Goal: Task Accomplishment & Management: Manage account settings

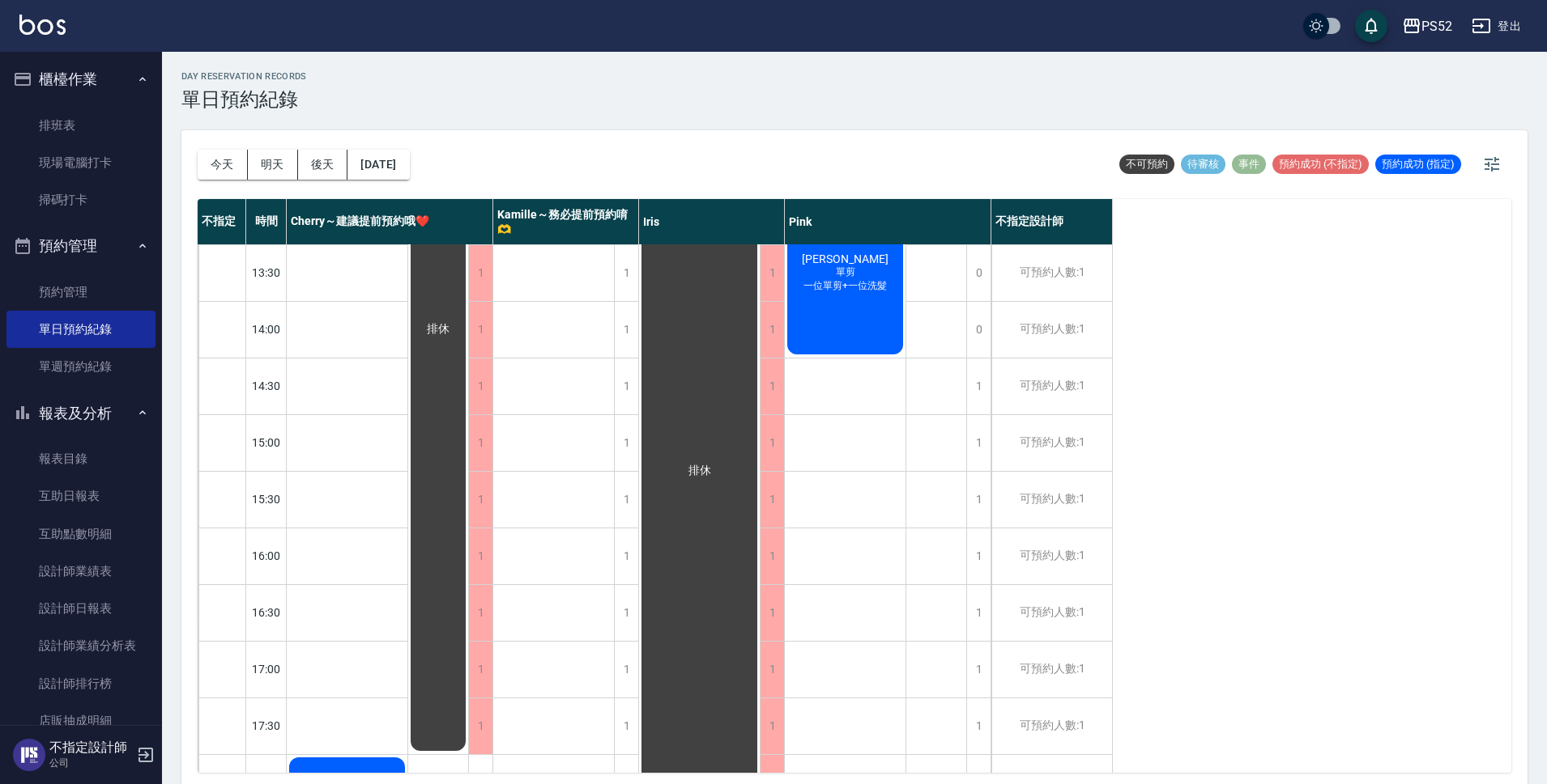
scroll to position [351, 0]
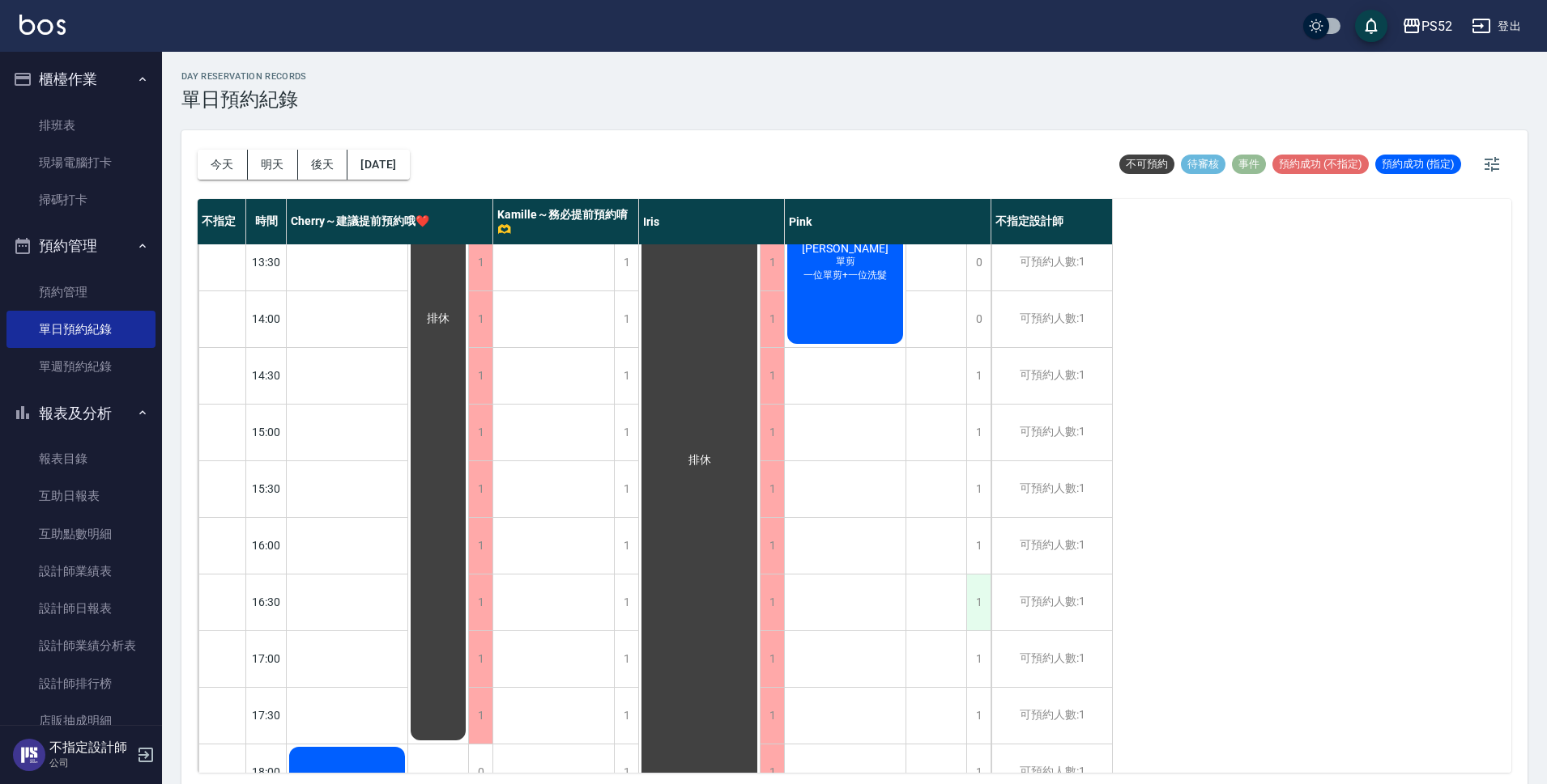
click at [982, 620] on div "1" at bounding box center [978, 602] width 25 height 56
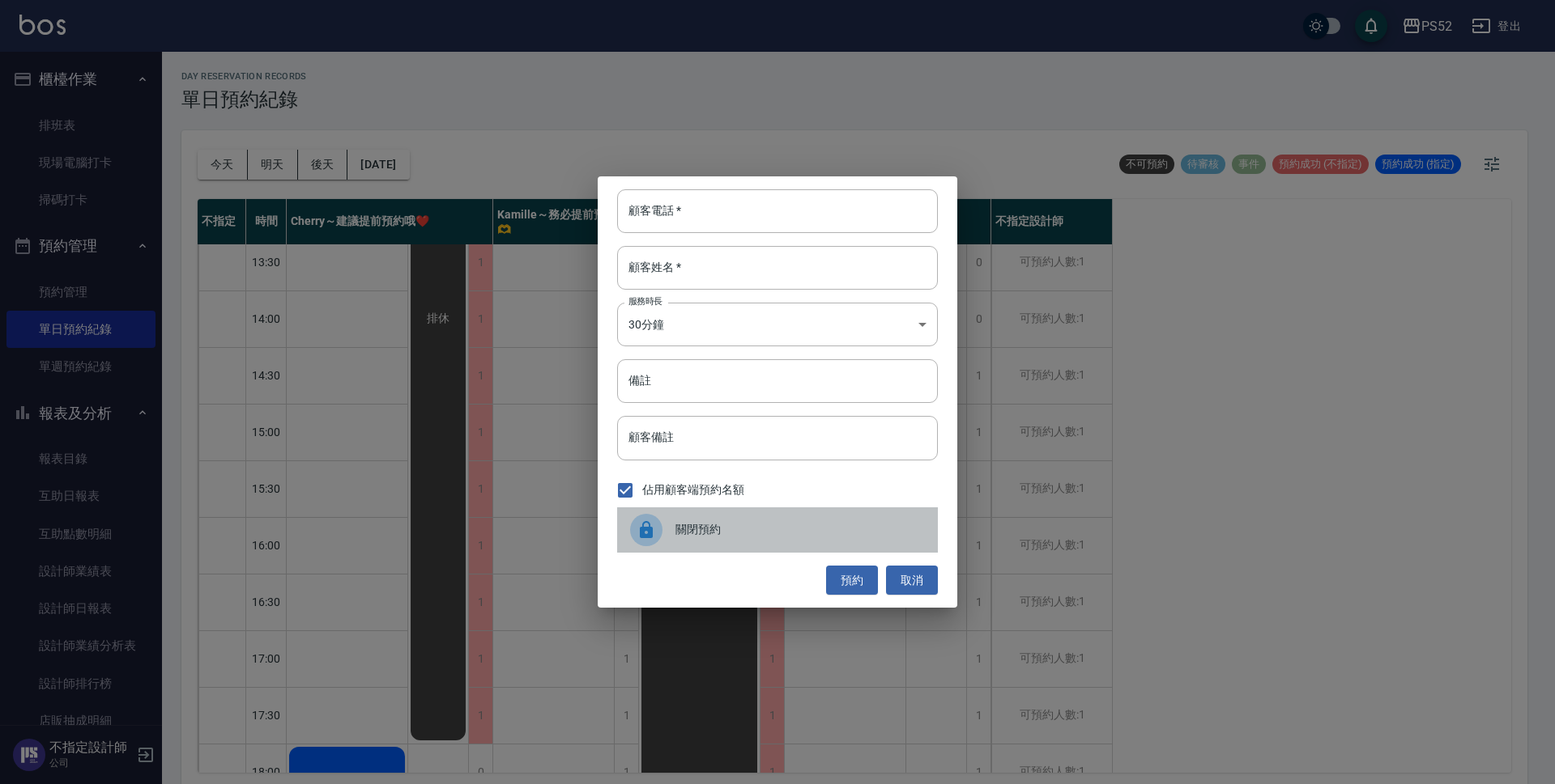
click at [776, 514] on div "關閉預約" at bounding box center [777, 530] width 321 height 46
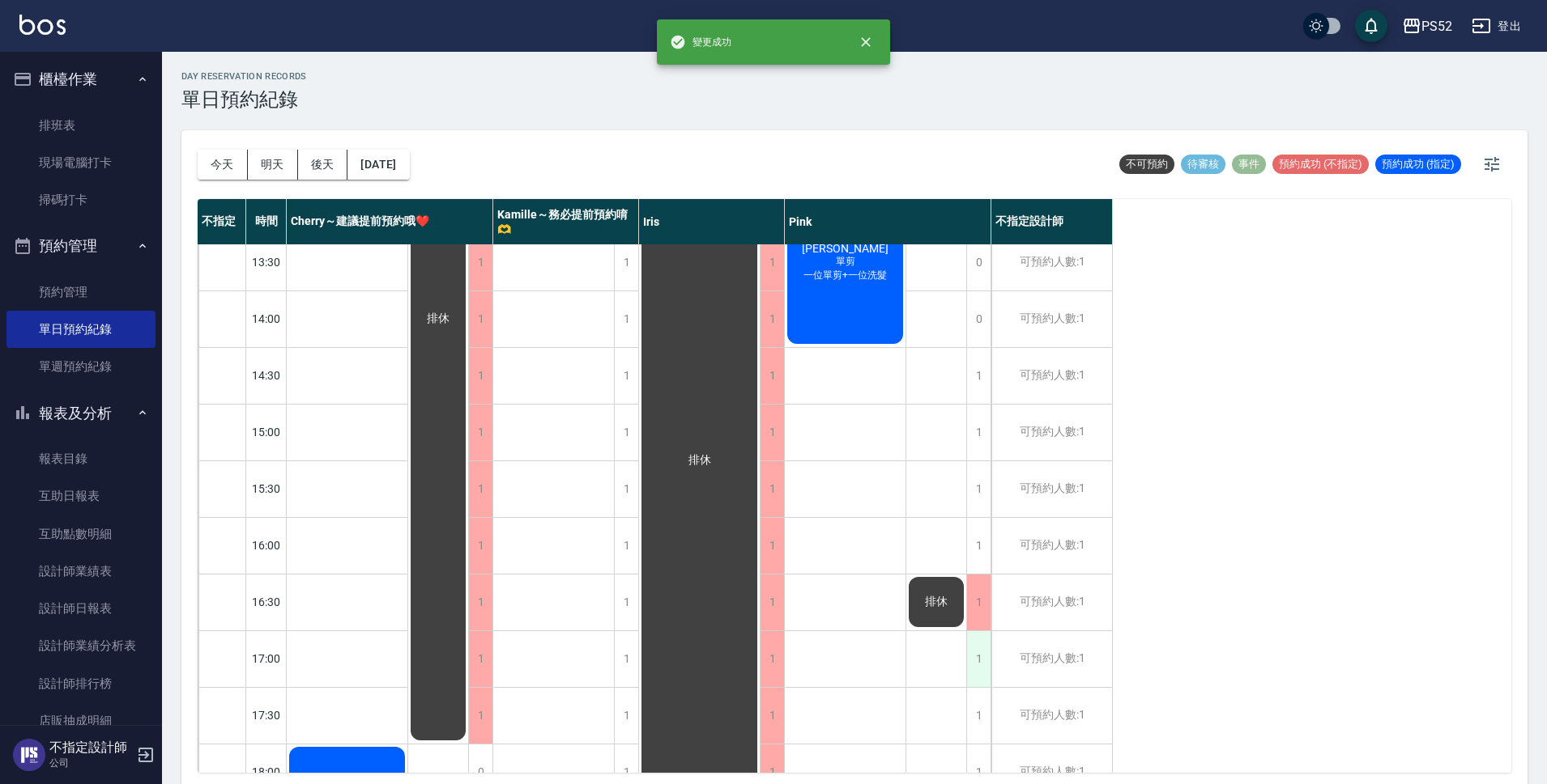
click at [984, 641] on div "1" at bounding box center [978, 659] width 25 height 56
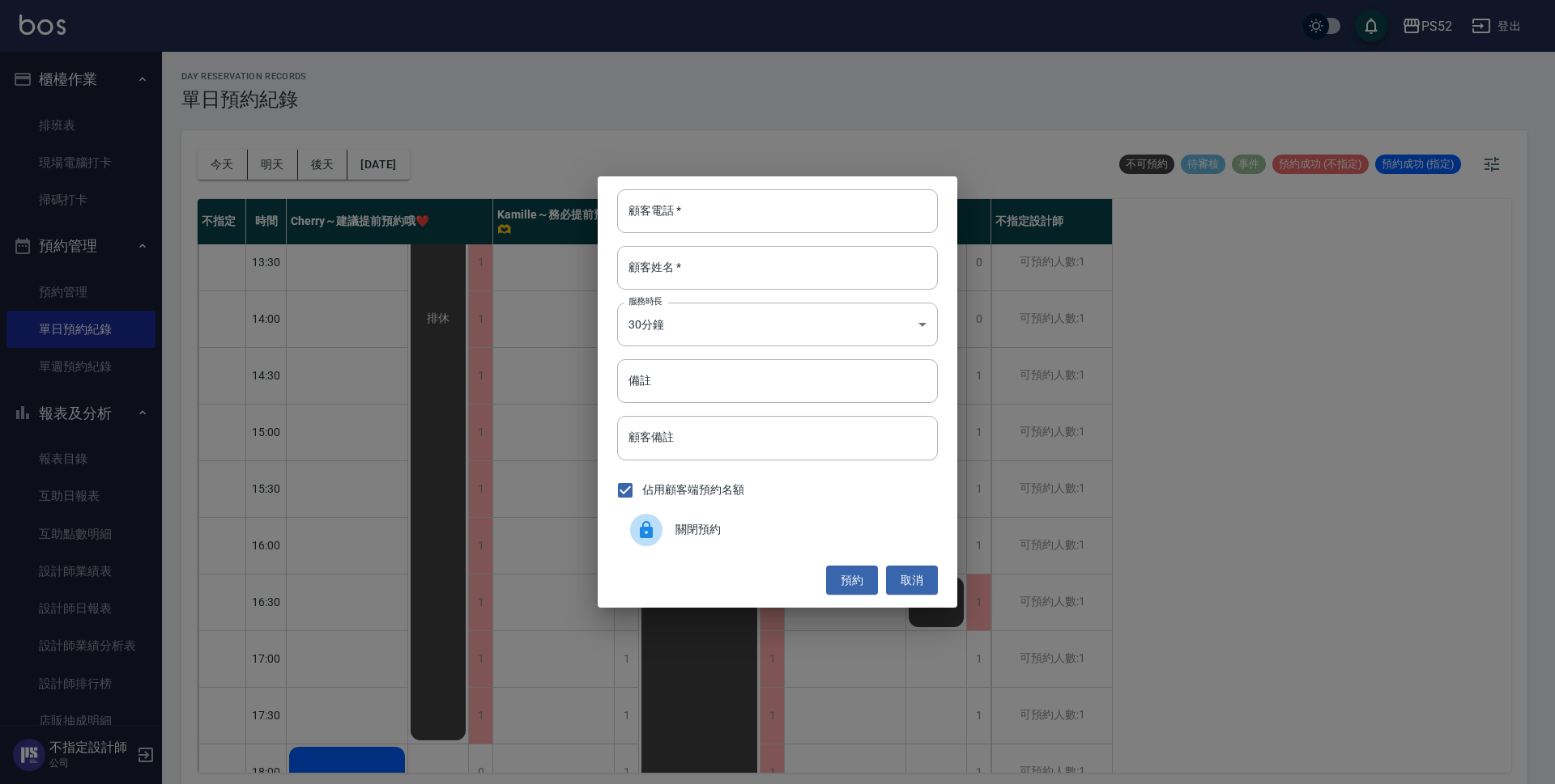
click at [768, 543] on div "關閉預約" at bounding box center [777, 530] width 321 height 46
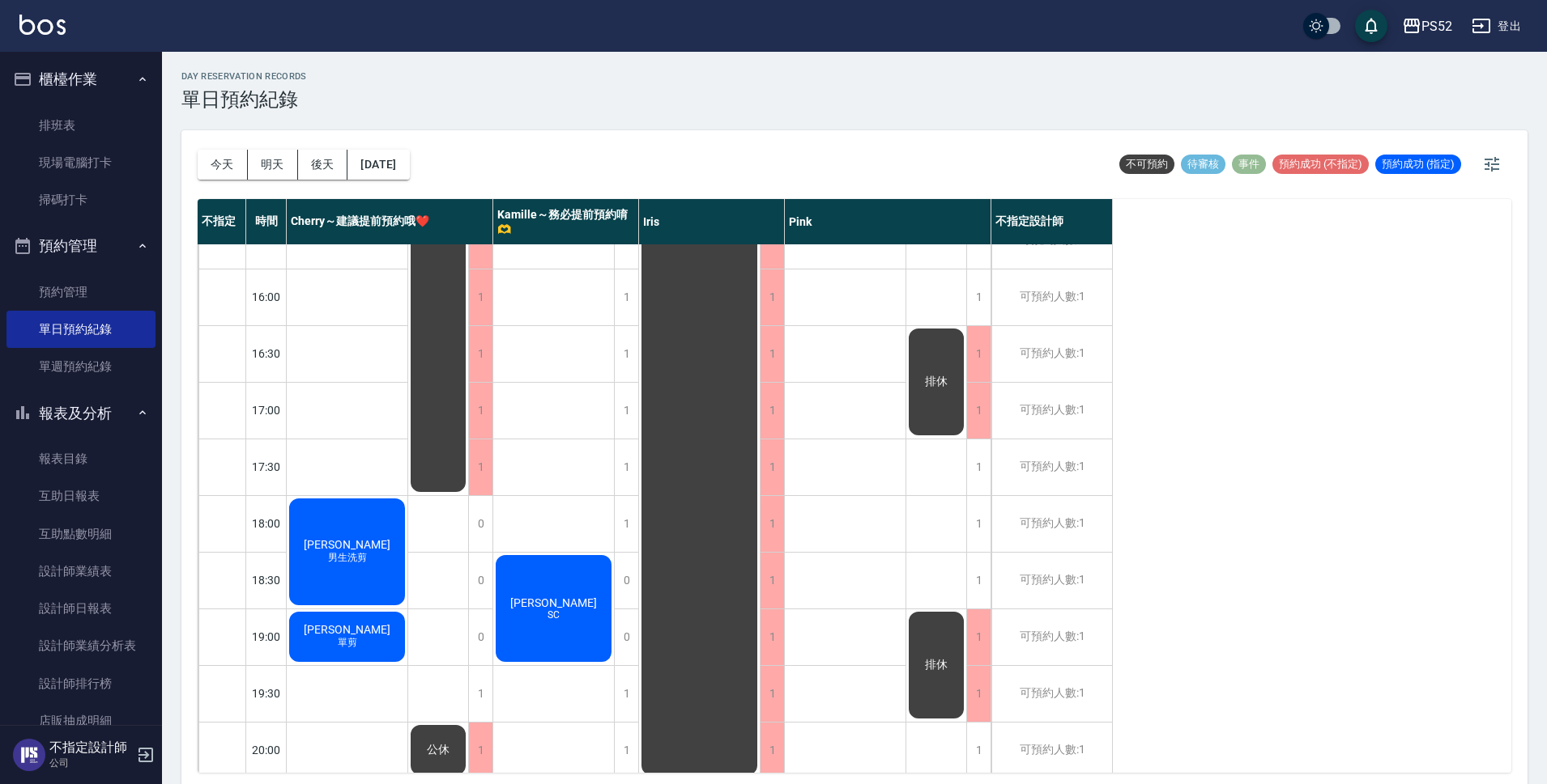
scroll to position [620, 0]
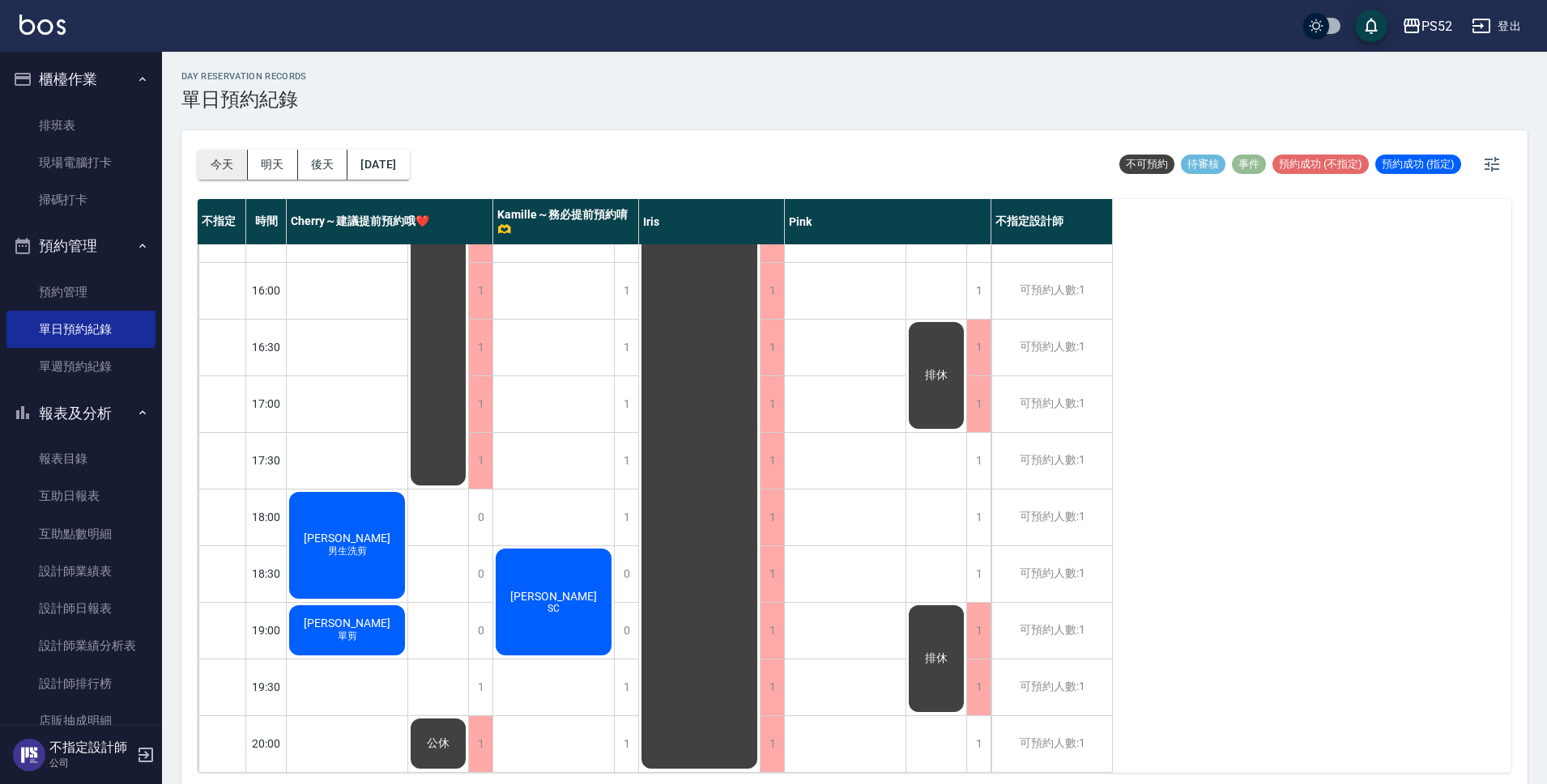
click at [218, 158] on button "今天" at bounding box center [222, 164] width 50 height 30
click at [288, 170] on button "明天" at bounding box center [272, 164] width 50 height 30
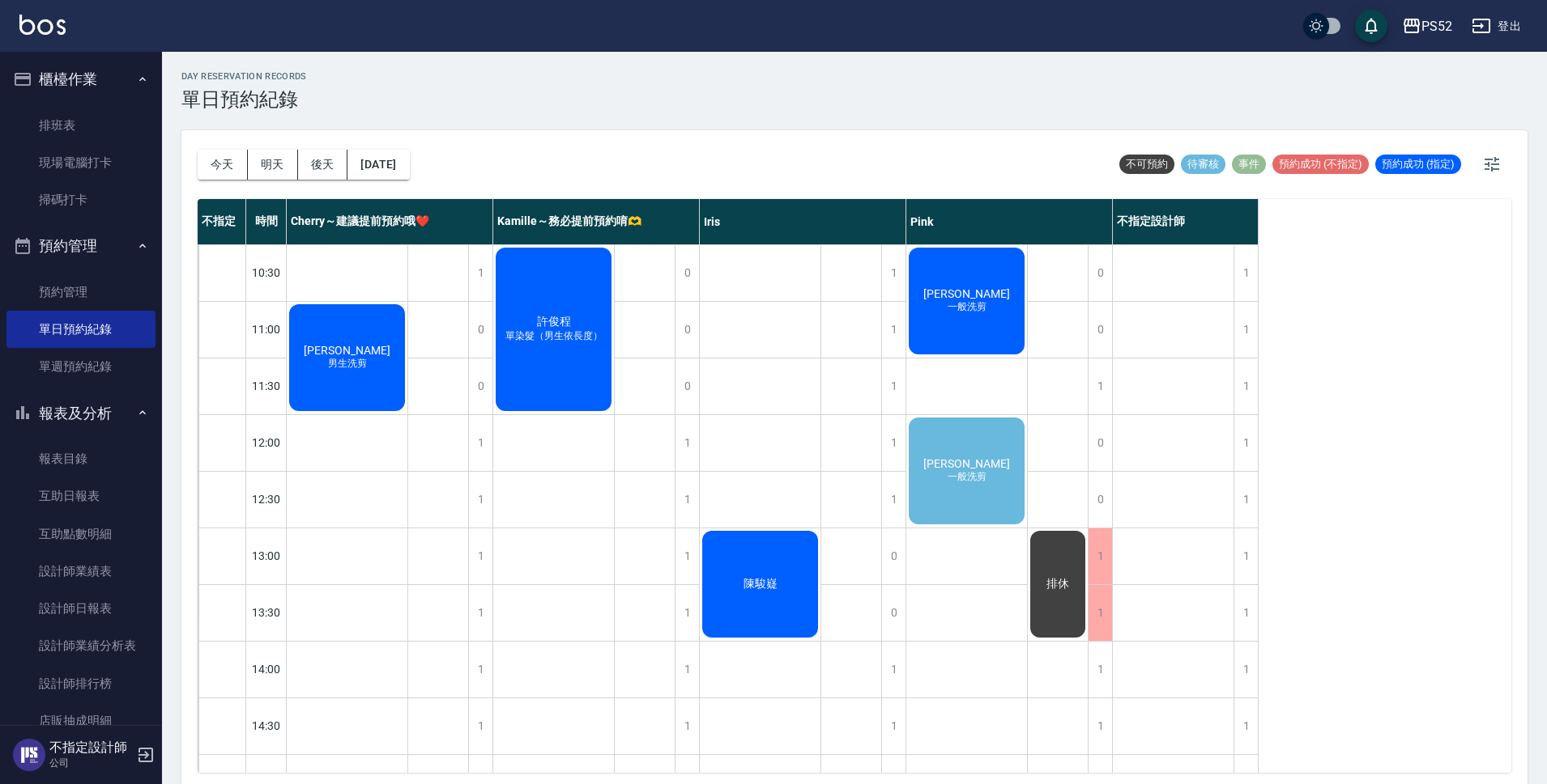
click at [950, 493] on div "[PERSON_NAME]洗剪" at bounding box center [966, 471] width 121 height 111
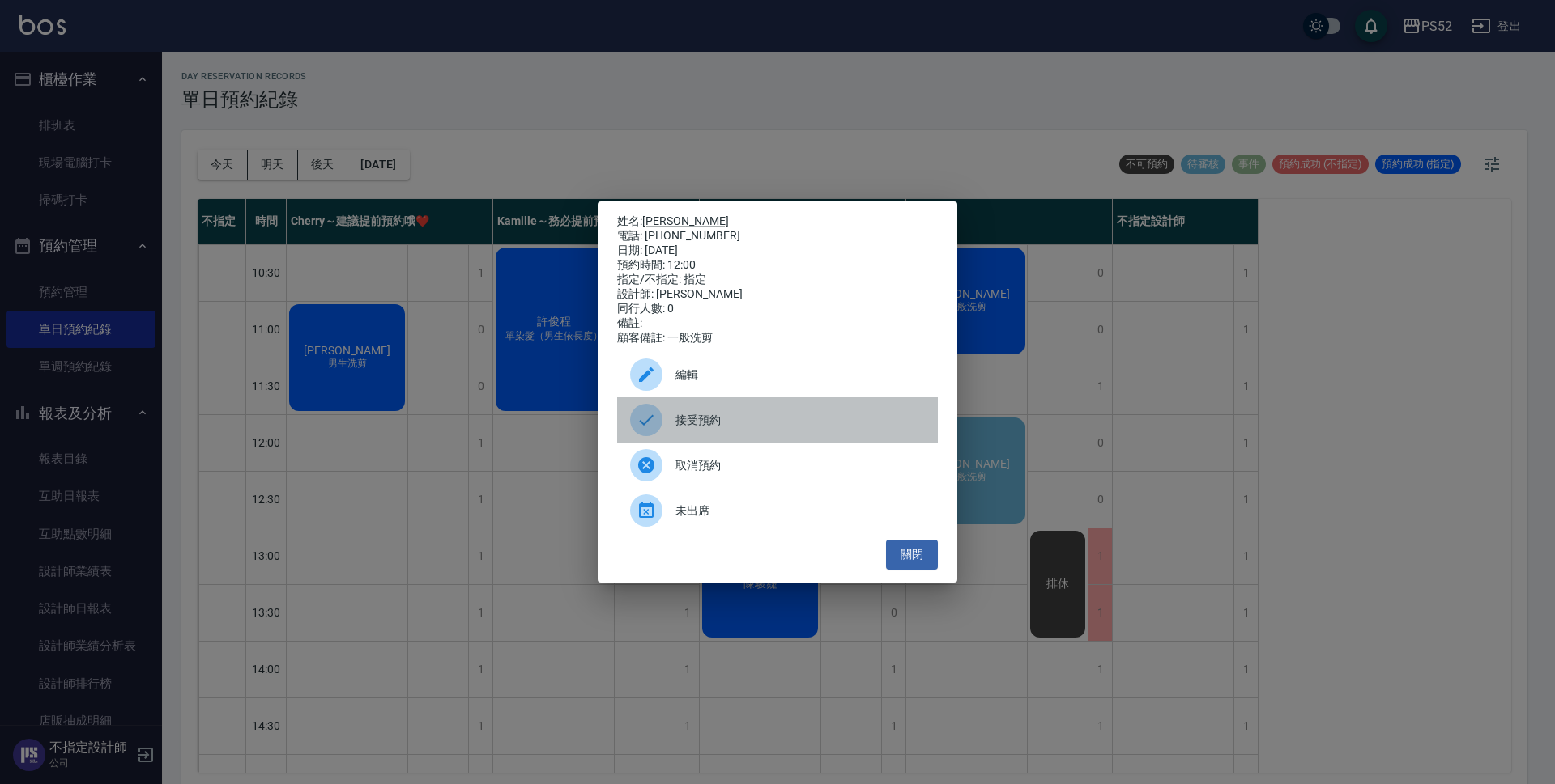
click at [730, 420] on span "接受預約" at bounding box center [800, 420] width 250 height 17
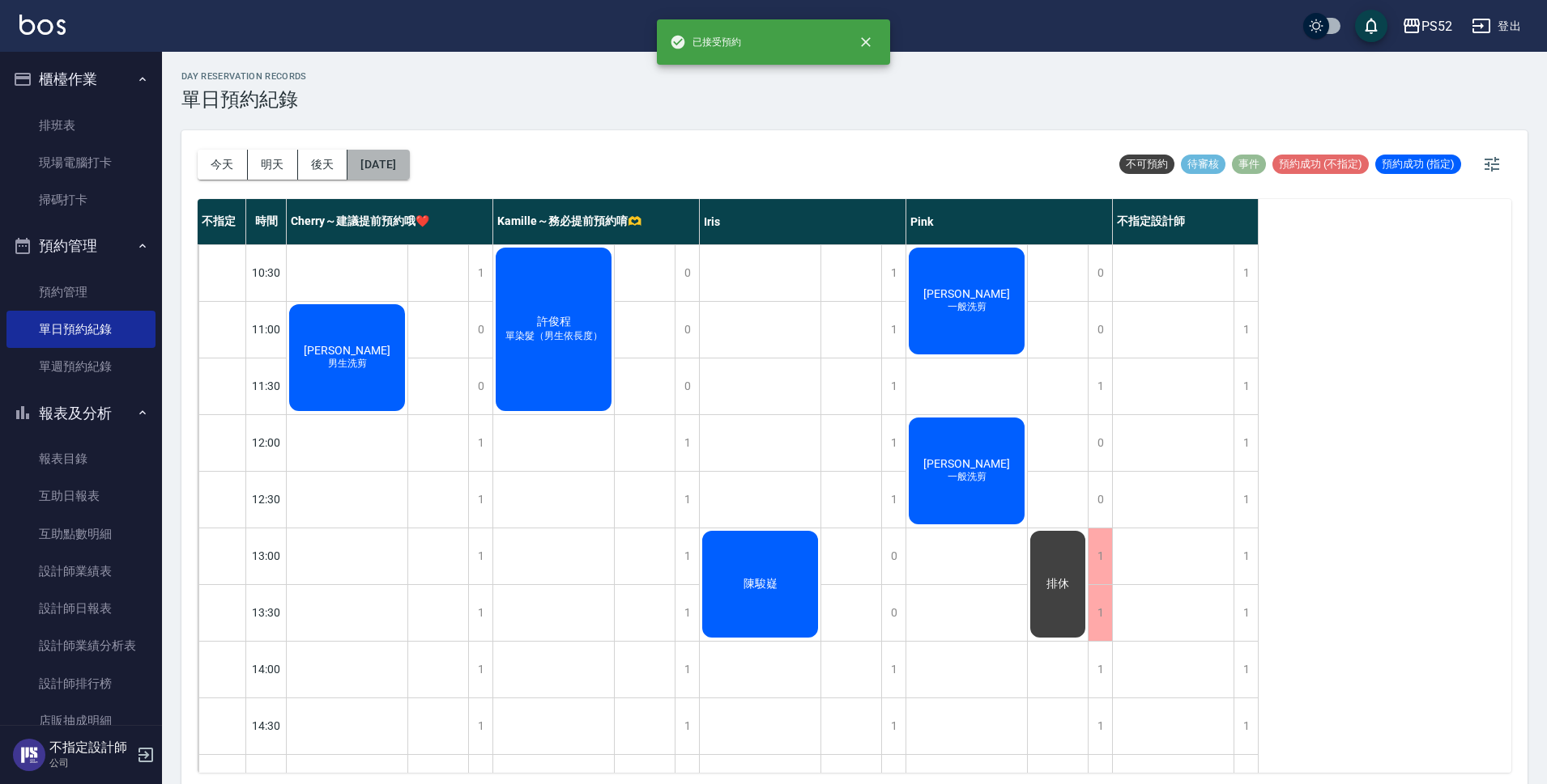
click at [409, 164] on button "[DATE]" at bounding box center [378, 164] width 61 height 30
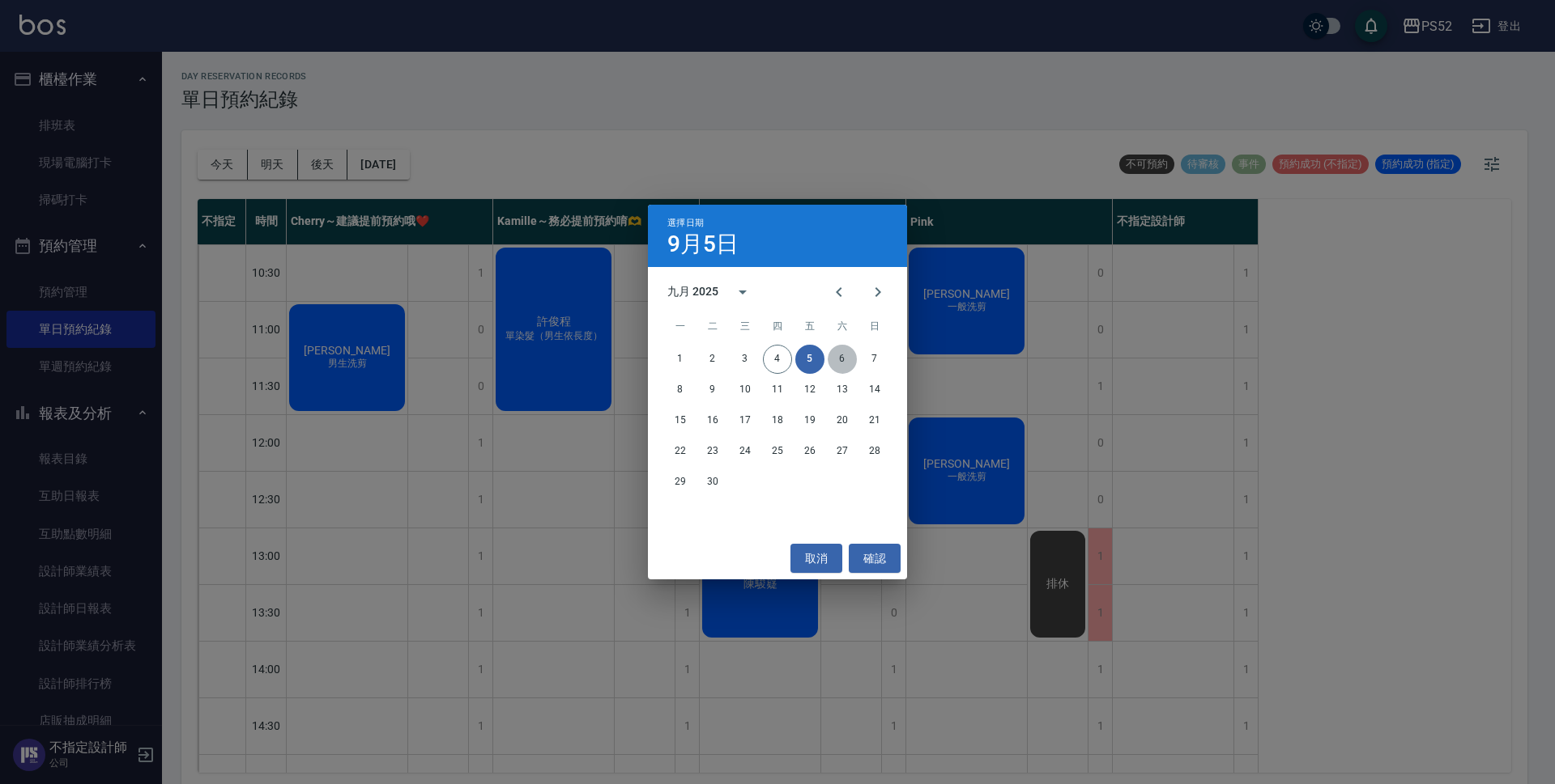
click at [838, 366] on button "6" at bounding box center [842, 359] width 29 height 29
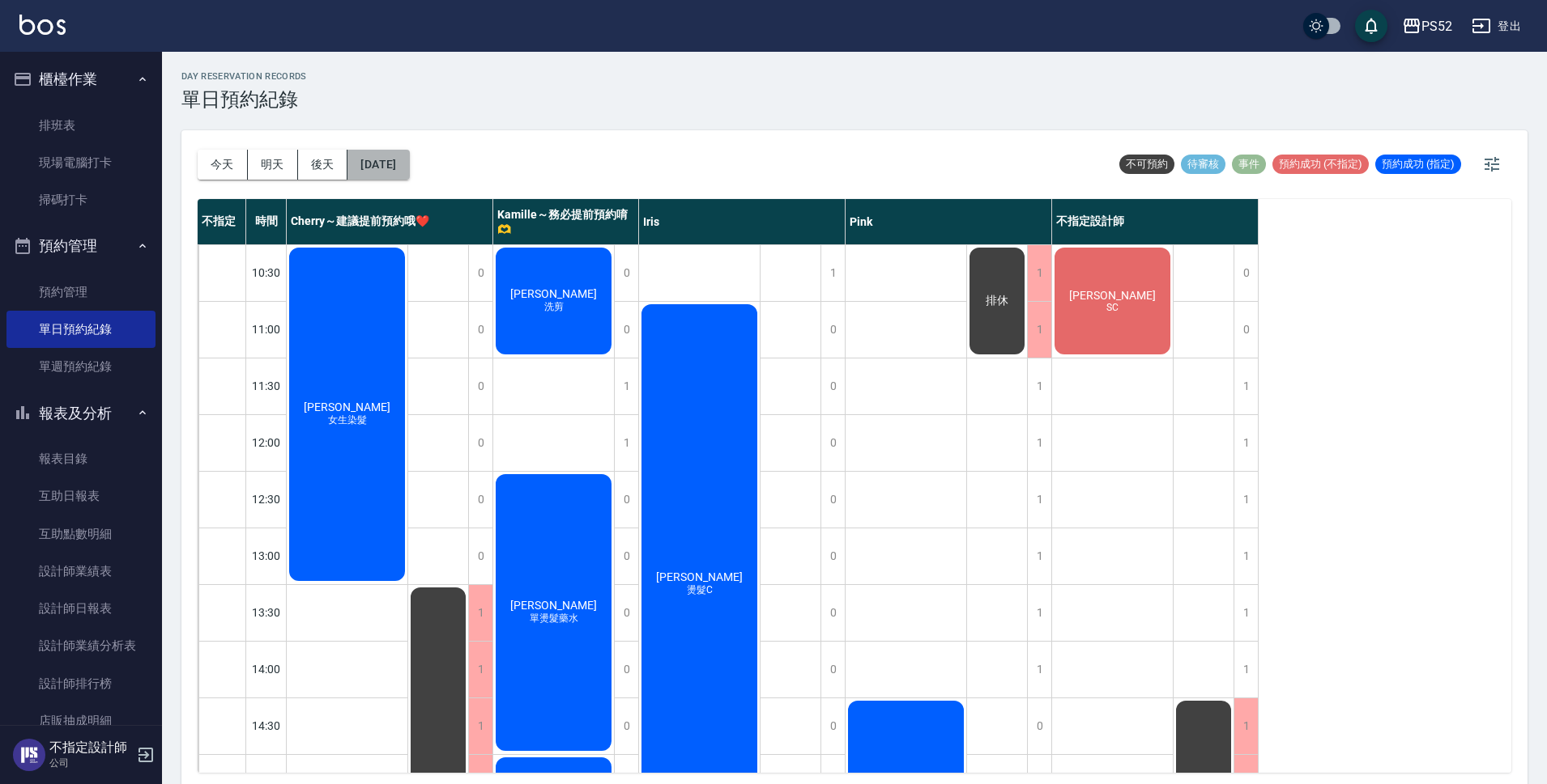
click at [409, 178] on button "[DATE]" at bounding box center [378, 164] width 61 height 30
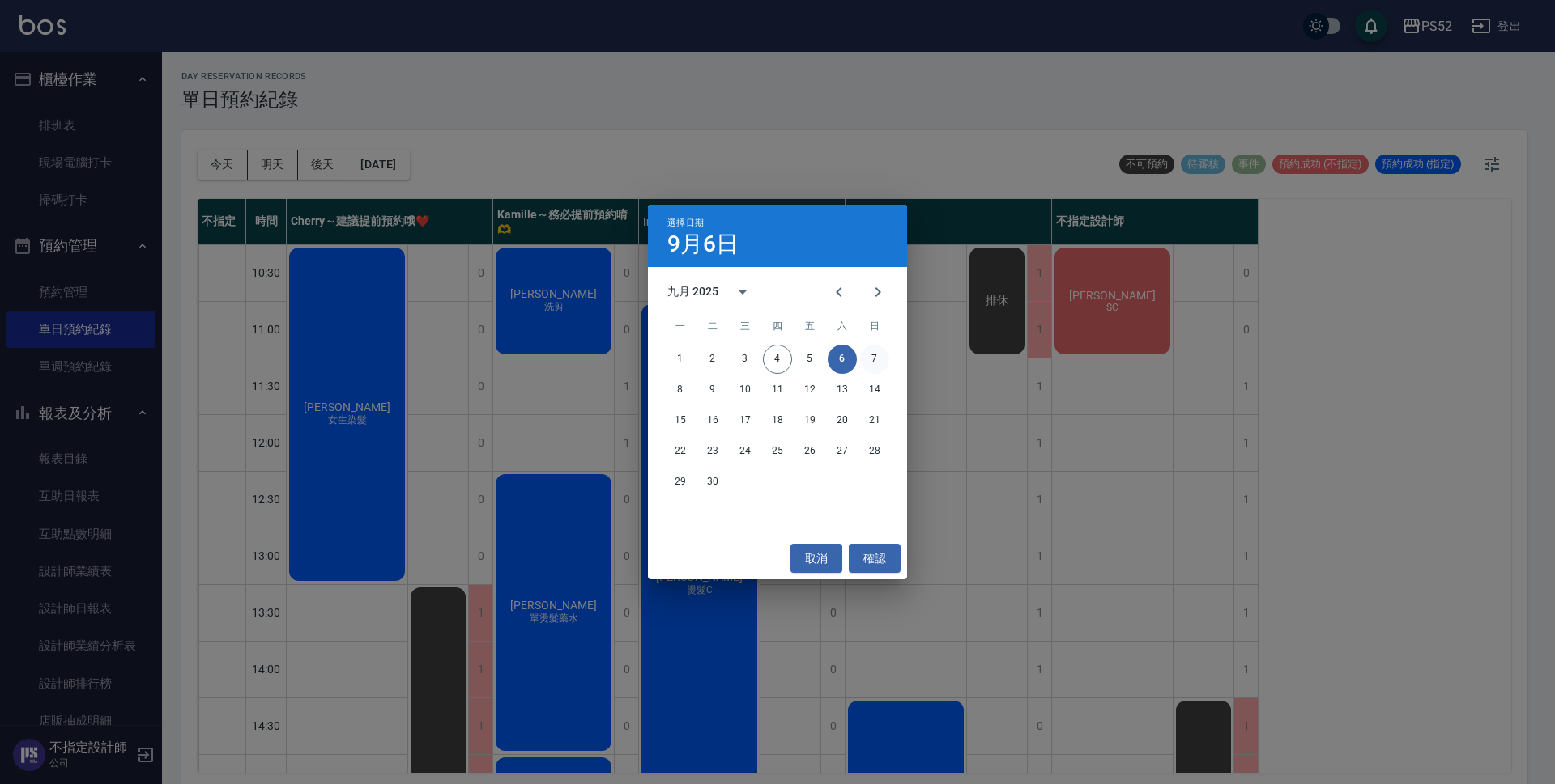
click at [875, 354] on button "7" at bounding box center [875, 359] width 29 height 29
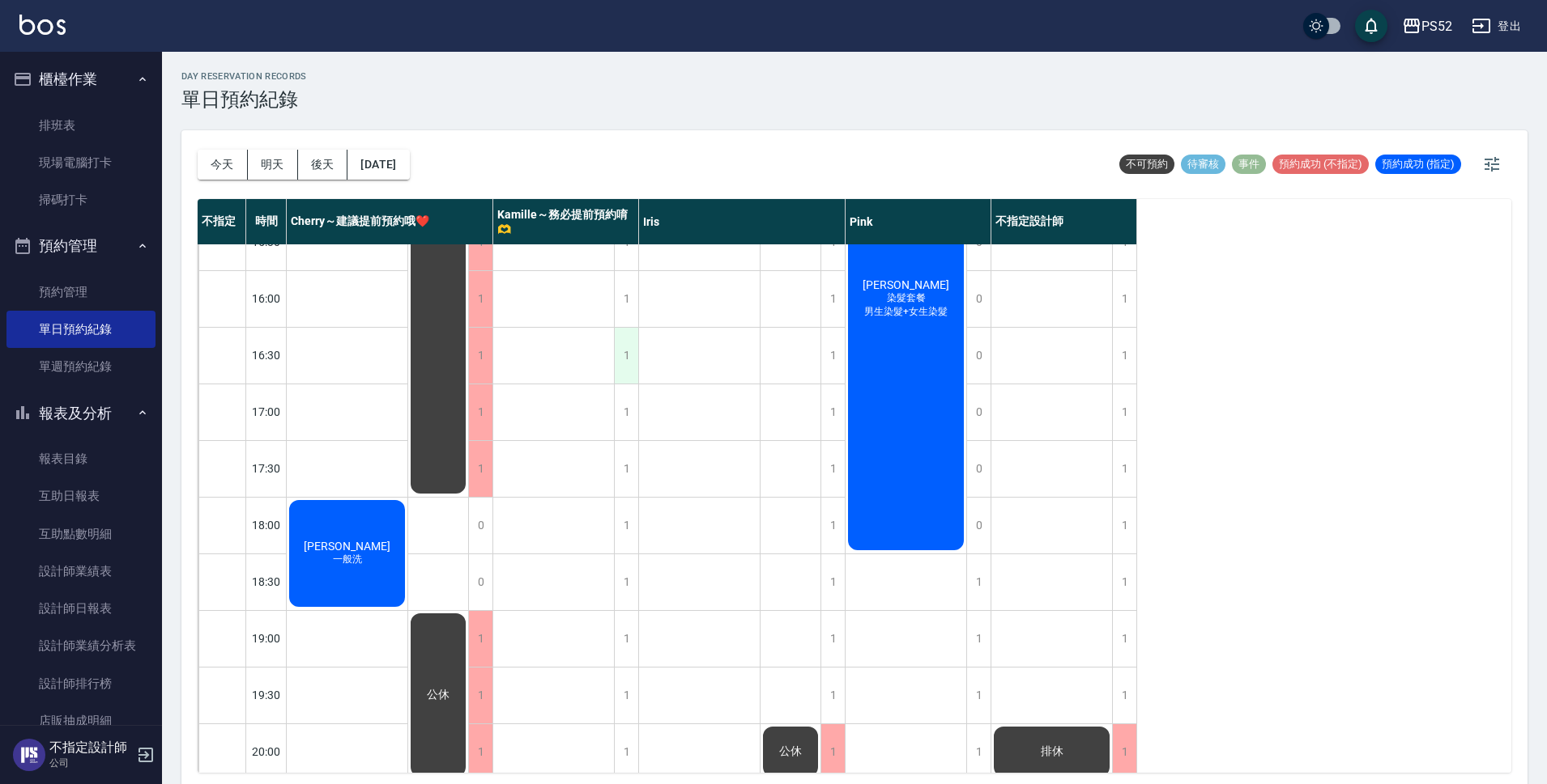
scroll to position [620, 0]
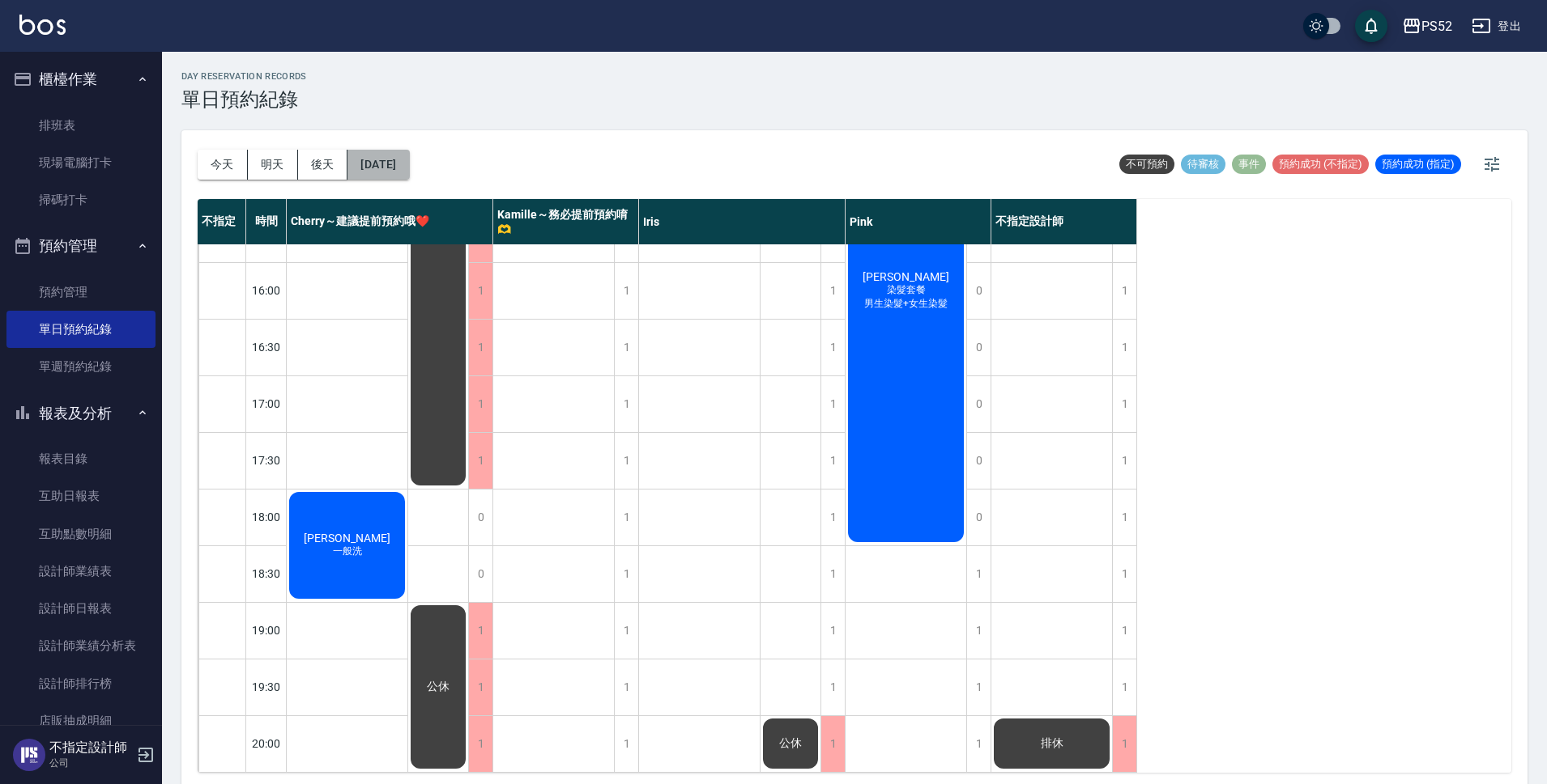
click at [375, 161] on button "[DATE]" at bounding box center [378, 164] width 61 height 30
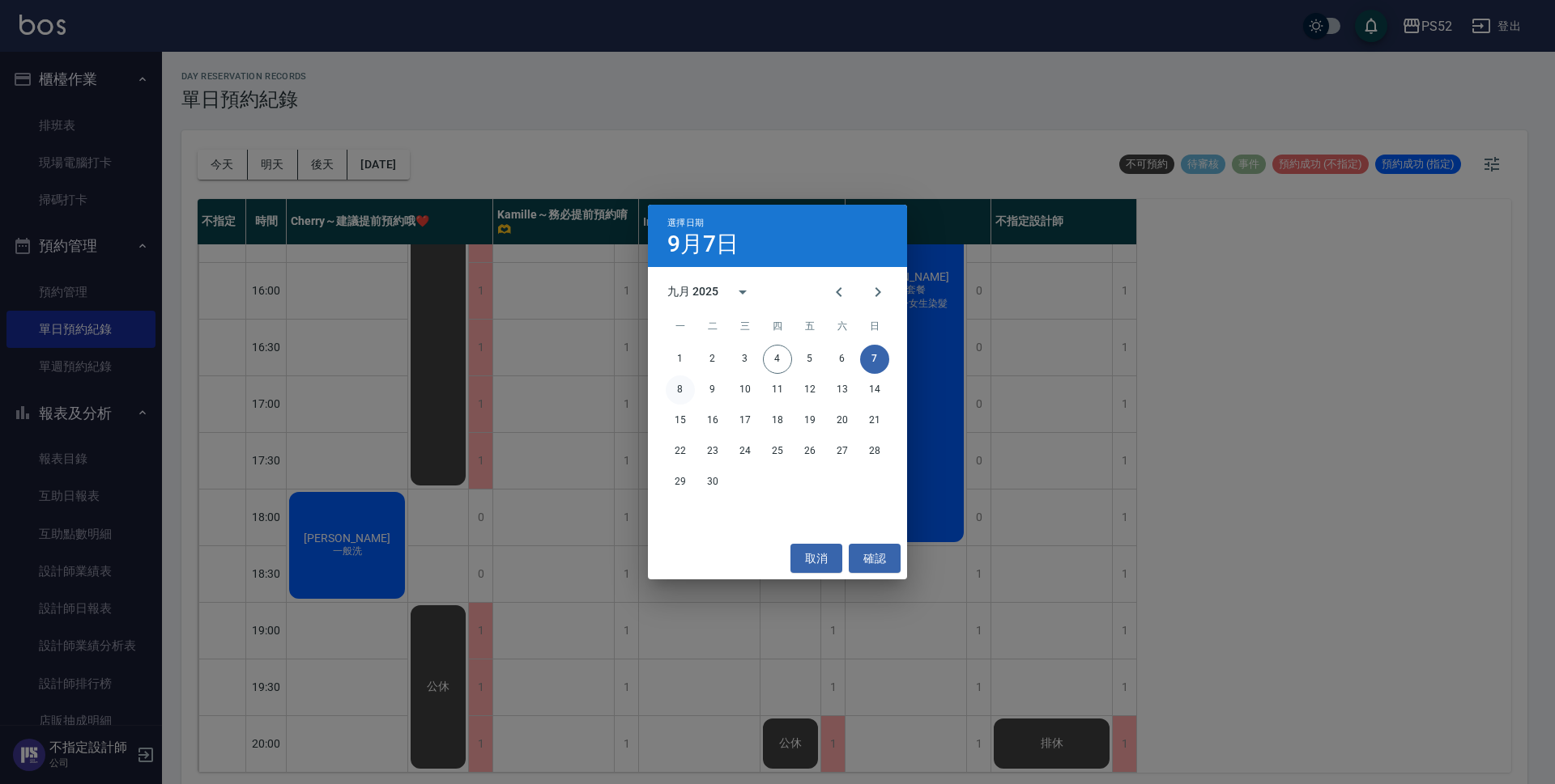
click at [677, 381] on button "8" at bounding box center [680, 390] width 29 height 29
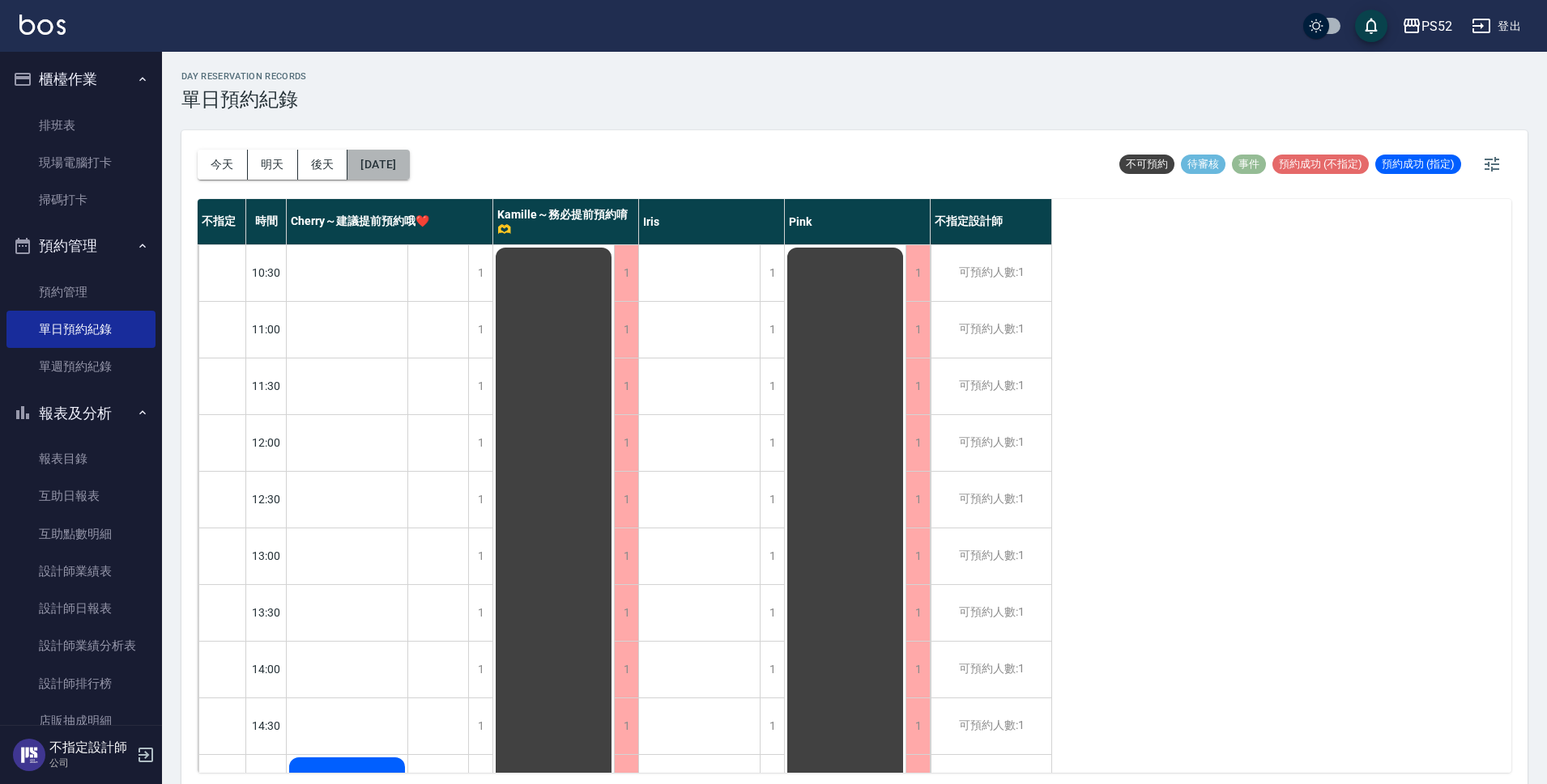
click at [383, 164] on button "[DATE]" at bounding box center [378, 164] width 61 height 30
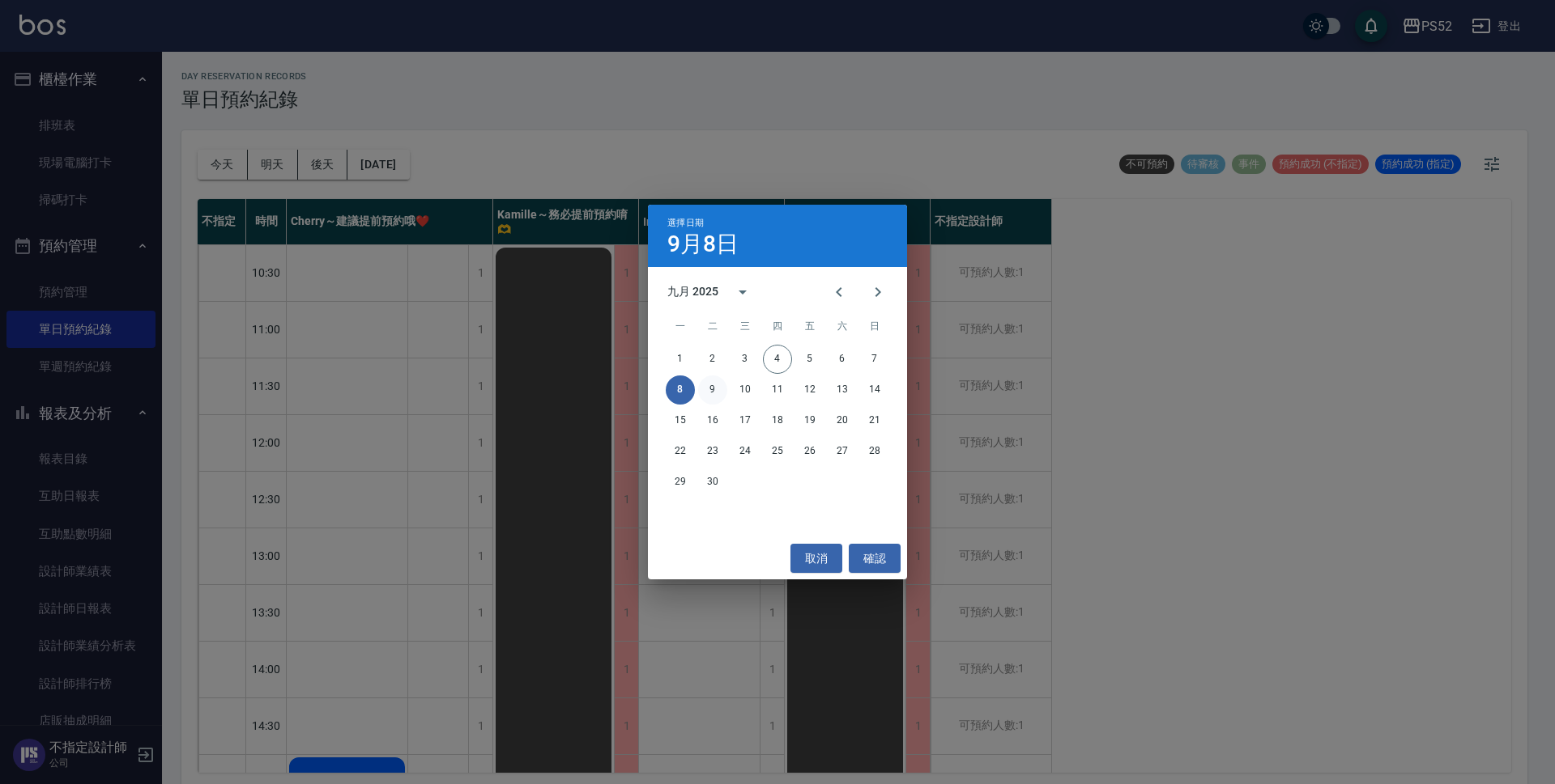
click at [715, 387] on button "9" at bounding box center [713, 390] width 29 height 29
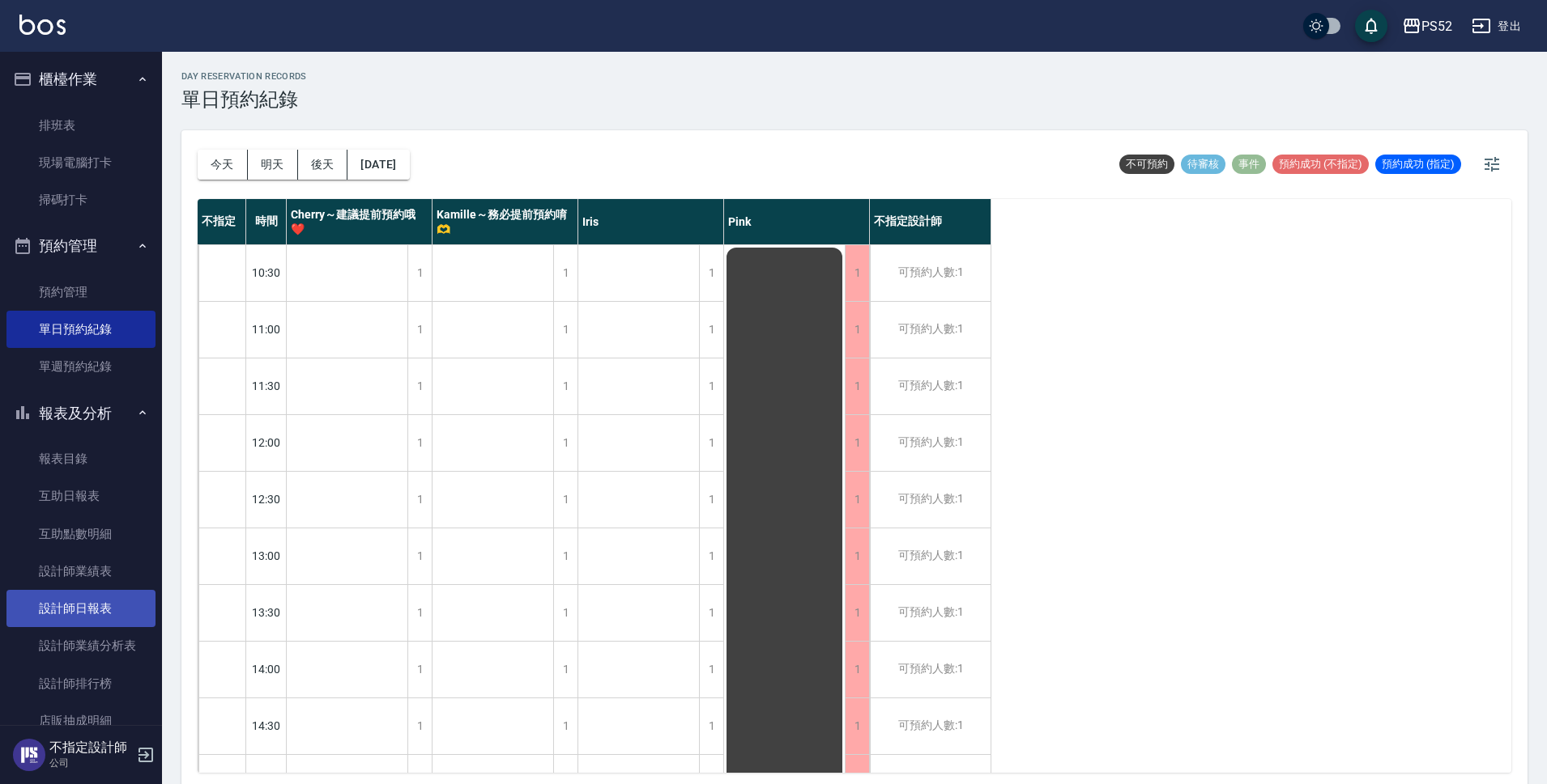
click at [74, 617] on link "設計師日報表" at bounding box center [80, 609] width 149 height 37
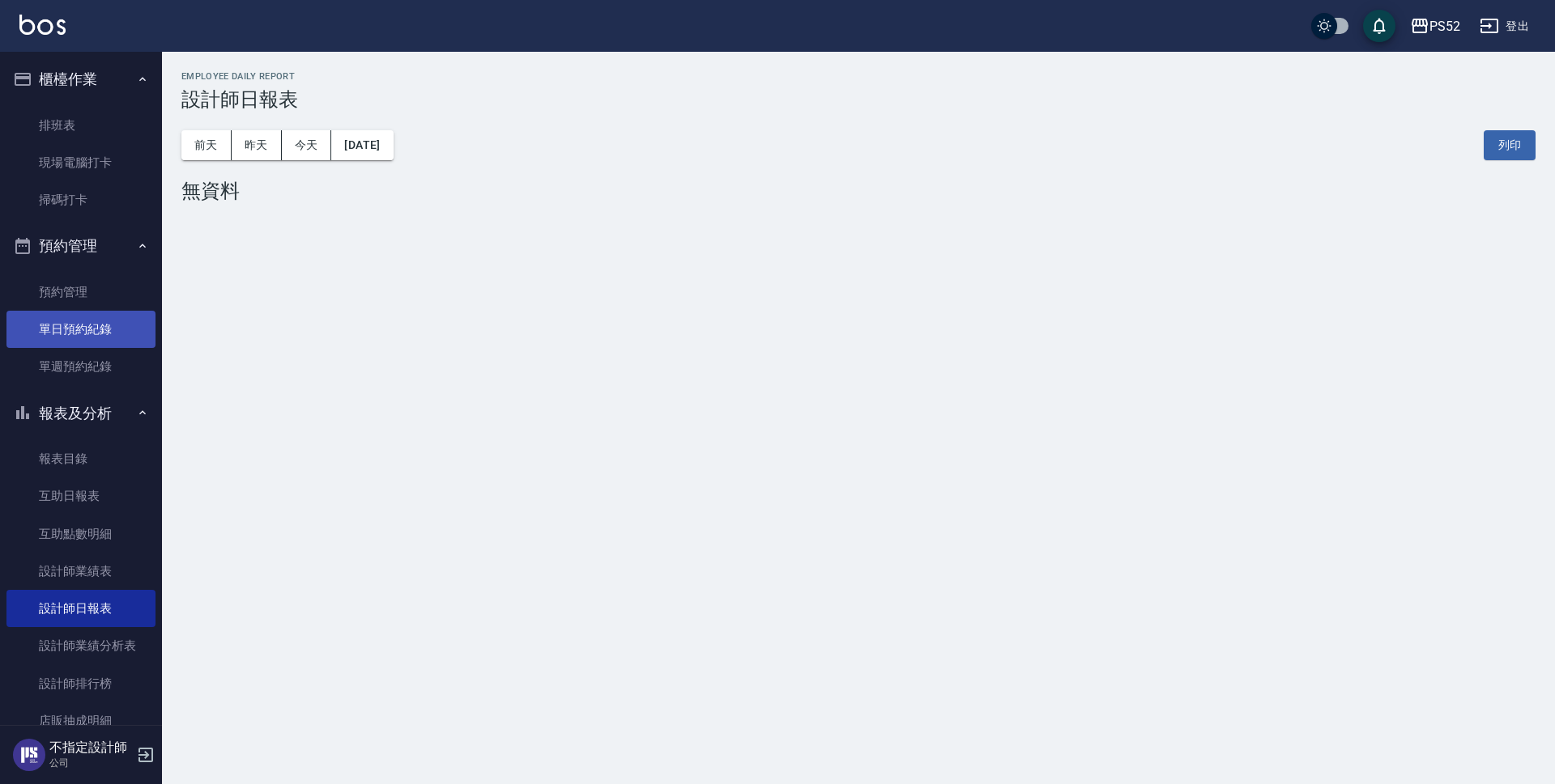
click at [86, 330] on link "單日預約紀錄" at bounding box center [80, 329] width 149 height 37
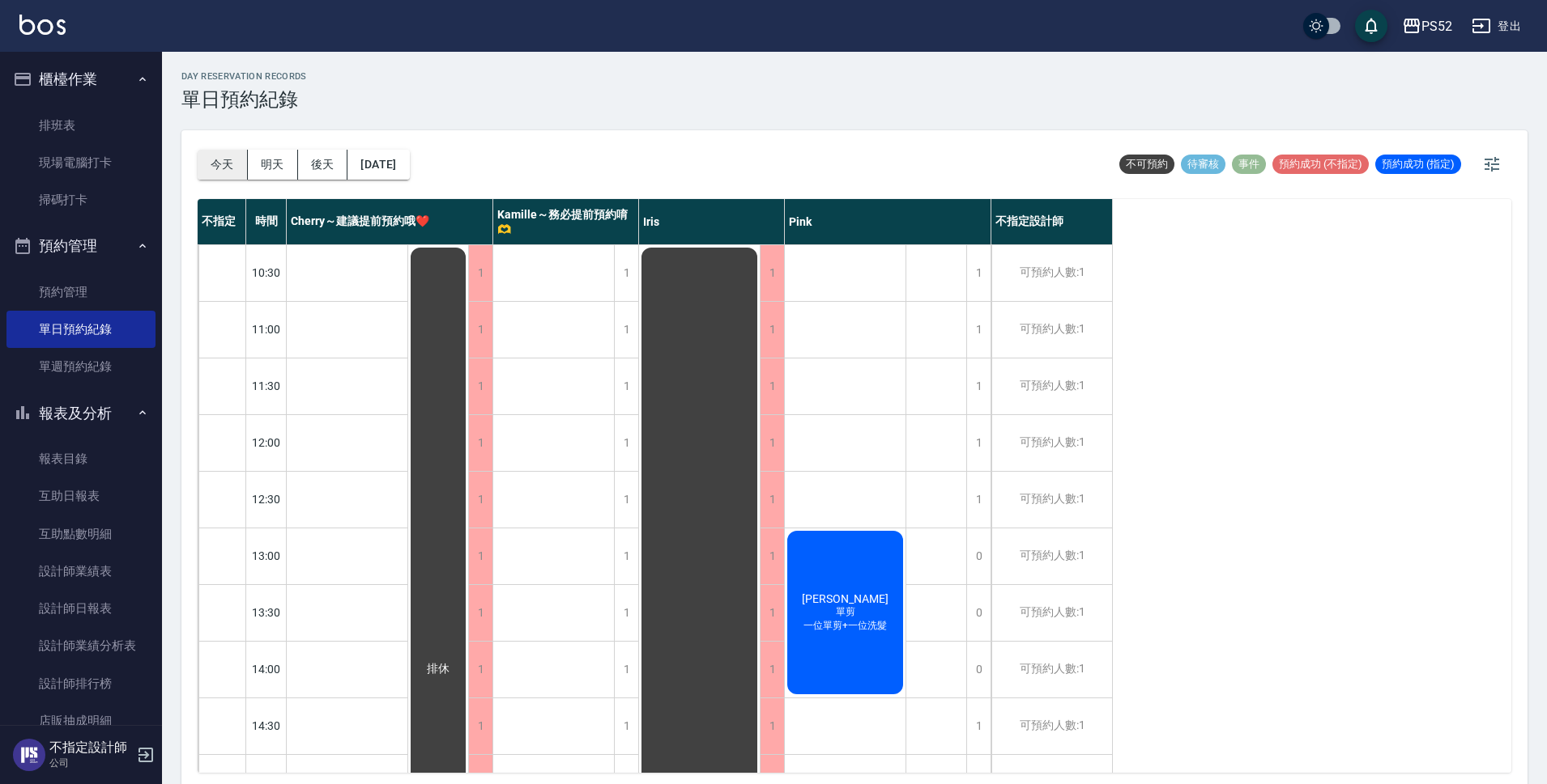
click at [233, 160] on button "今天" at bounding box center [222, 164] width 50 height 30
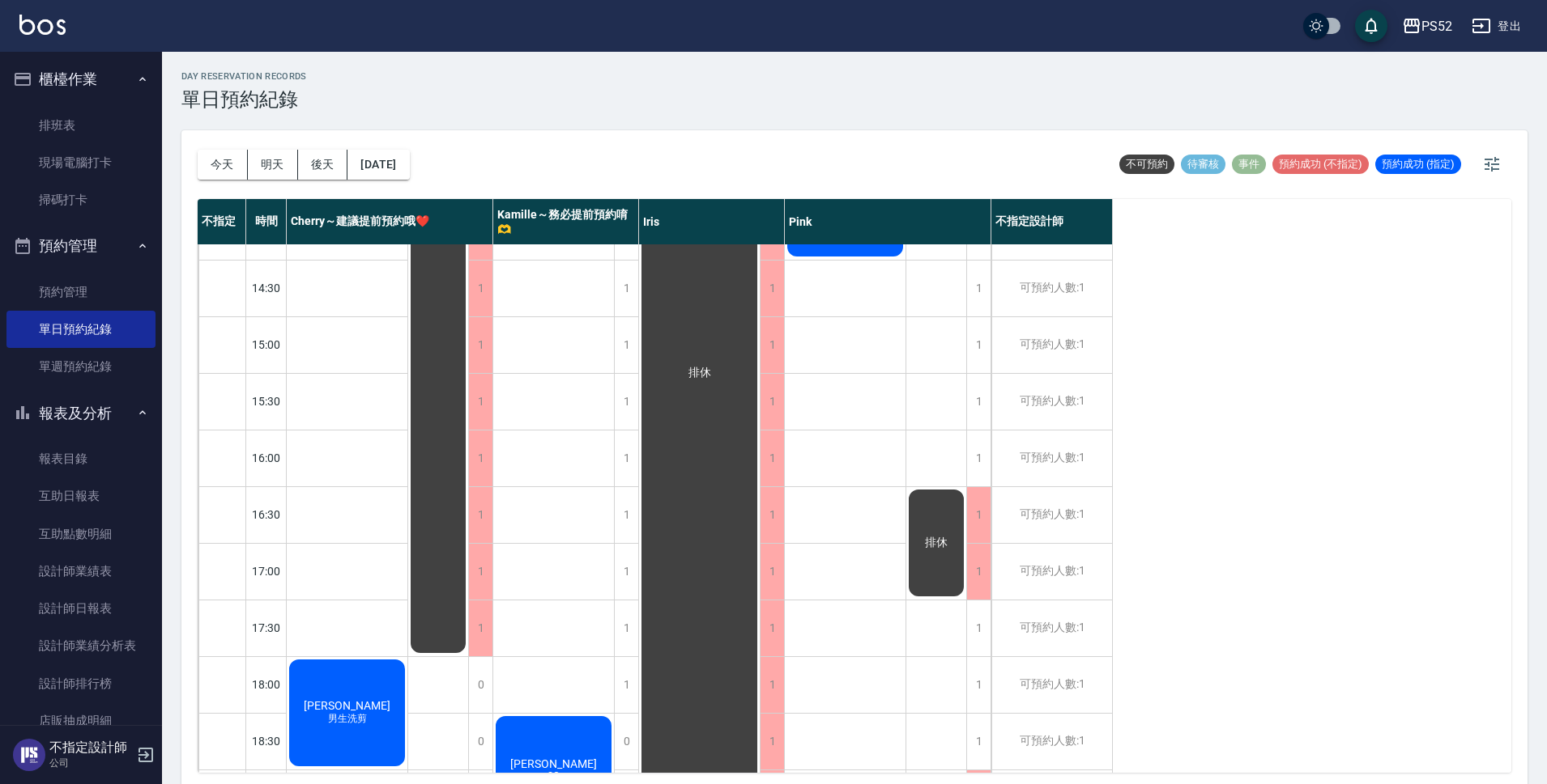
scroll to position [430, 0]
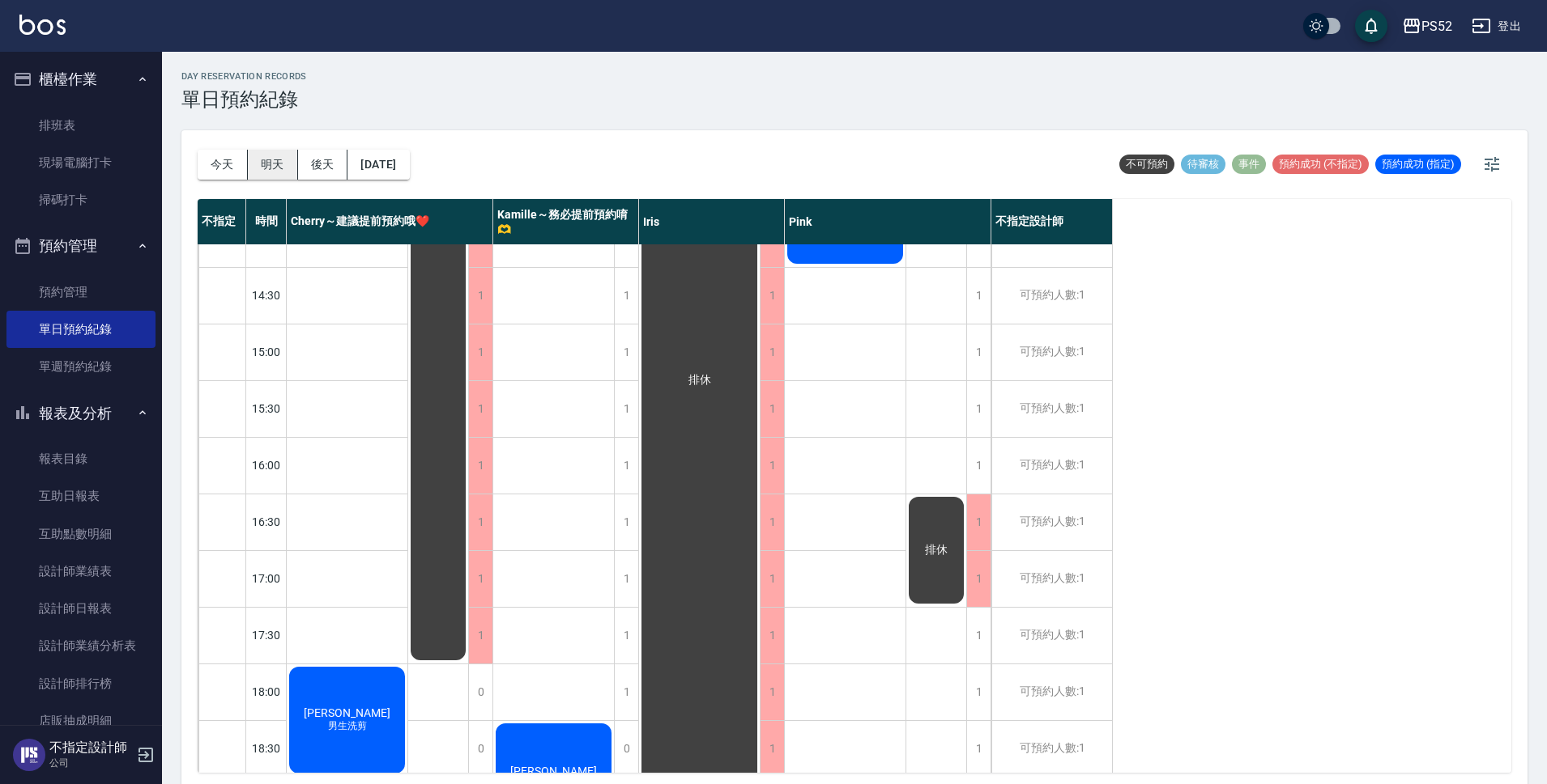
click at [271, 165] on button "明天" at bounding box center [272, 164] width 50 height 30
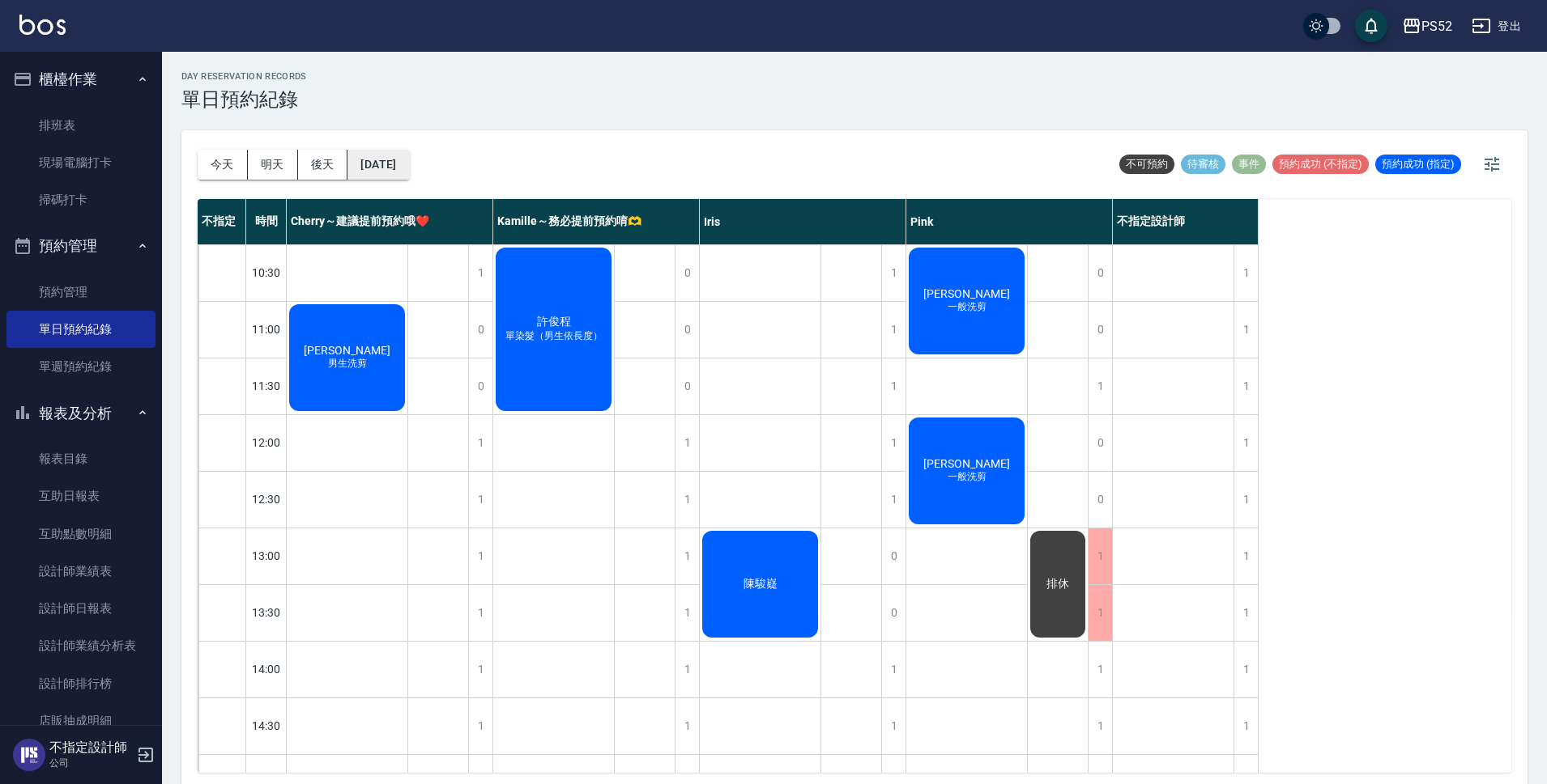
click at [383, 154] on button "[DATE]" at bounding box center [378, 164] width 61 height 30
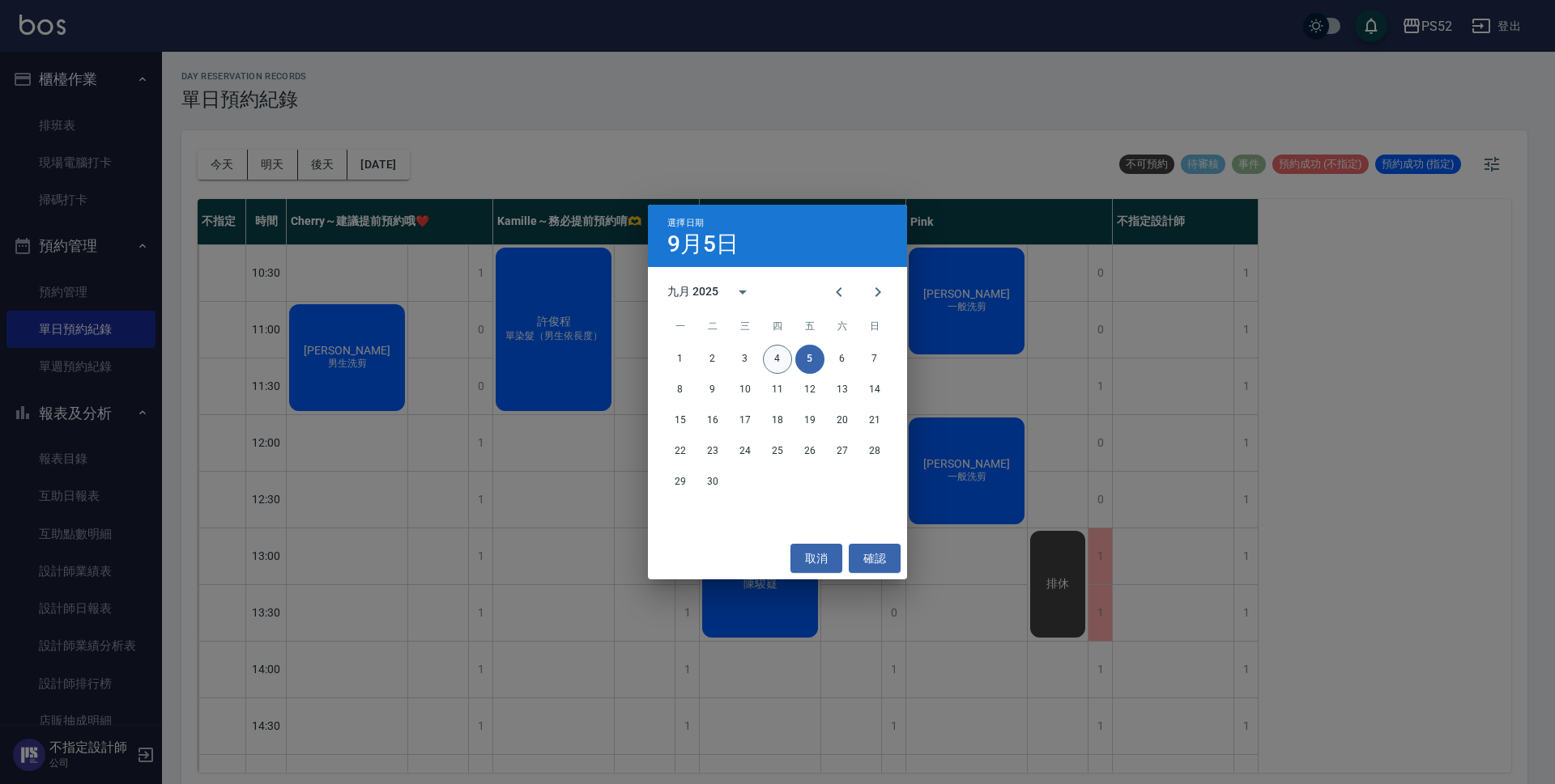
click at [774, 372] on button "4" at bounding box center [777, 359] width 29 height 29
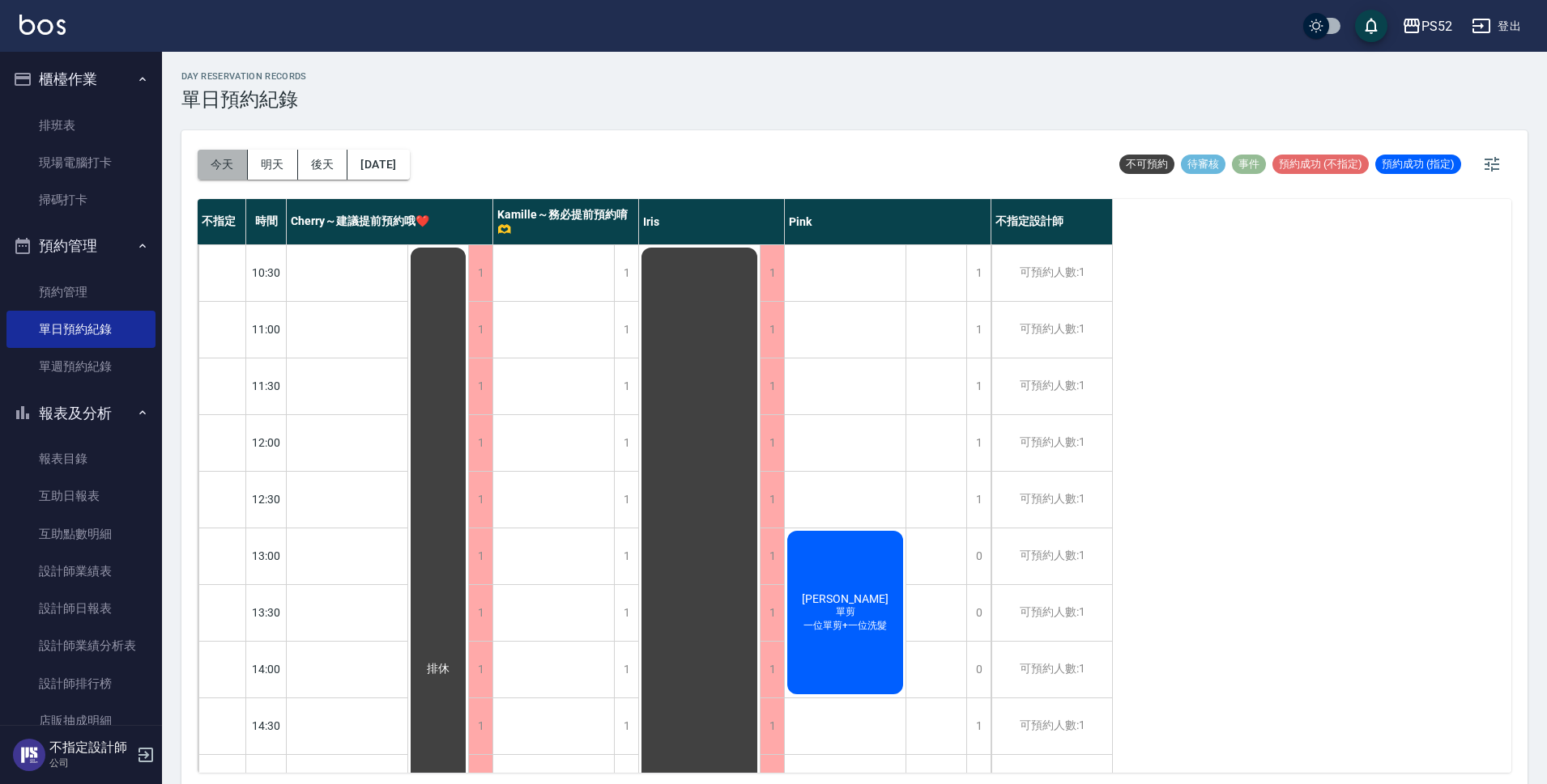
click at [225, 166] on button "今天" at bounding box center [222, 164] width 50 height 30
click at [404, 171] on button "[DATE]" at bounding box center [378, 164] width 61 height 30
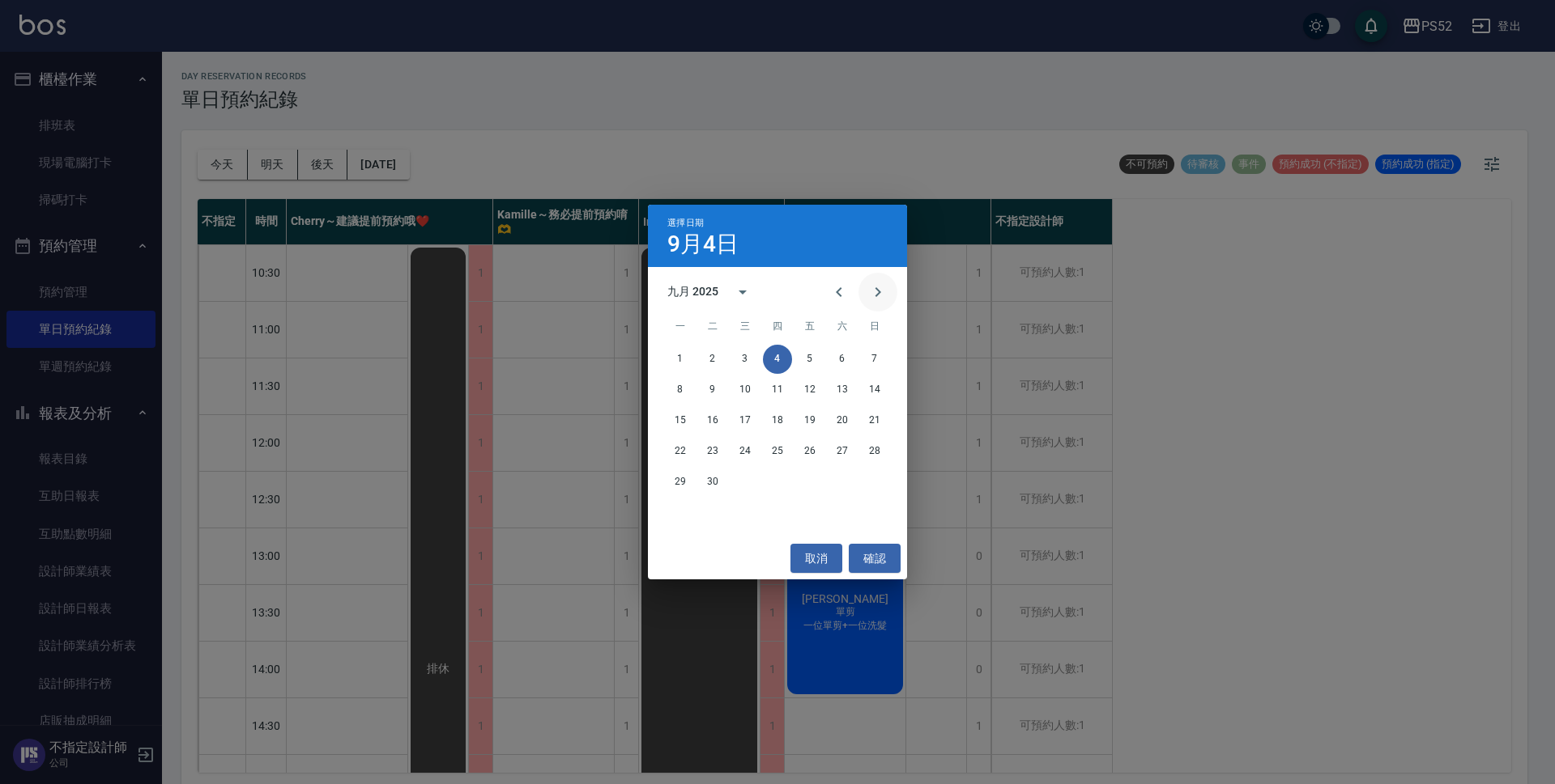
click at [879, 288] on icon "Next month" at bounding box center [878, 291] width 19 height 19
click at [783, 360] on button "2" at bounding box center [777, 359] width 29 height 29
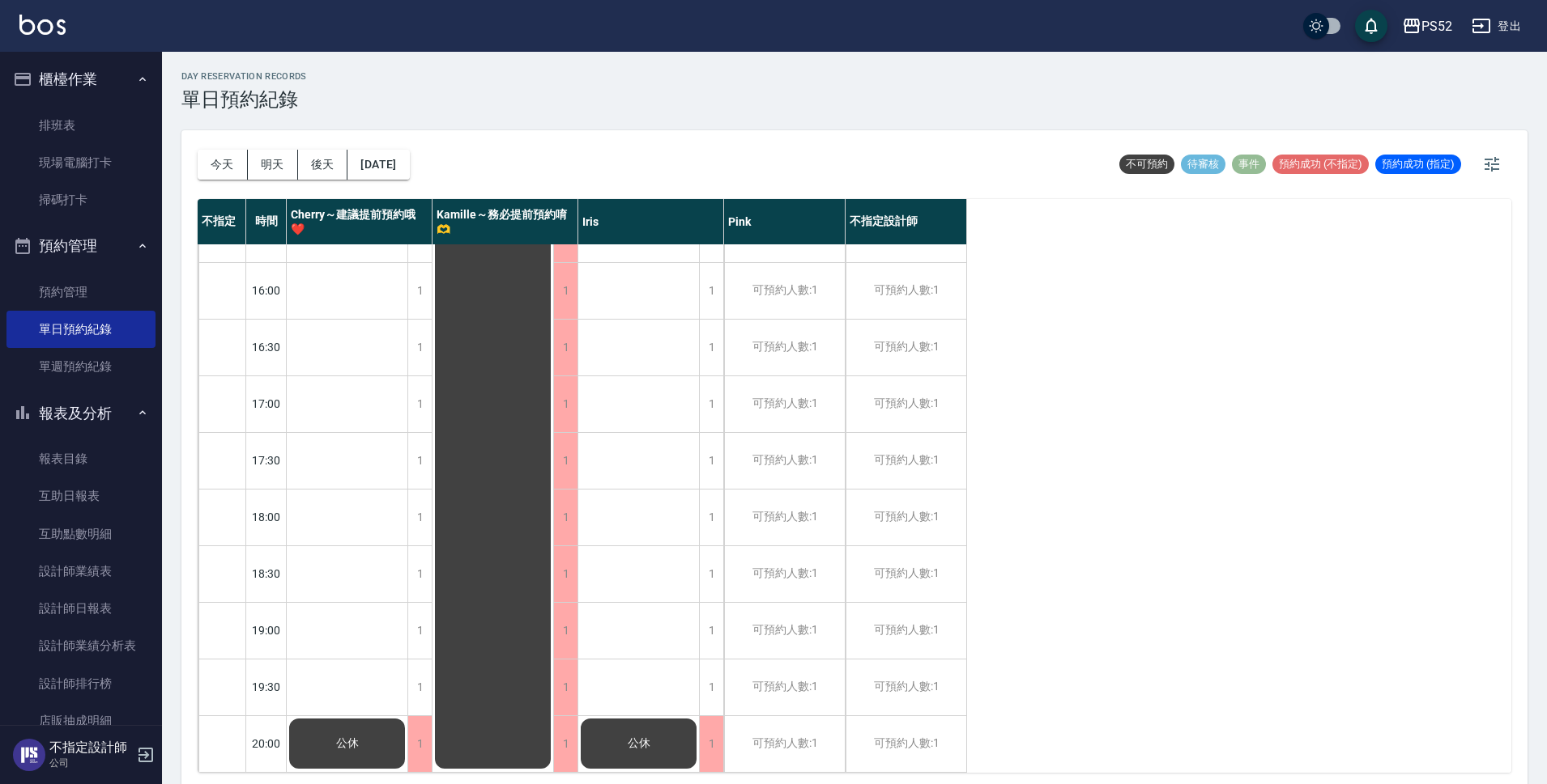
scroll to position [620, 0]
click at [422, 433] on div "1" at bounding box center [420, 461] width 25 height 56
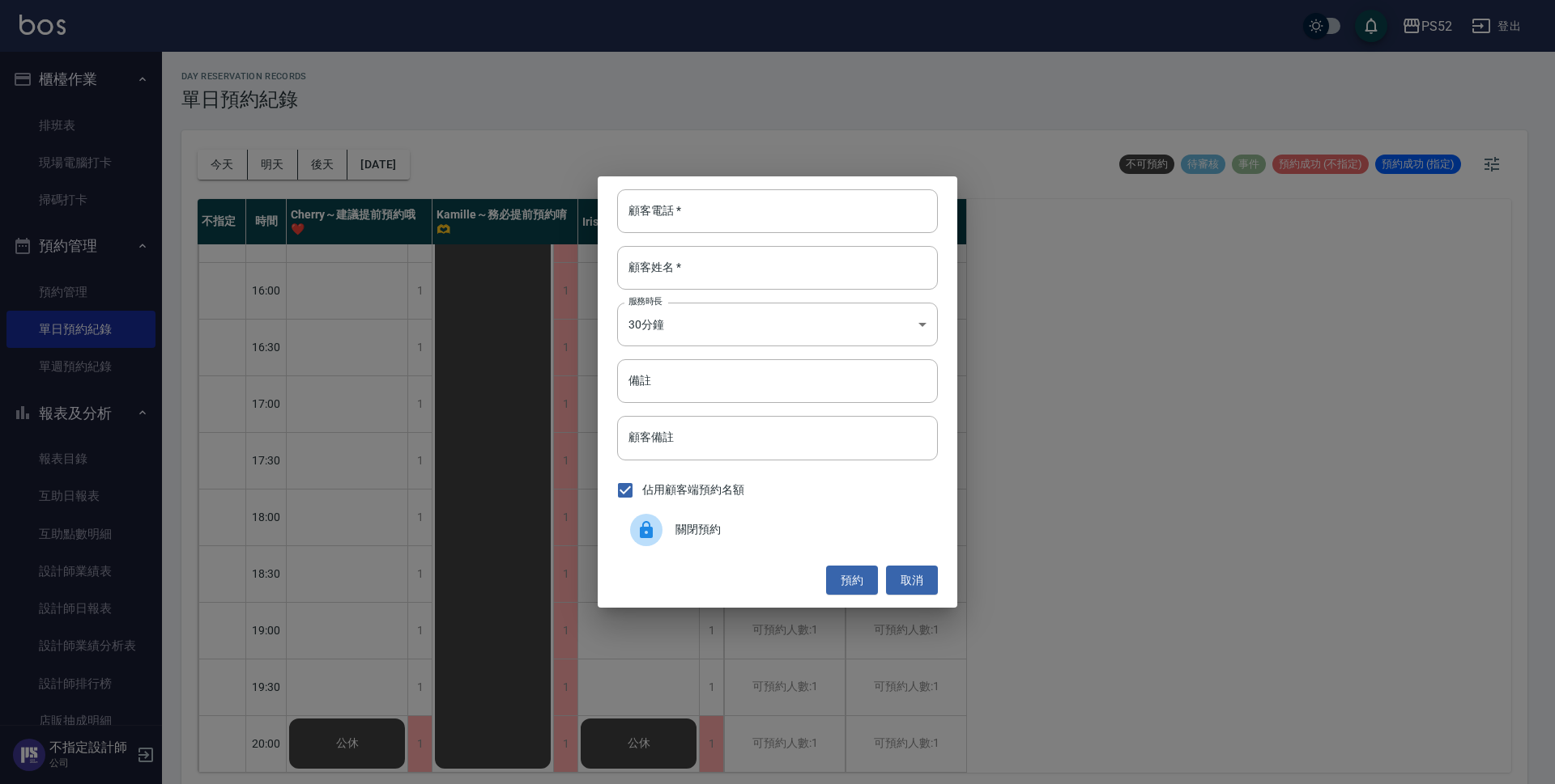
click at [729, 526] on span "關閉預約" at bounding box center [800, 529] width 250 height 17
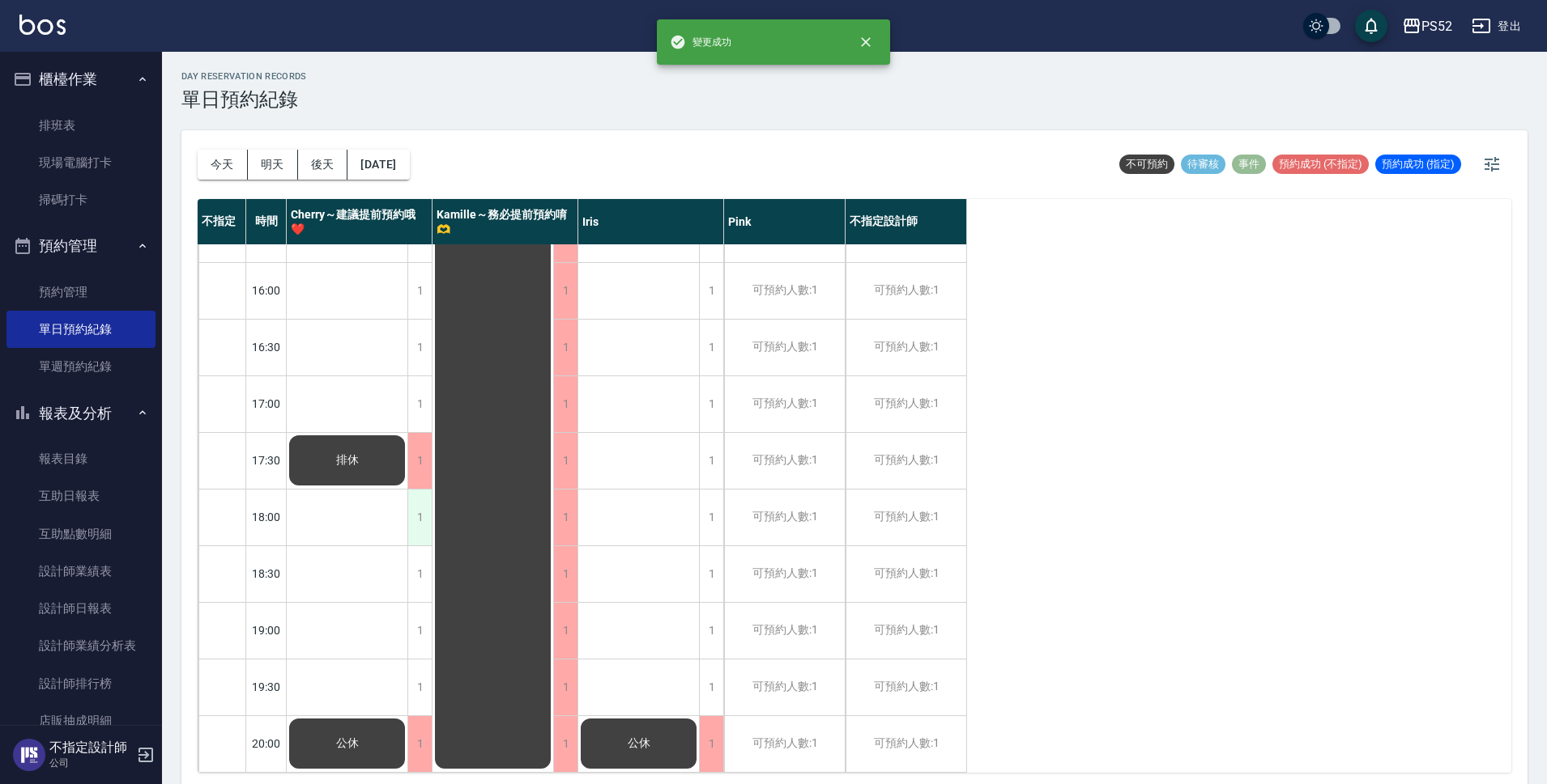
click at [418, 524] on div "1" at bounding box center [420, 517] width 25 height 56
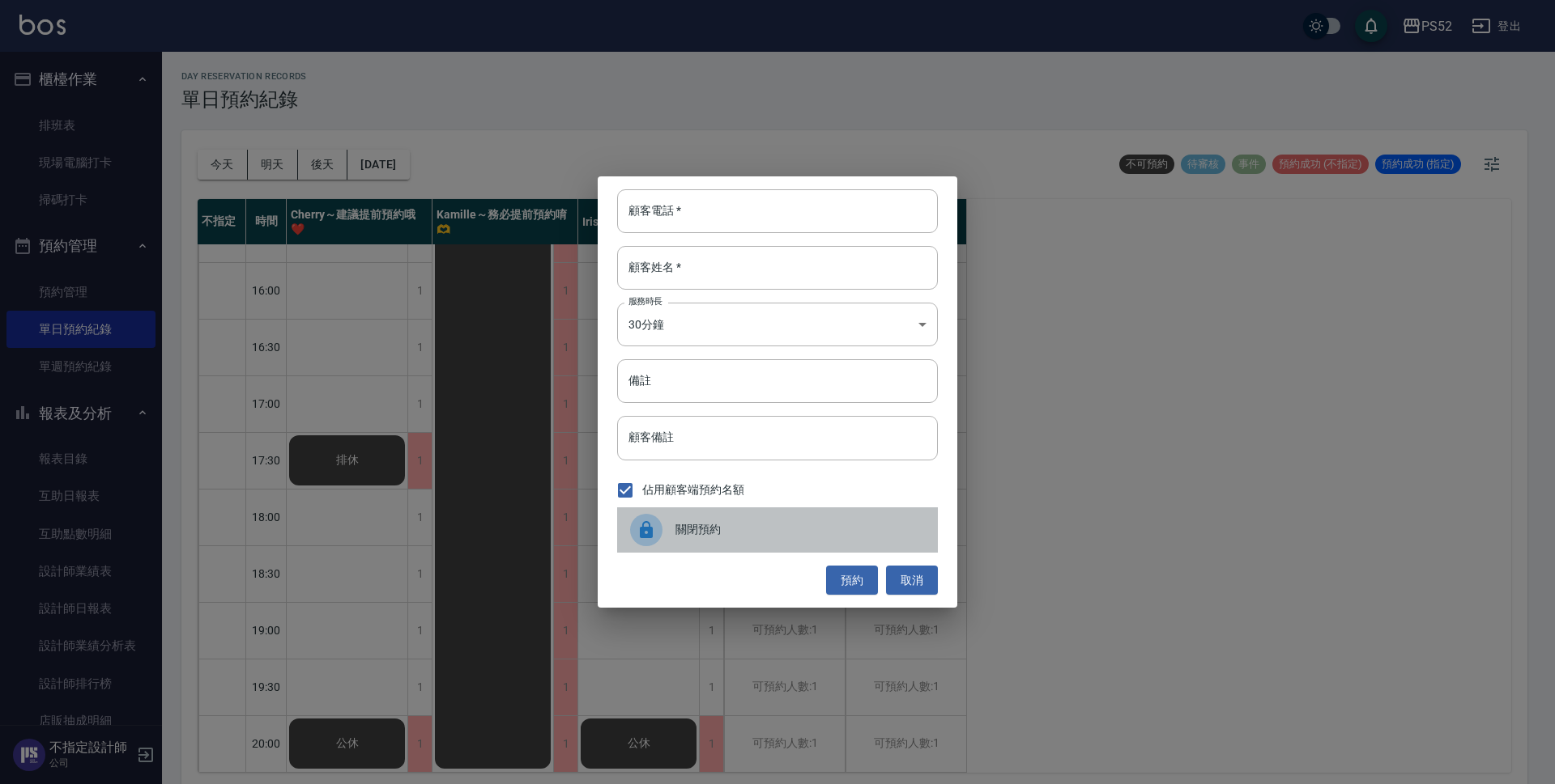
click at [690, 541] on div "關閉預約" at bounding box center [777, 530] width 321 height 46
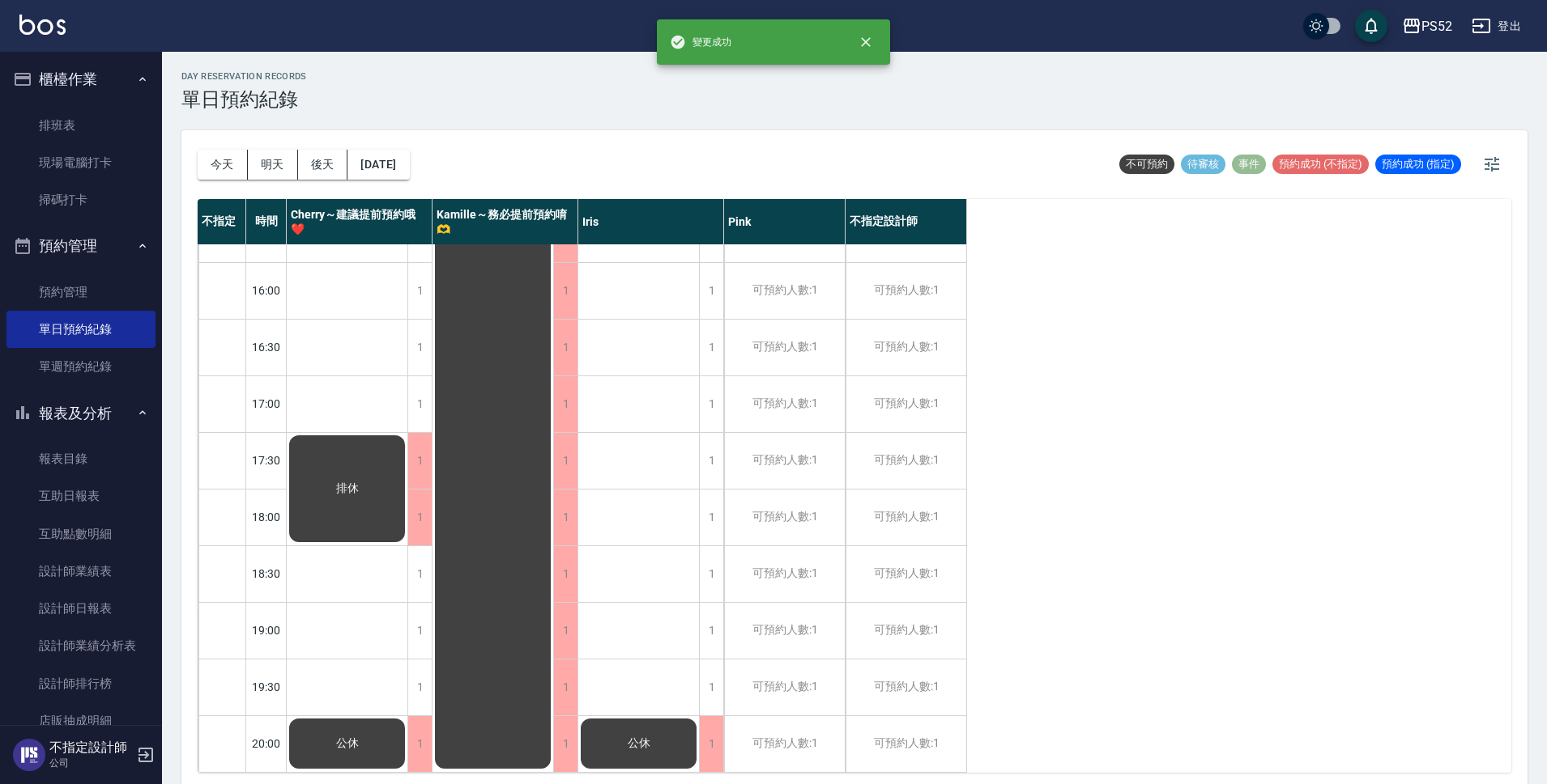
click at [430, 577] on div "1" at bounding box center [420, 574] width 25 height 56
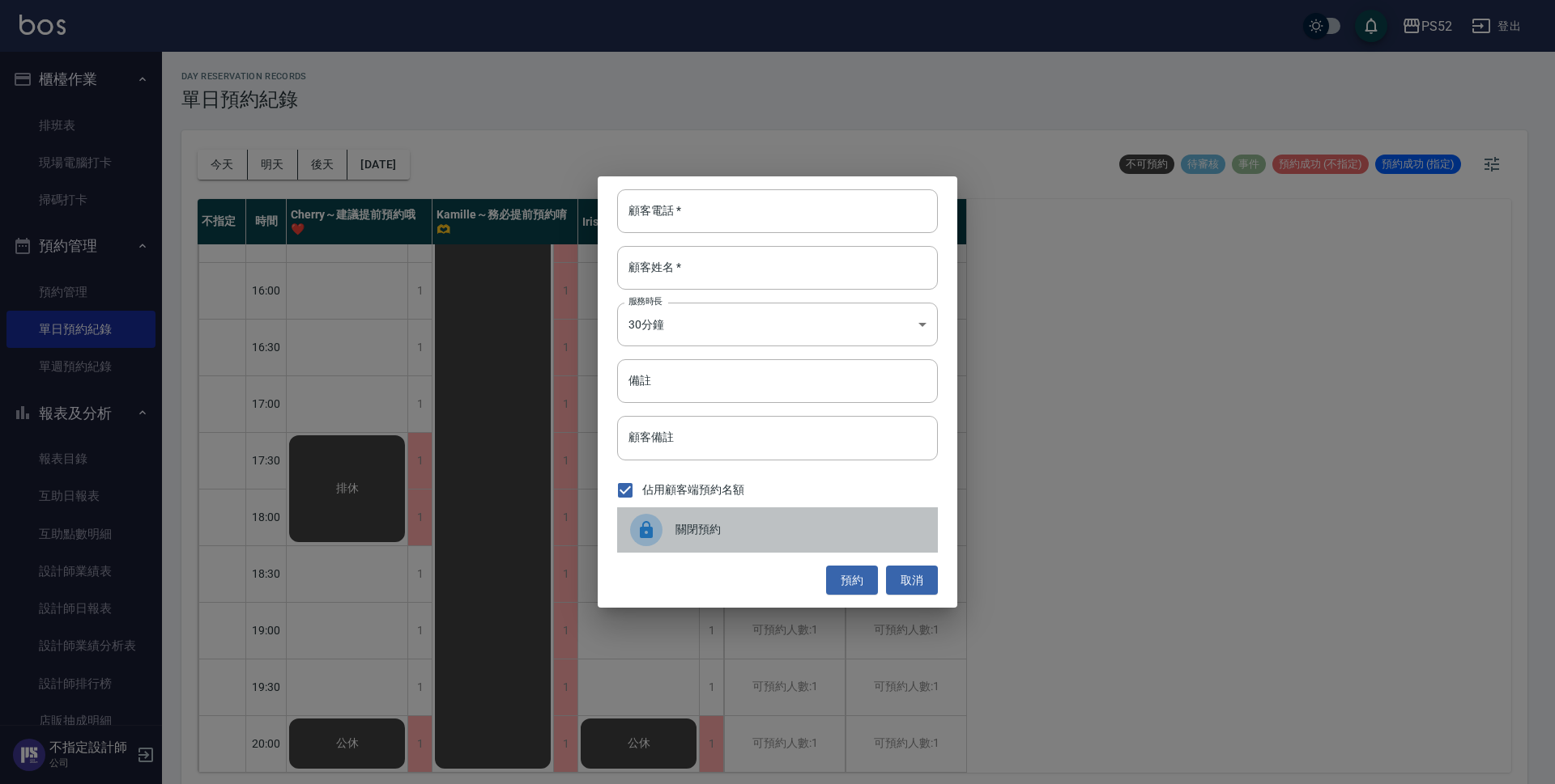
click at [704, 540] on div "關閉預約" at bounding box center [777, 530] width 321 height 46
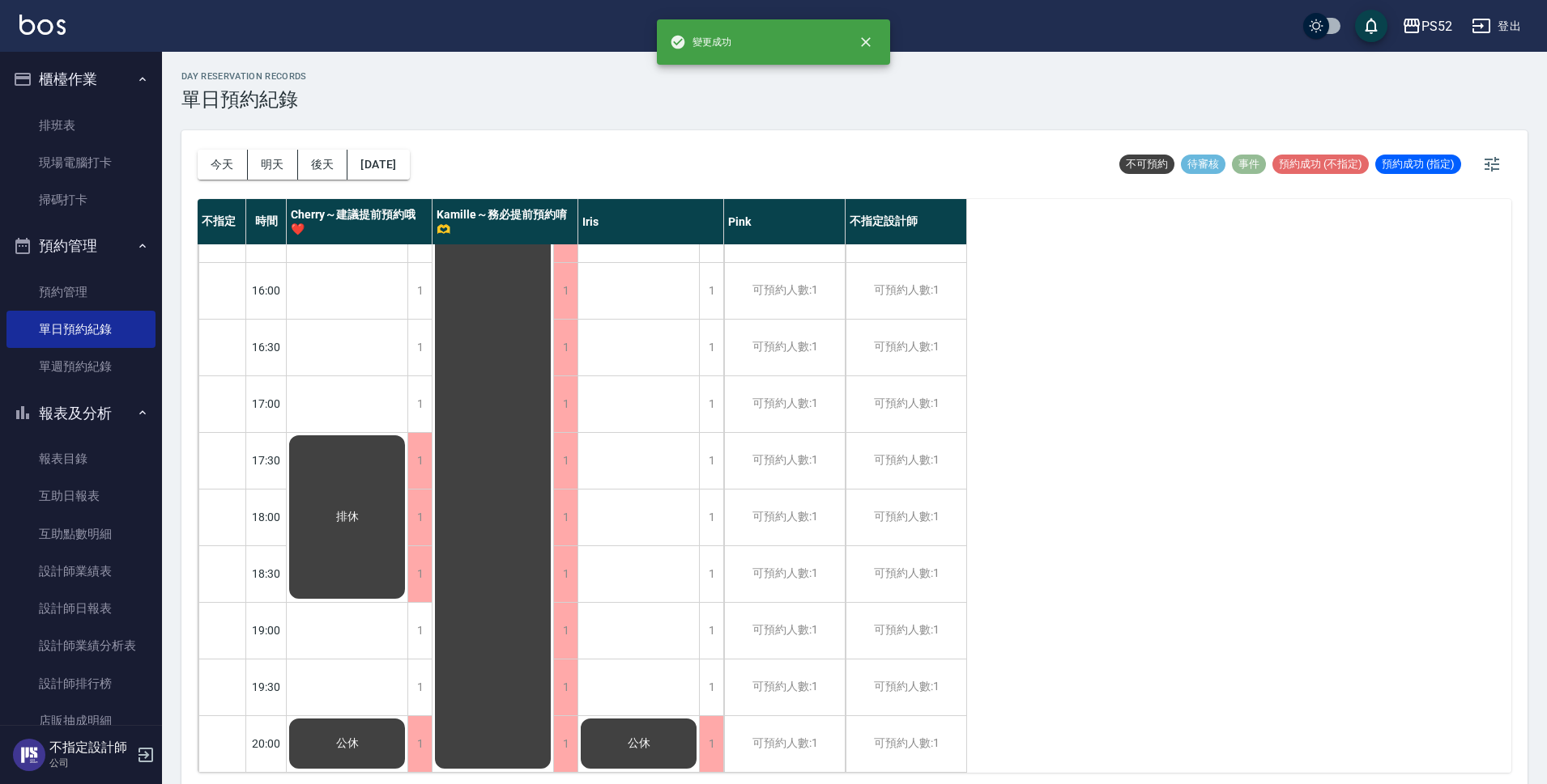
click at [411, 610] on div "1" at bounding box center [420, 630] width 25 height 56
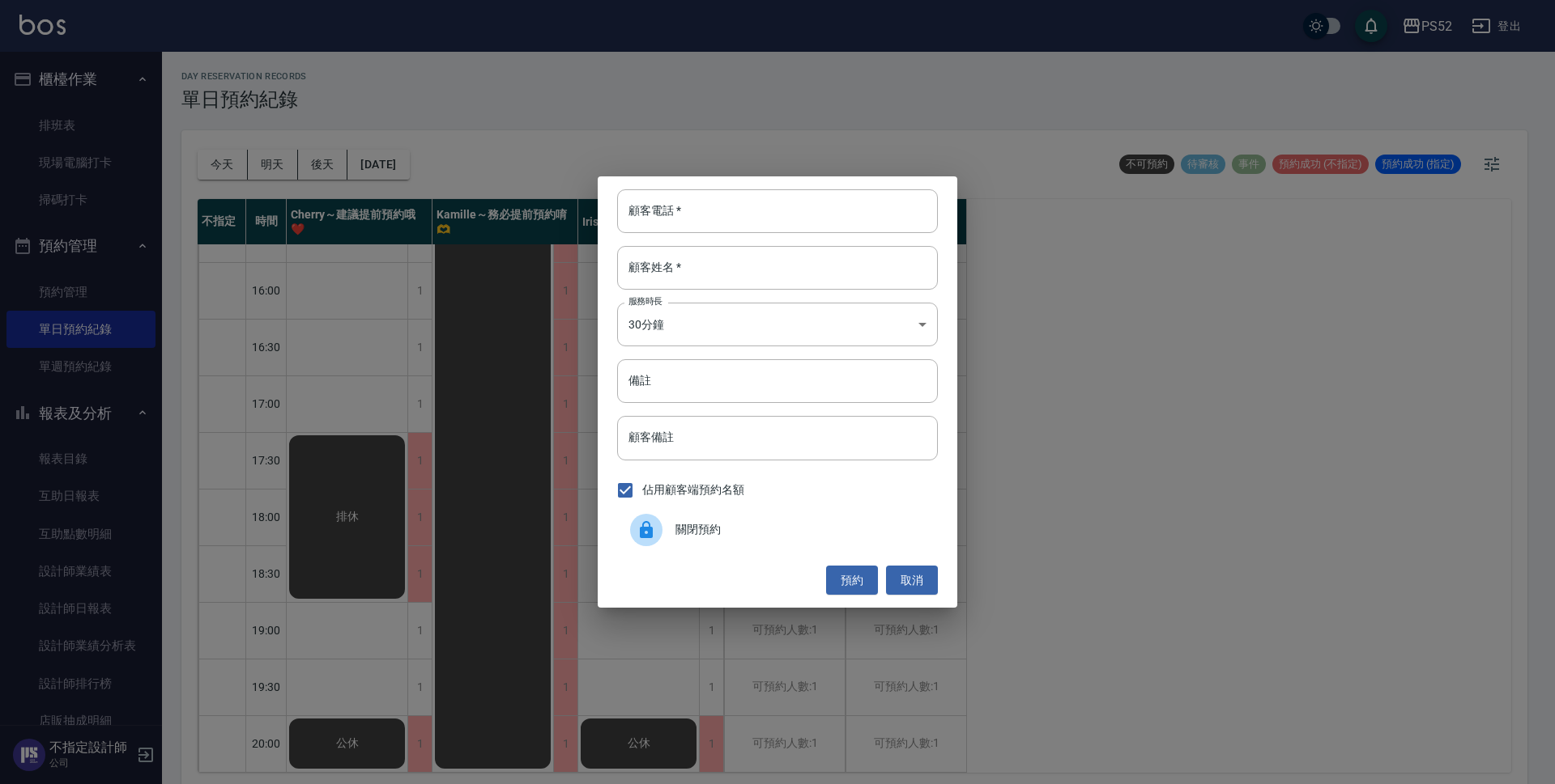
click at [755, 529] on span "關閉預約" at bounding box center [800, 529] width 250 height 17
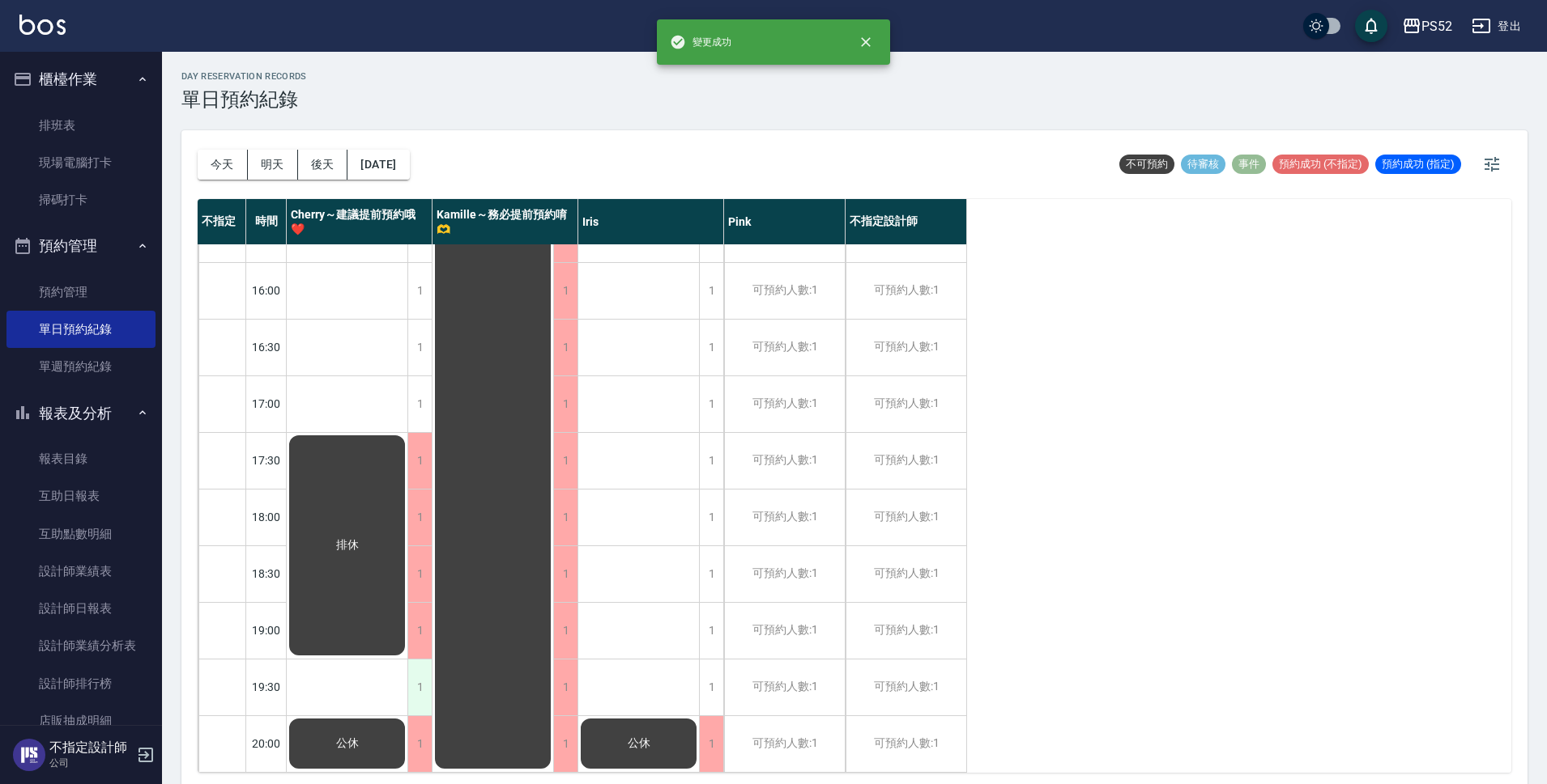
click at [420, 677] on div "1" at bounding box center [420, 687] width 25 height 56
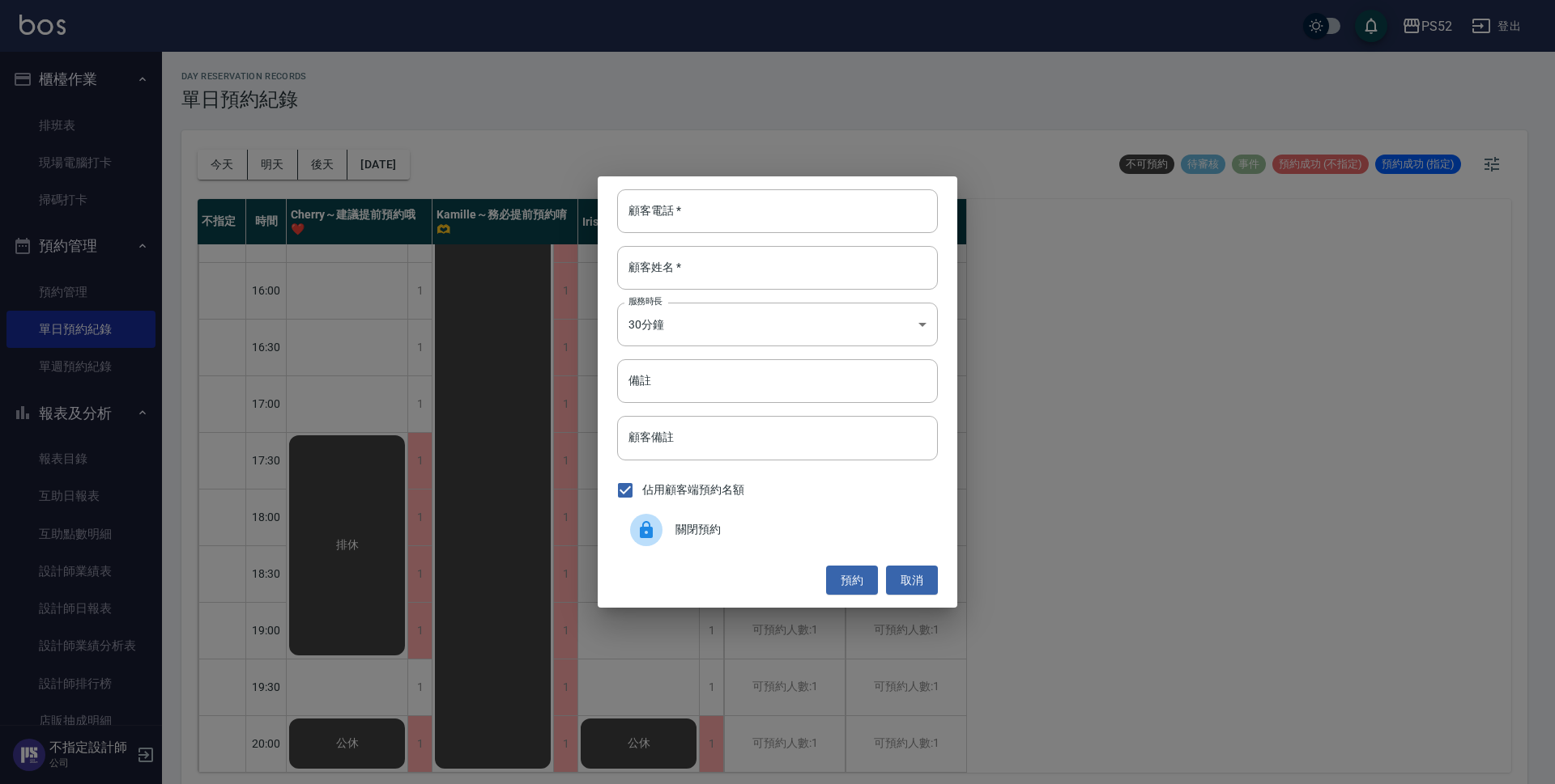
click at [782, 519] on div "關閉預約" at bounding box center [777, 530] width 321 height 46
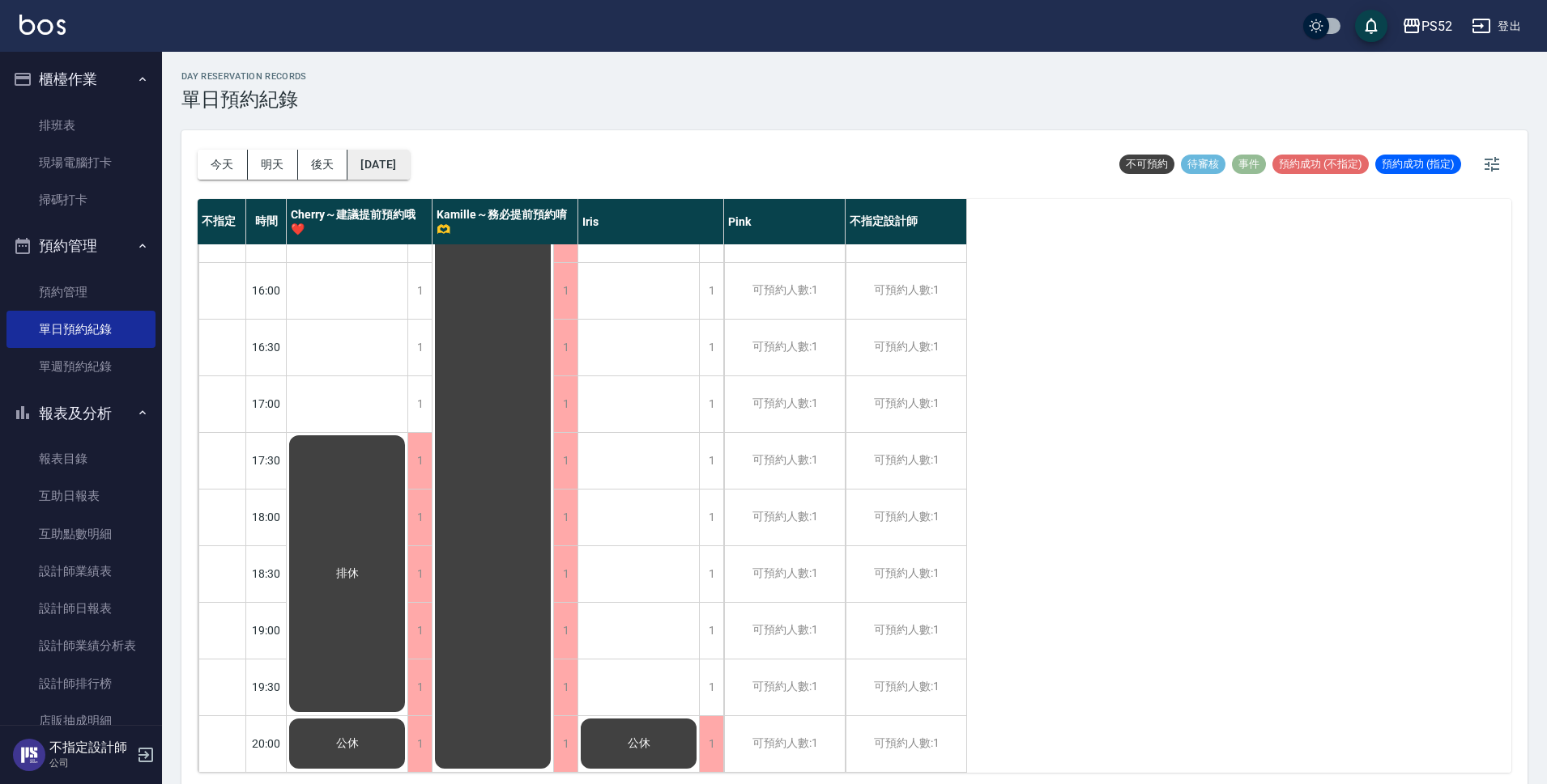
click at [409, 152] on button "[DATE]" at bounding box center [378, 164] width 61 height 30
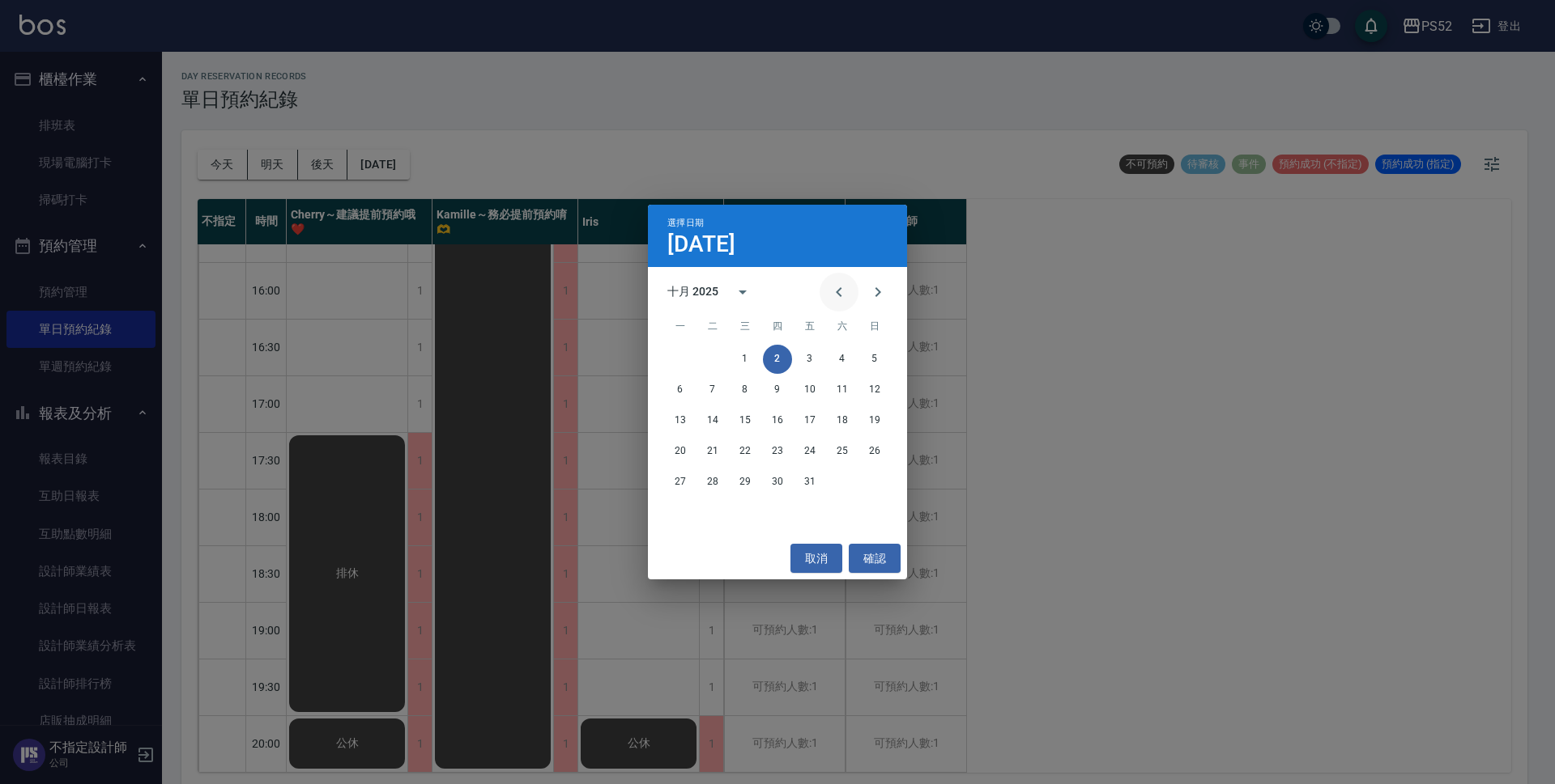
click at [839, 302] on button "Previous month" at bounding box center [838, 292] width 39 height 39
click at [750, 351] on button "3" at bounding box center [745, 359] width 29 height 29
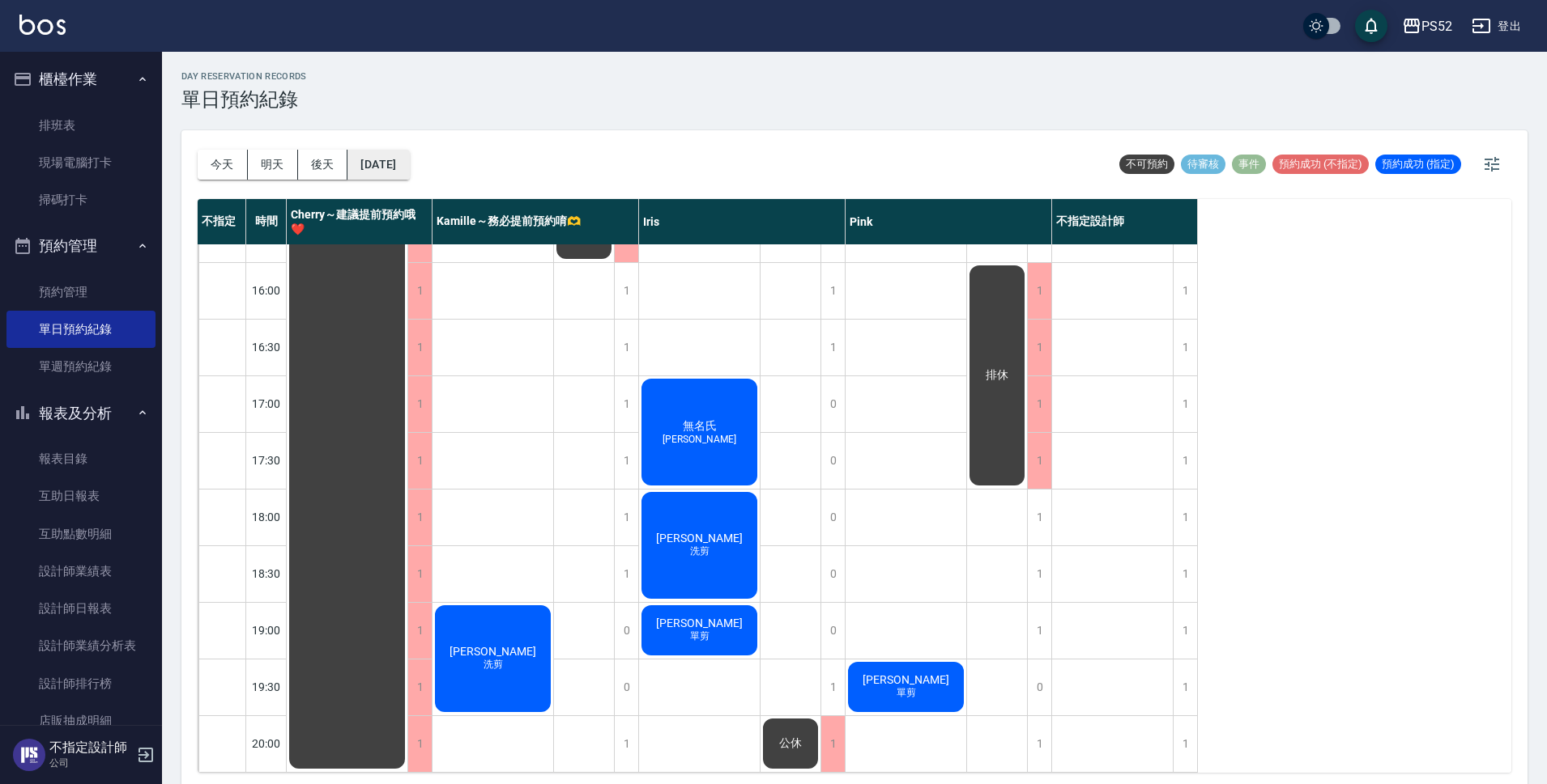
click at [409, 166] on button "[DATE]" at bounding box center [378, 164] width 61 height 30
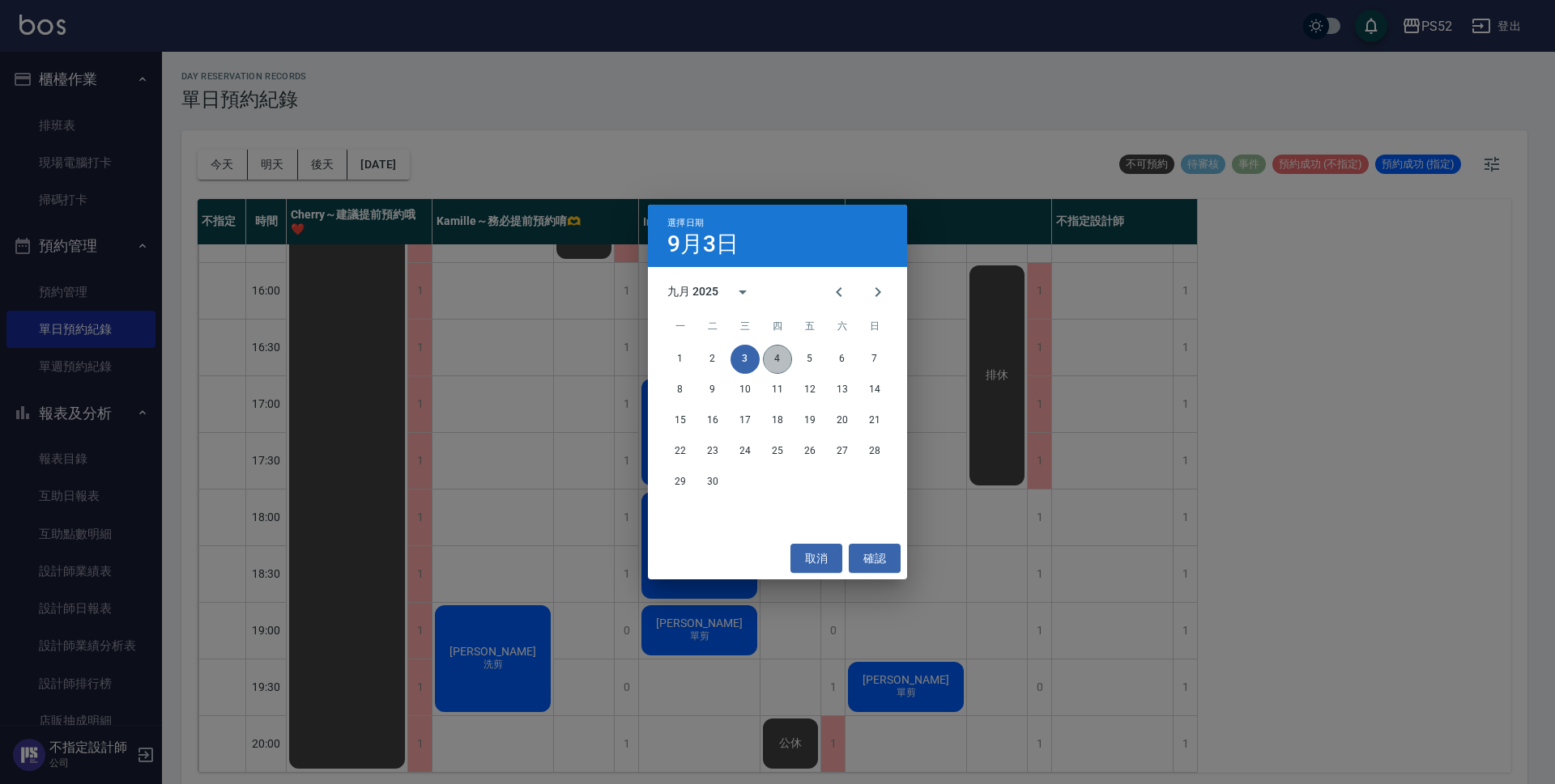
click at [767, 358] on button "4" at bounding box center [777, 359] width 29 height 29
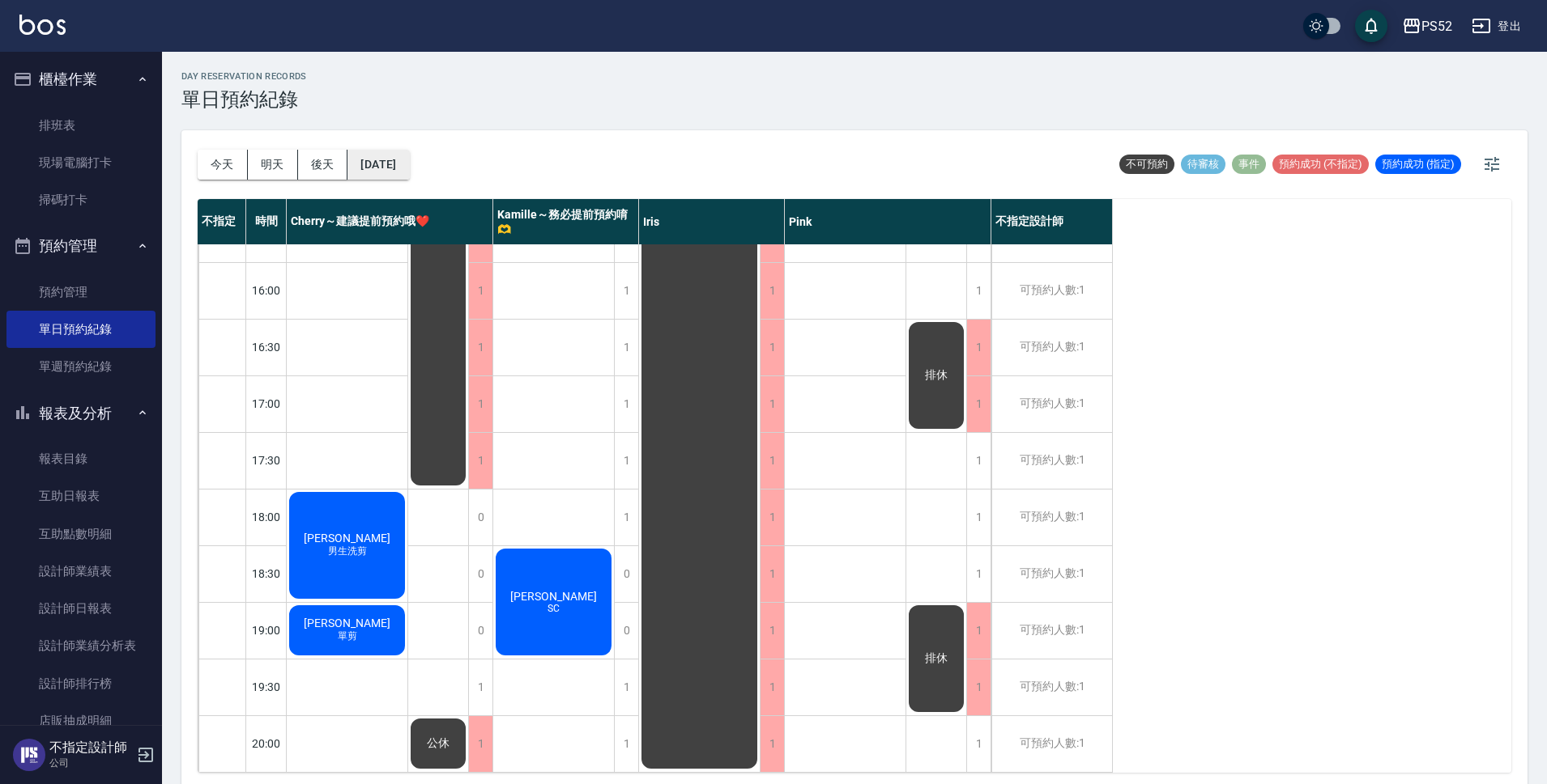
click at [409, 164] on button "[DATE]" at bounding box center [378, 164] width 61 height 30
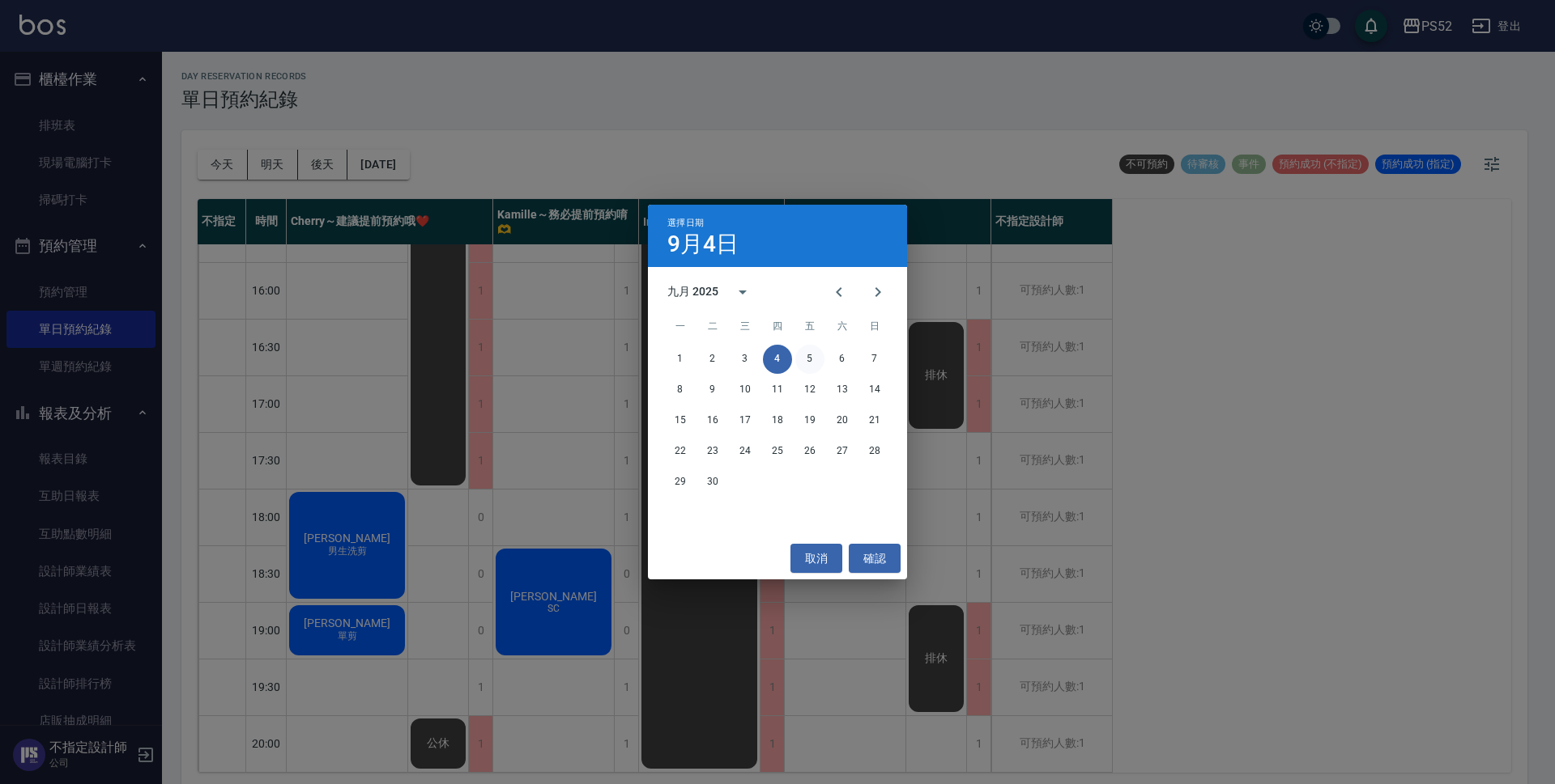
click at [822, 352] on button "5" at bounding box center [810, 359] width 29 height 29
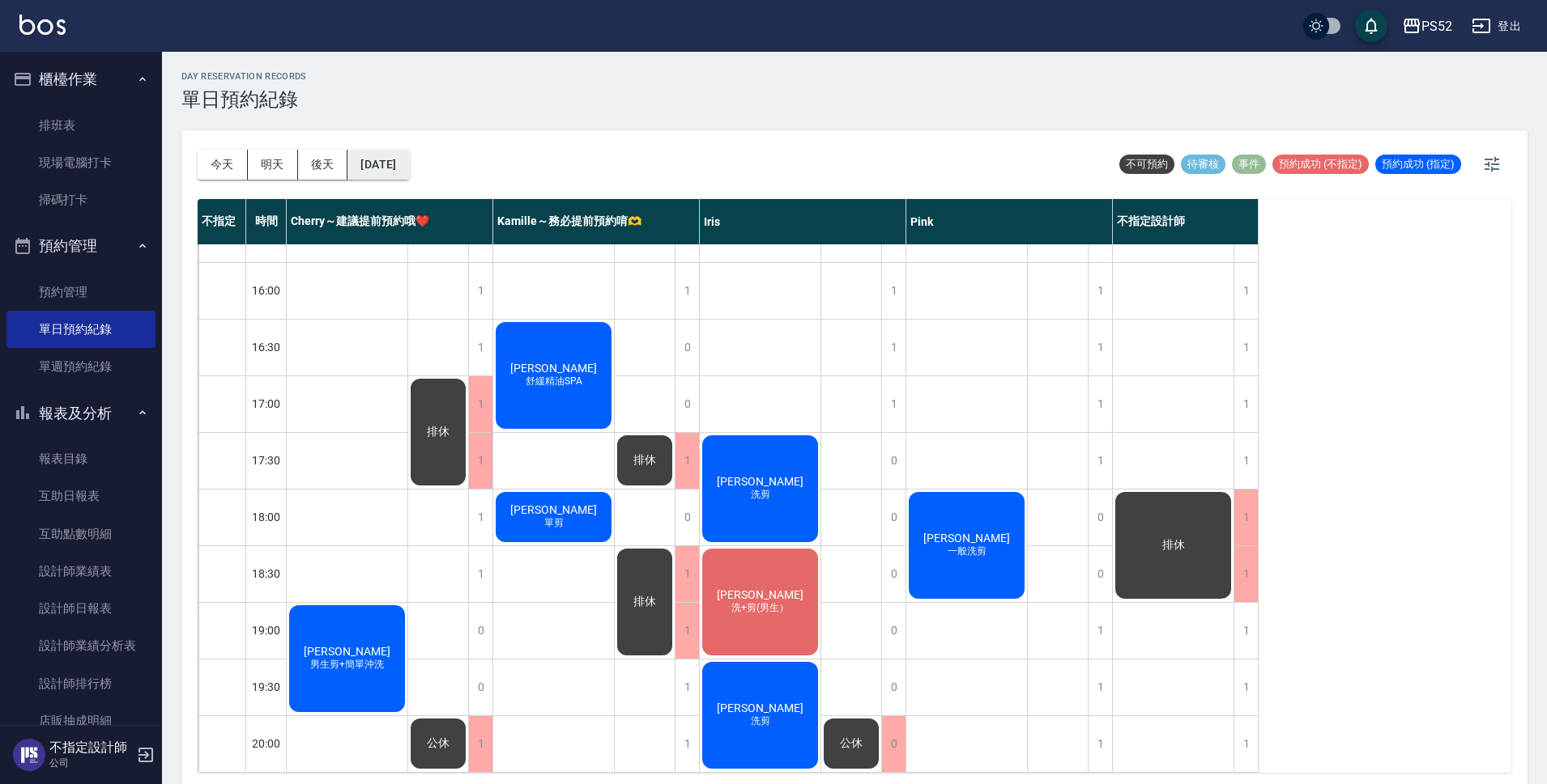
click at [409, 154] on button "[DATE]" at bounding box center [378, 164] width 61 height 30
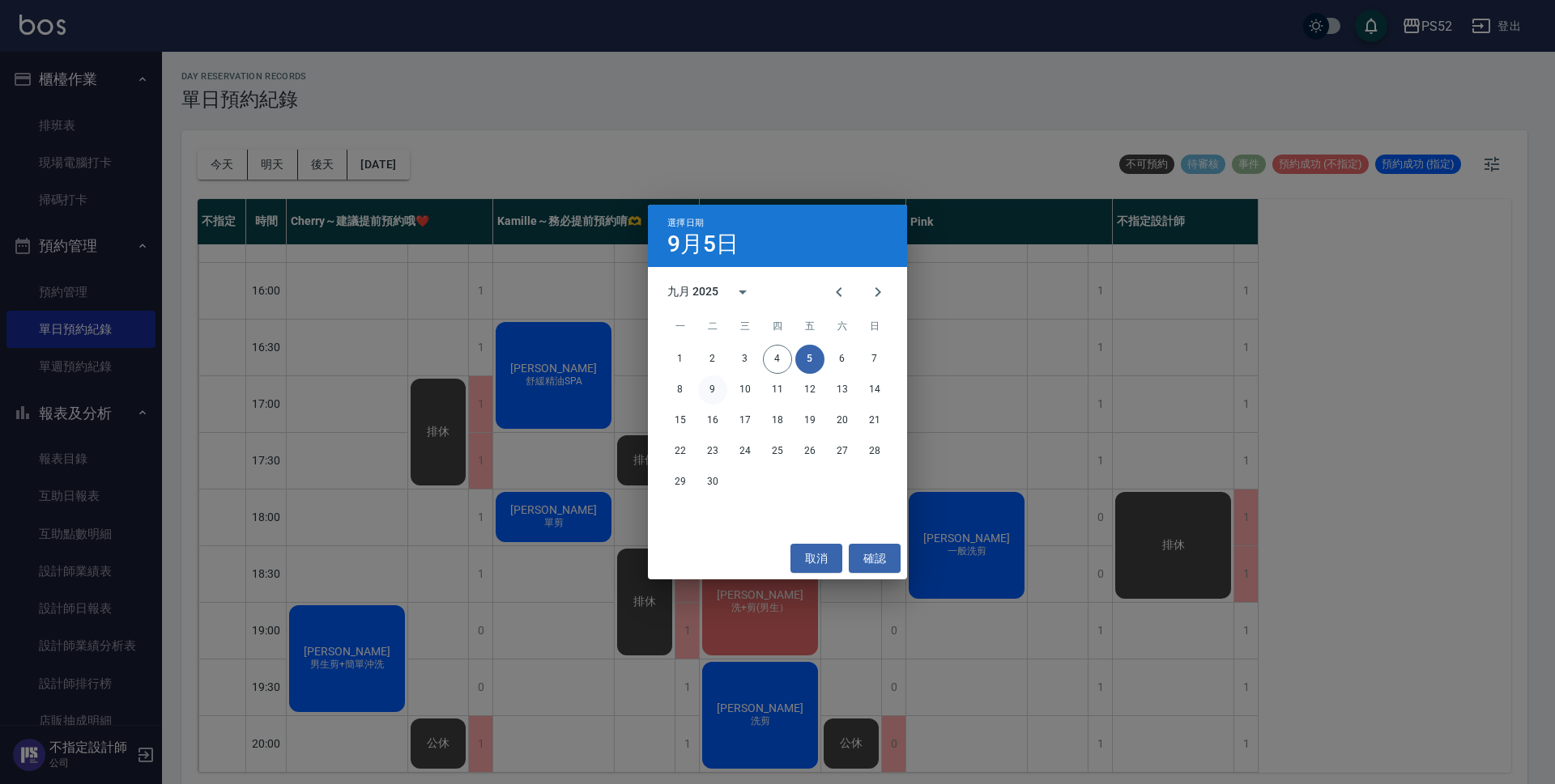
click at [713, 386] on button "9" at bounding box center [713, 390] width 29 height 29
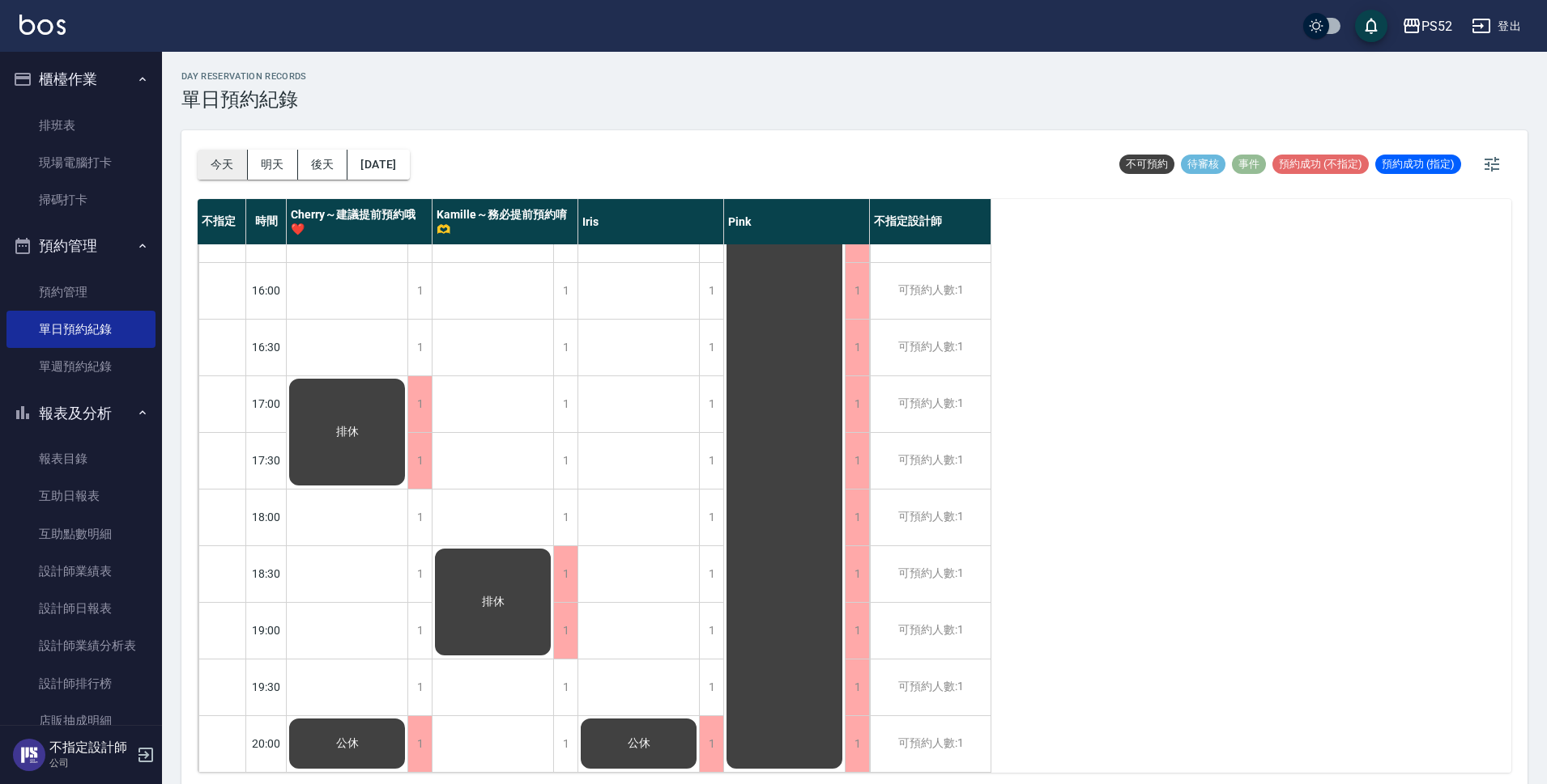
click at [218, 162] on button "今天" at bounding box center [222, 164] width 50 height 30
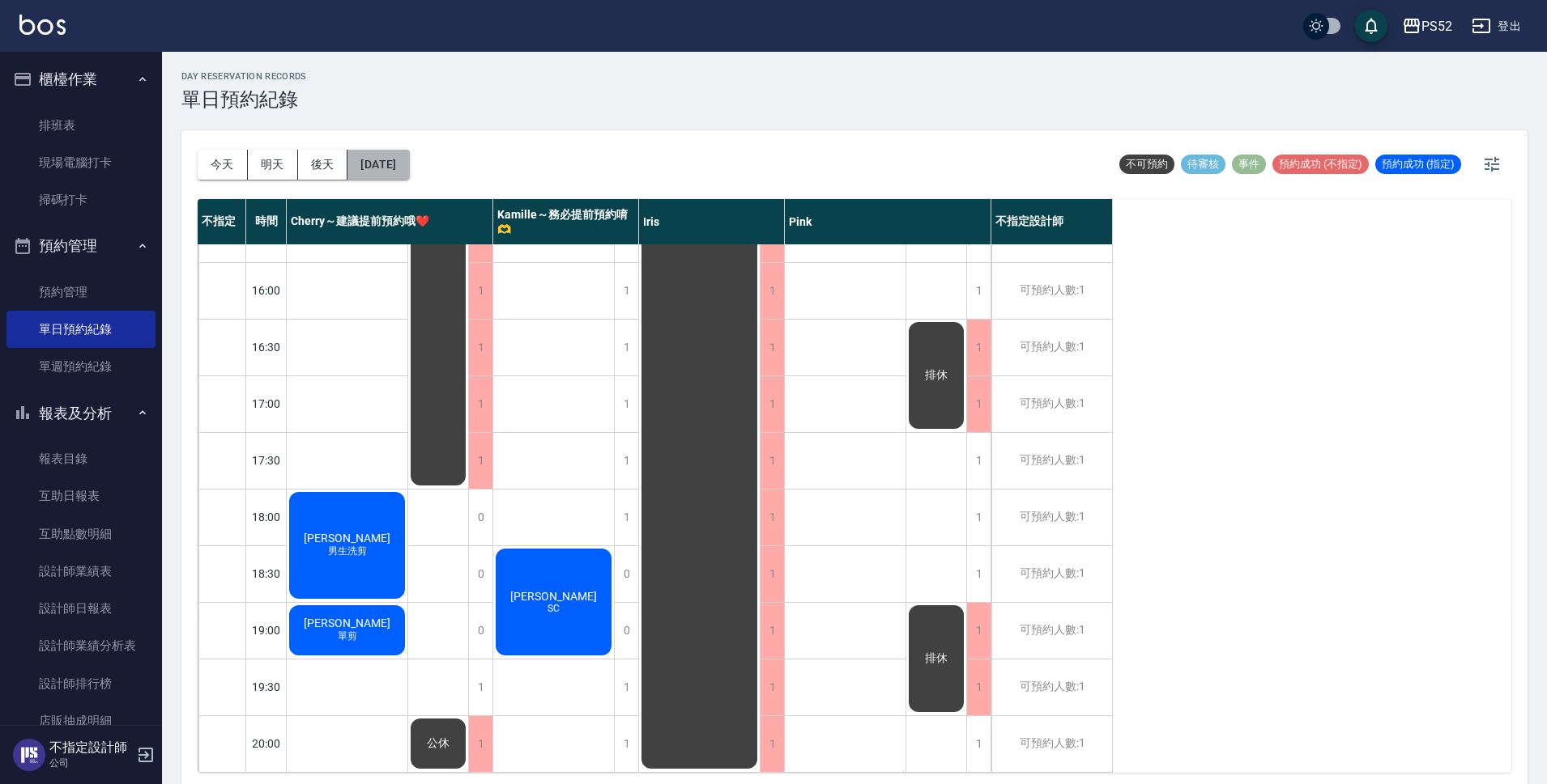
click at [409, 164] on button "[DATE]" at bounding box center [378, 164] width 61 height 30
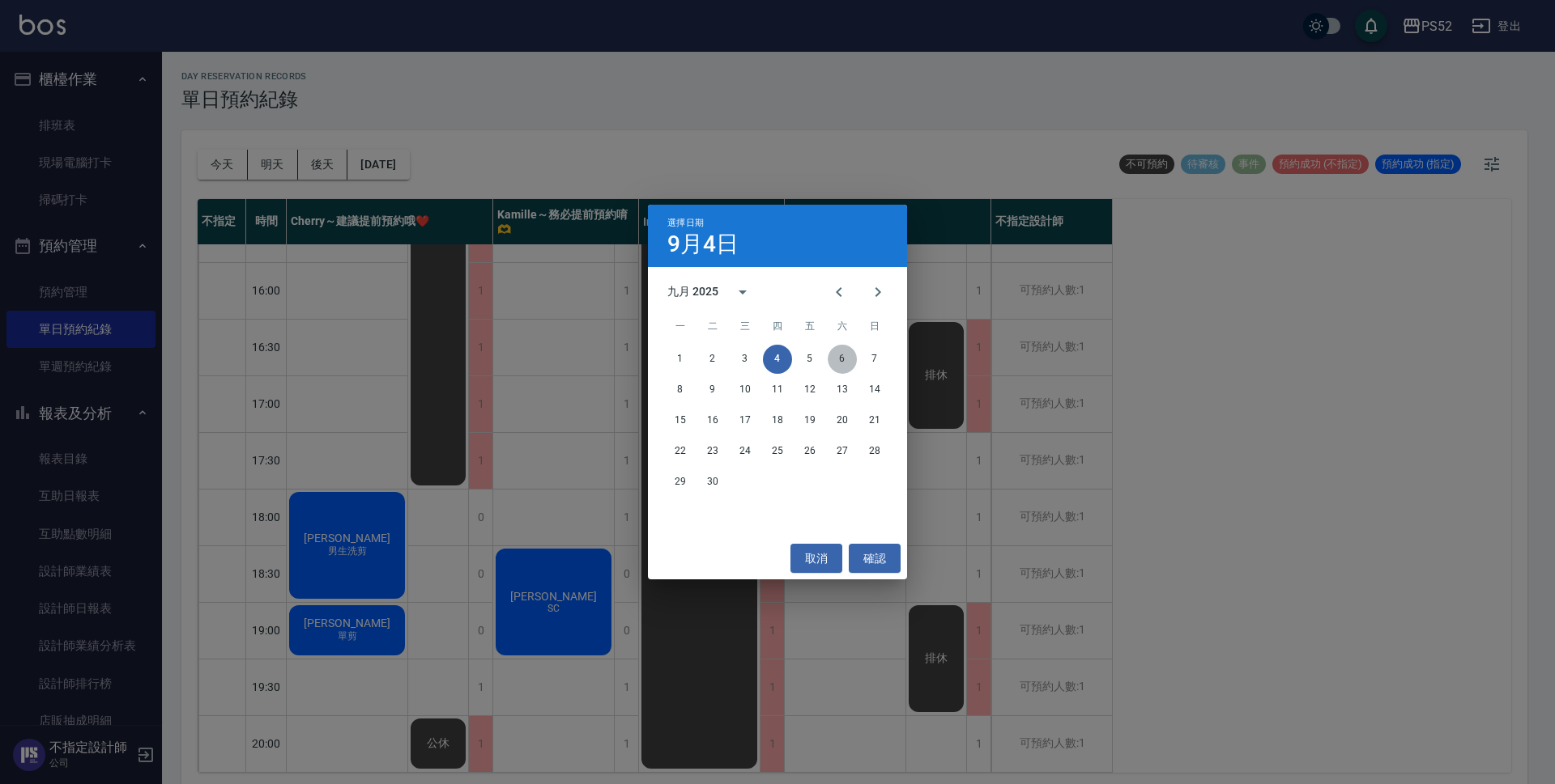
click at [830, 359] on button "6" at bounding box center [842, 359] width 29 height 29
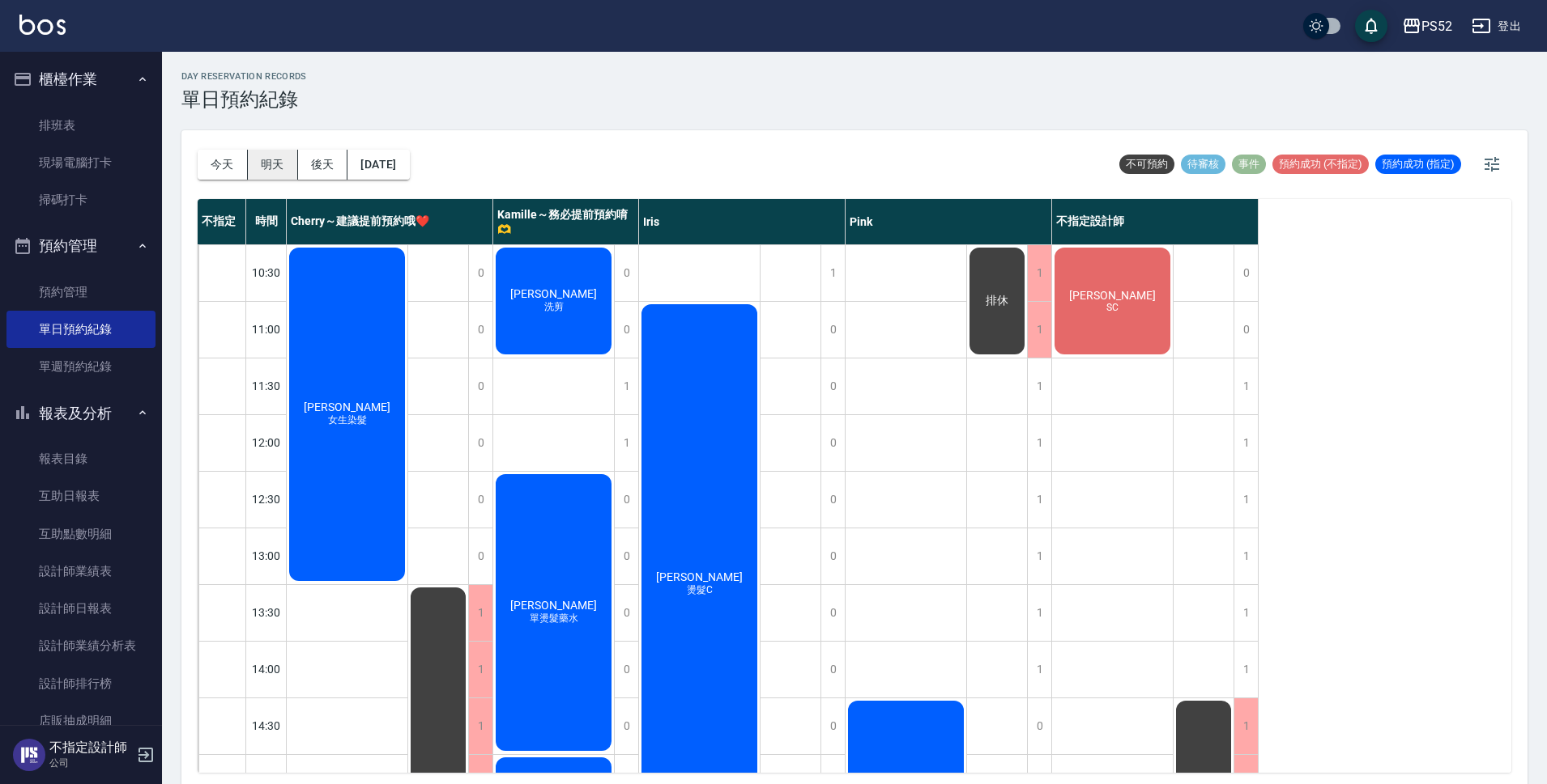
click at [283, 174] on button "明天" at bounding box center [272, 164] width 50 height 30
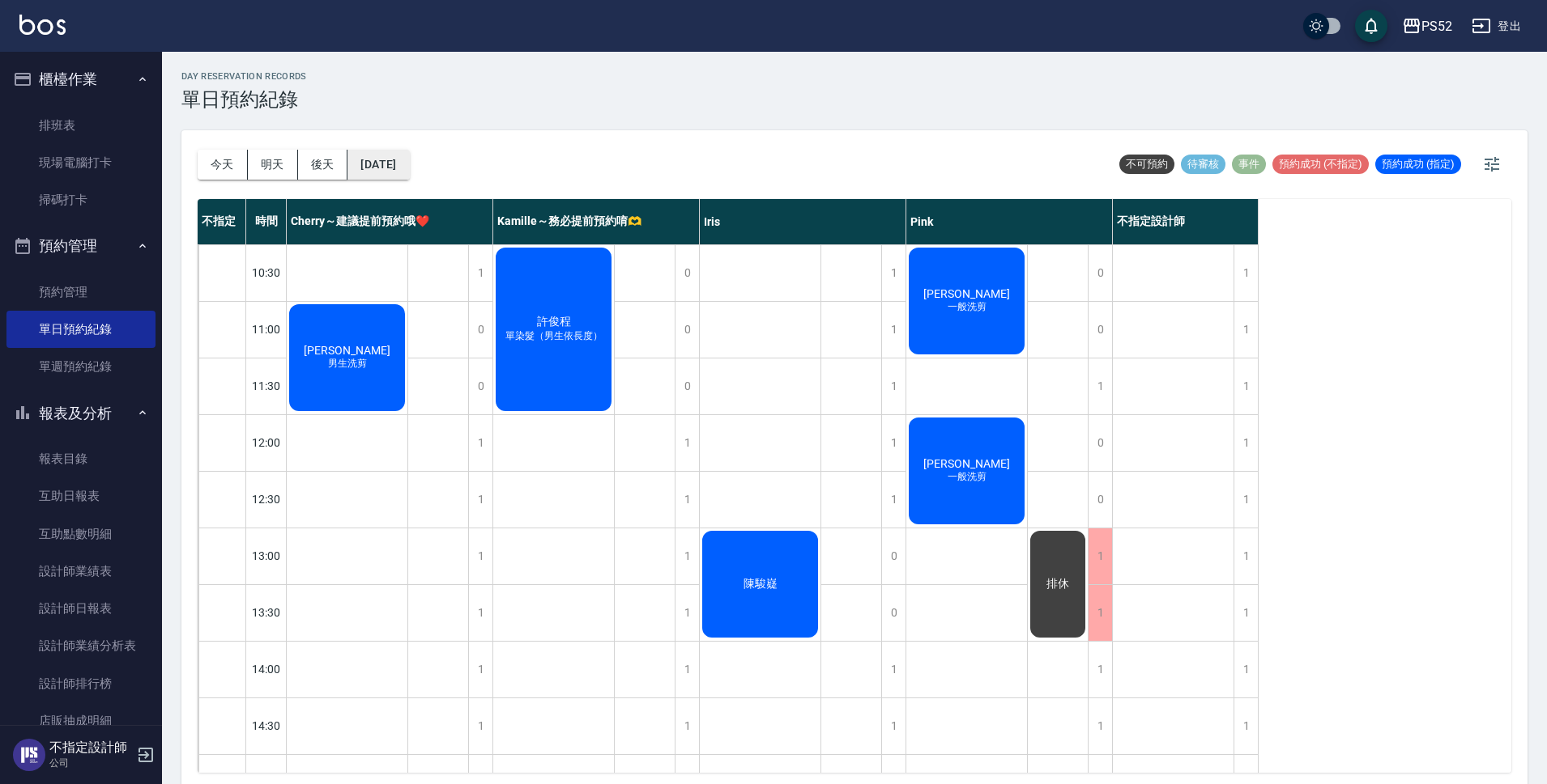
click at [387, 164] on button "[DATE]" at bounding box center [378, 164] width 61 height 30
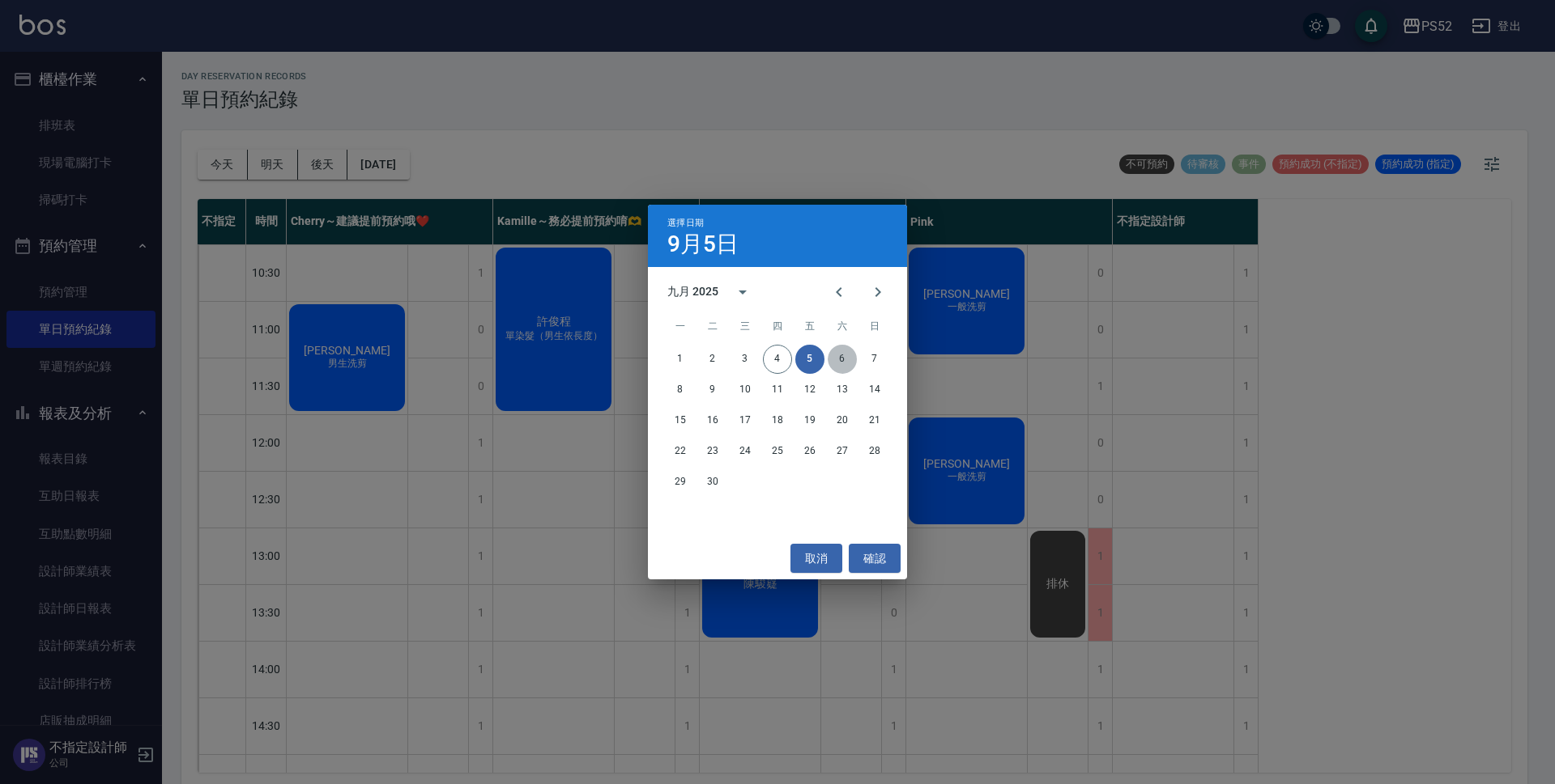
click at [847, 360] on button "6" at bounding box center [842, 359] width 29 height 29
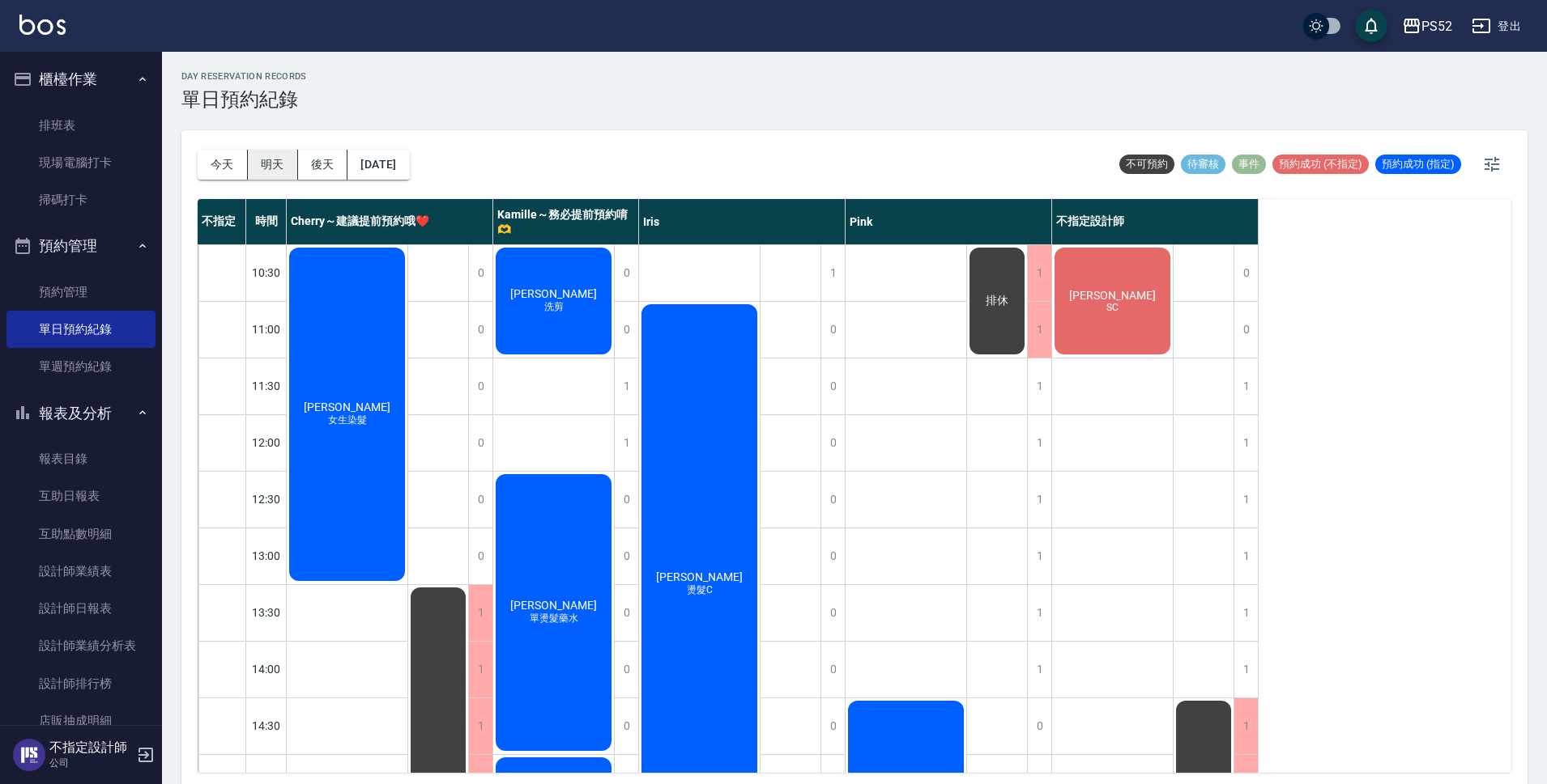
click at [273, 168] on button "明天" at bounding box center [272, 164] width 50 height 30
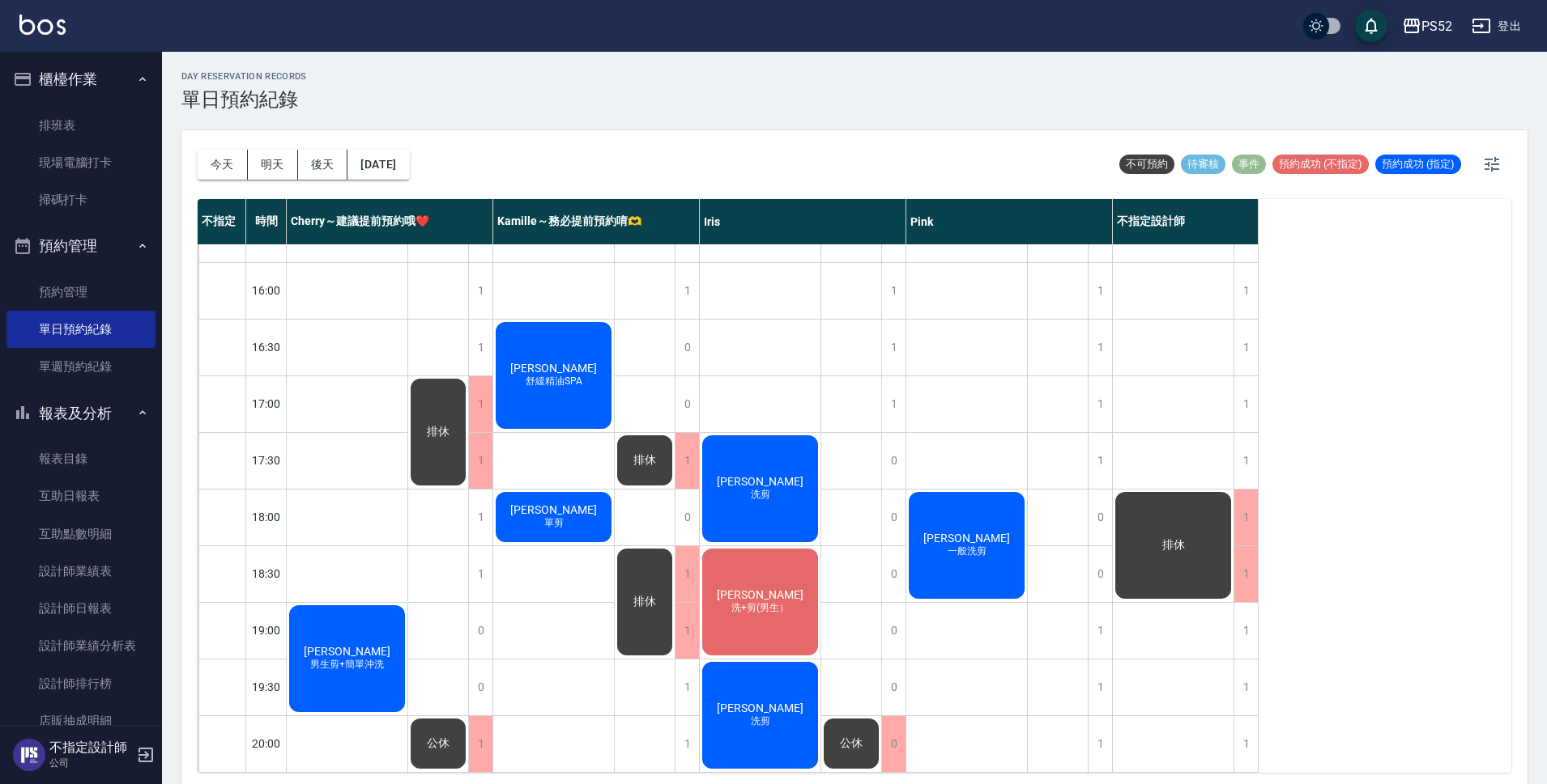
scroll to position [620, 0]
click at [409, 167] on button "[DATE]" at bounding box center [378, 164] width 61 height 30
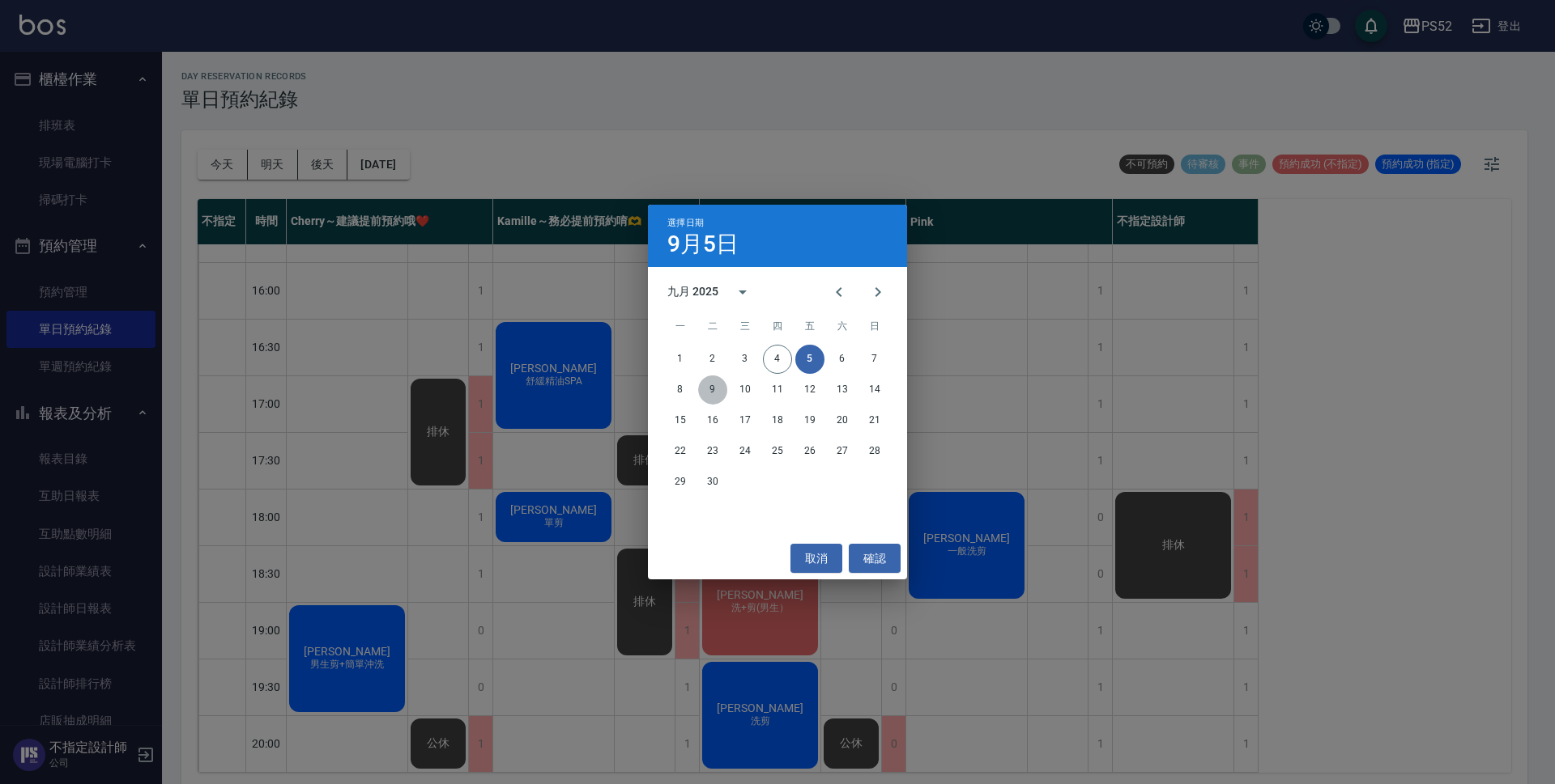
click at [713, 392] on button "9" at bounding box center [713, 390] width 29 height 29
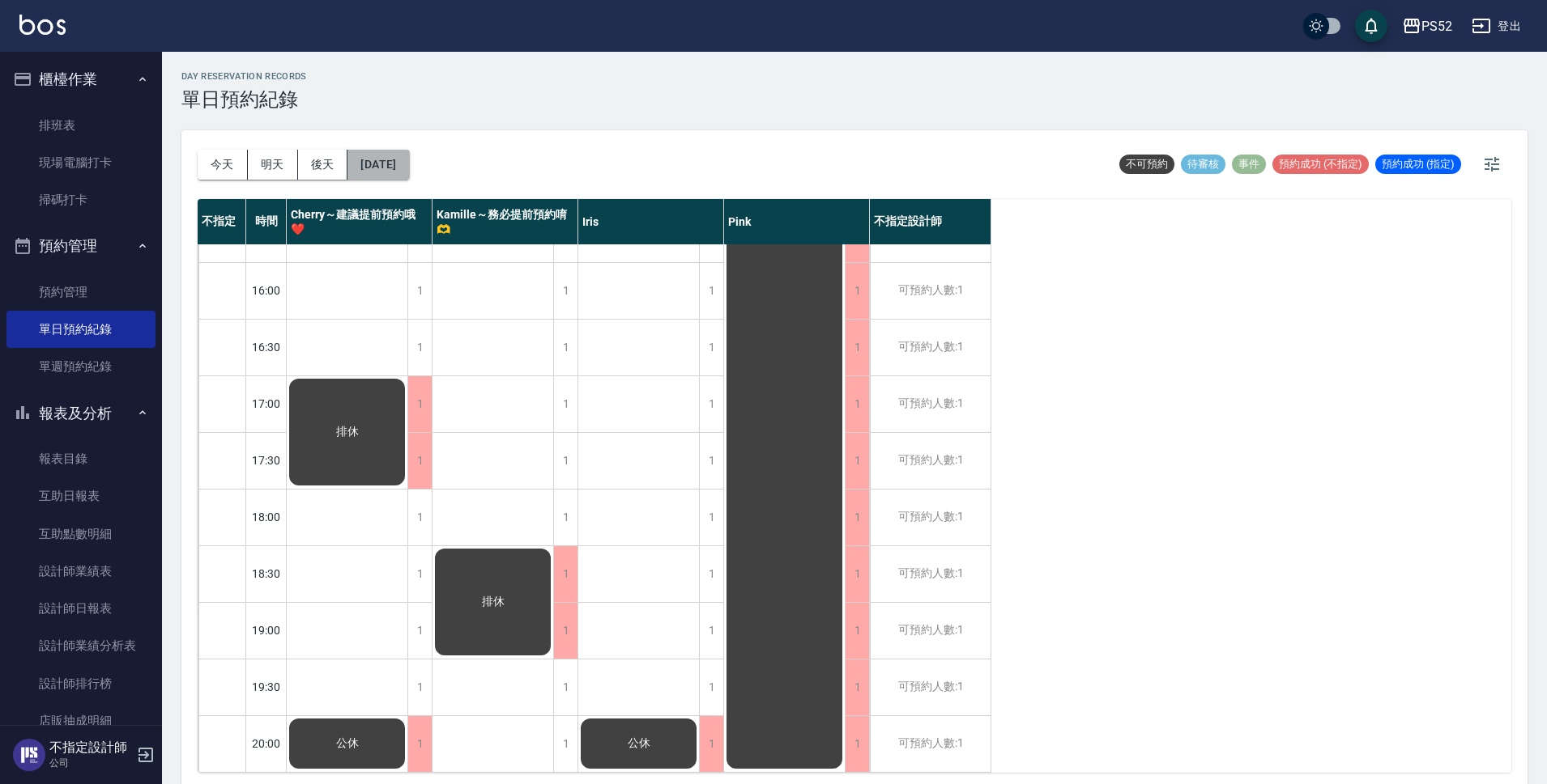
click at [409, 154] on button "[DATE]" at bounding box center [378, 164] width 61 height 30
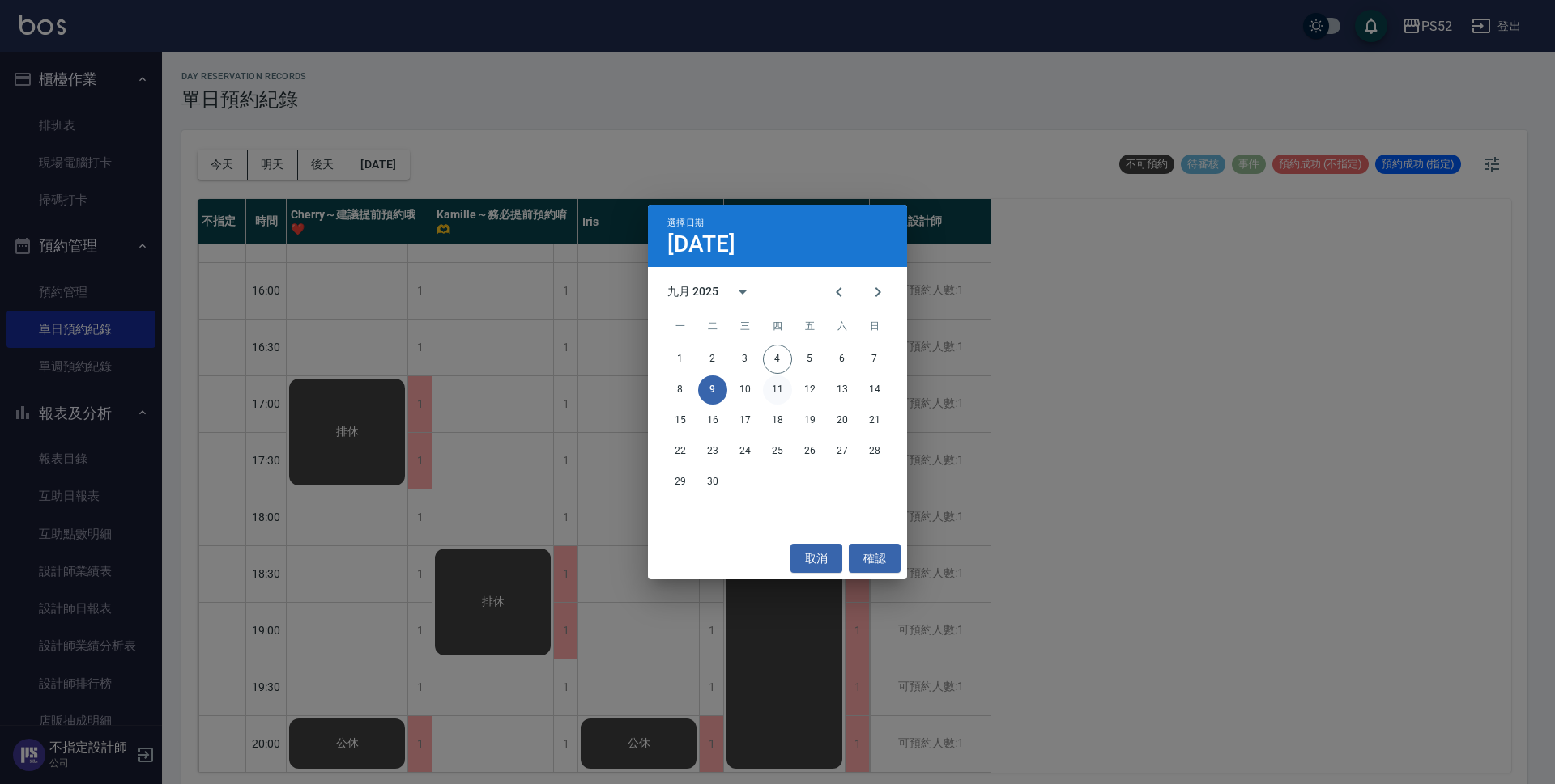
click at [775, 389] on button "11" at bounding box center [777, 390] width 29 height 29
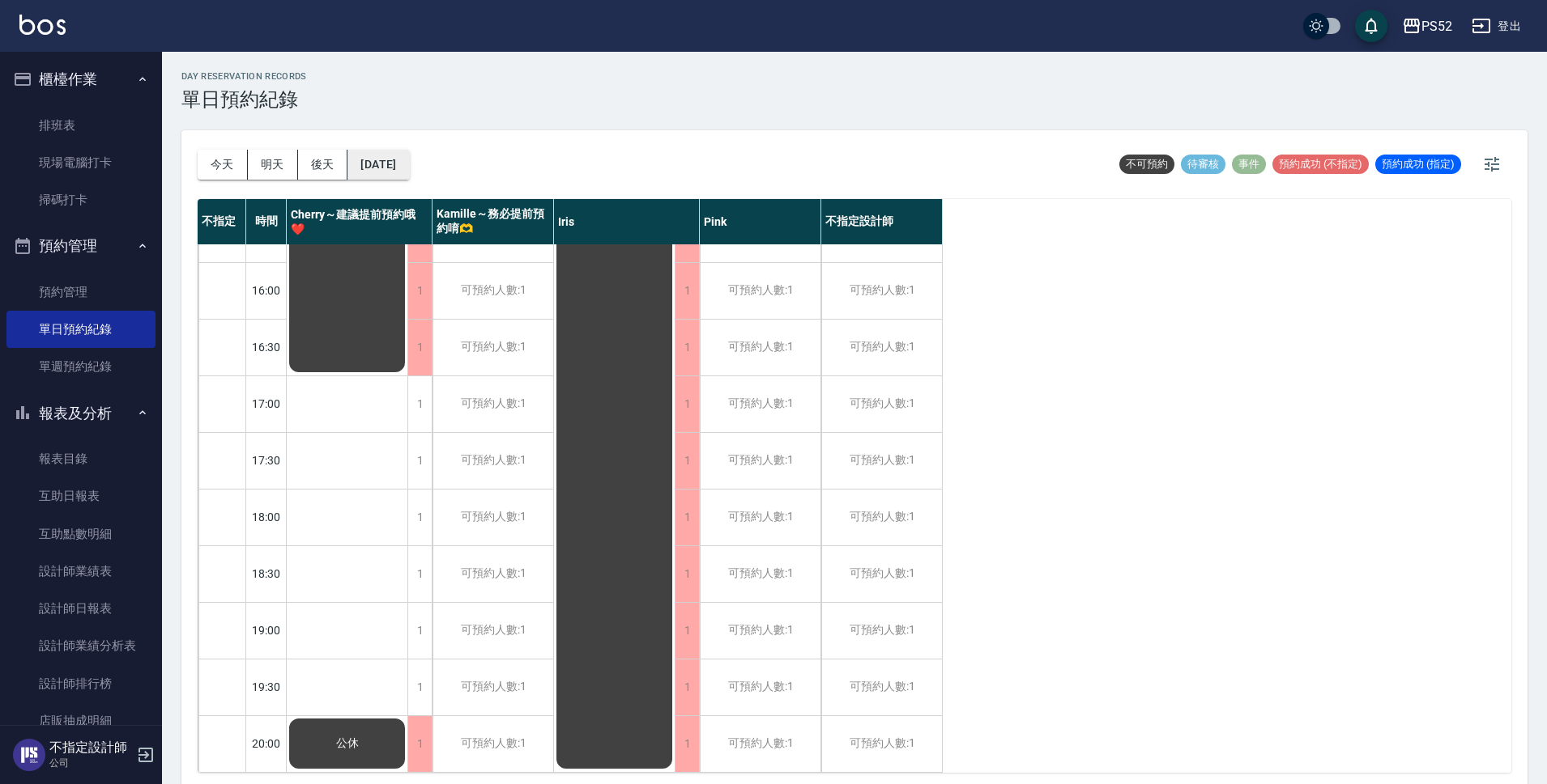
click at [400, 168] on button "[DATE]" at bounding box center [378, 164] width 61 height 30
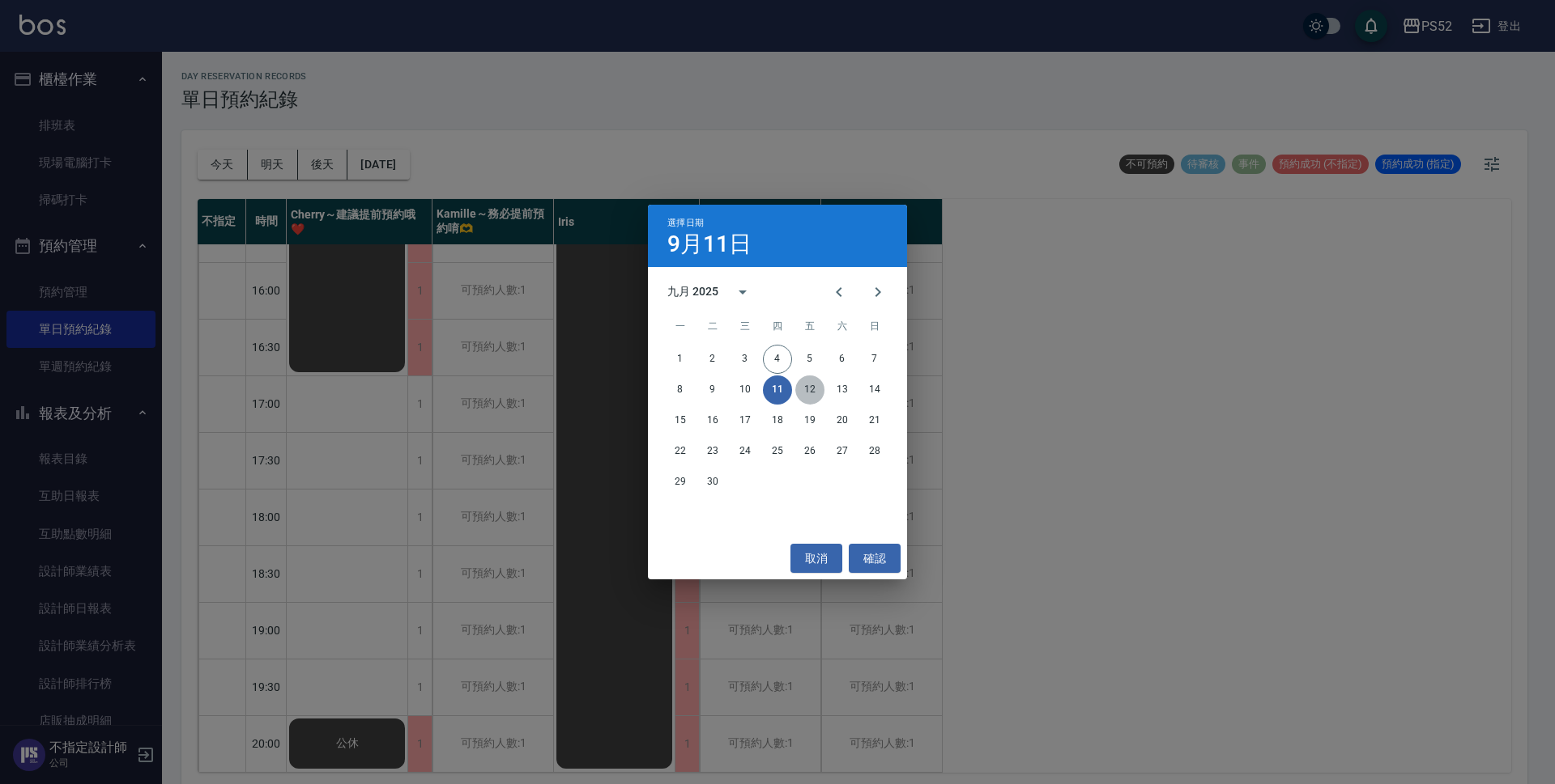
click at [813, 389] on button "12" at bounding box center [810, 390] width 29 height 29
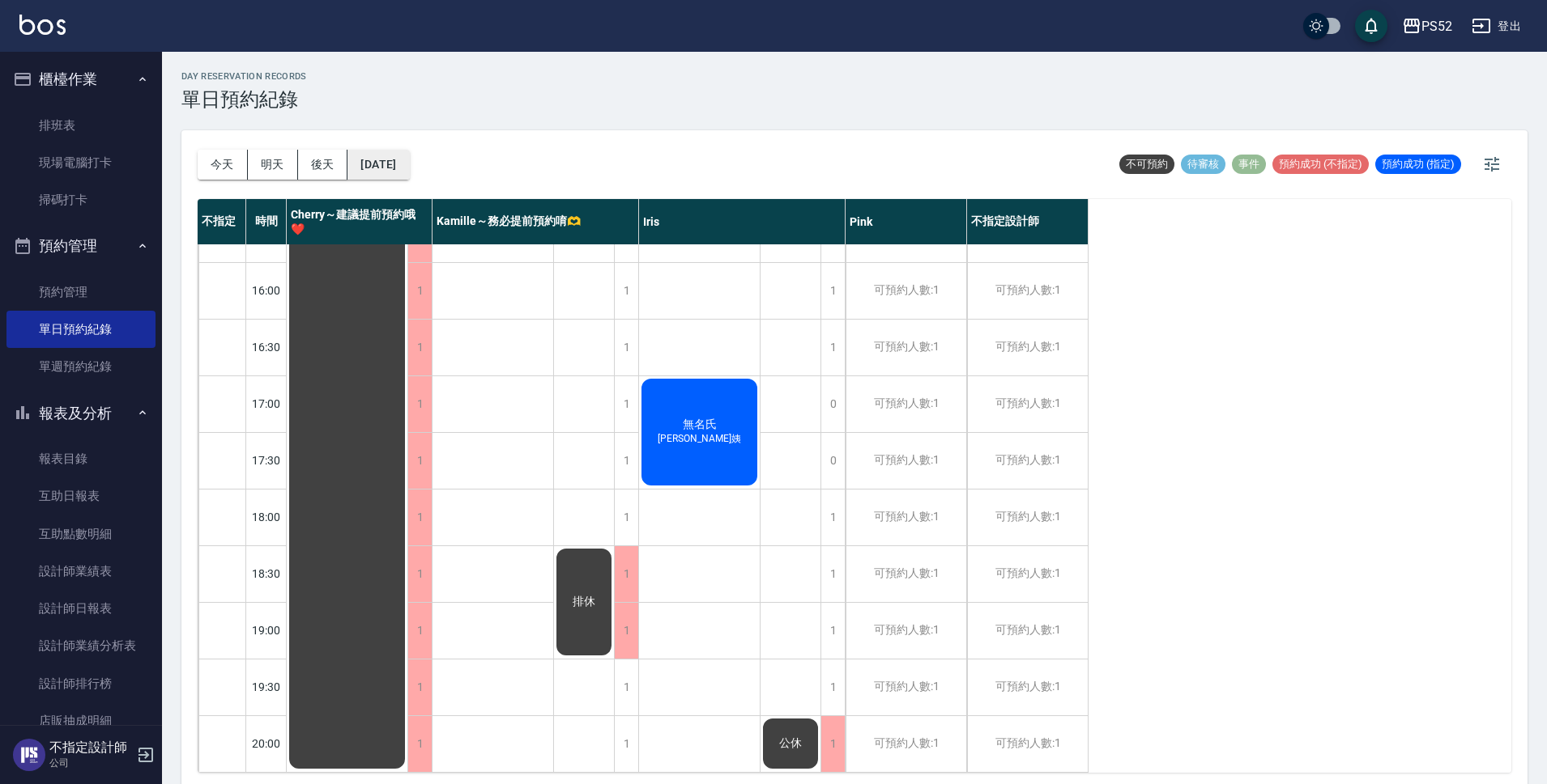
click at [400, 162] on button "[DATE]" at bounding box center [378, 164] width 61 height 30
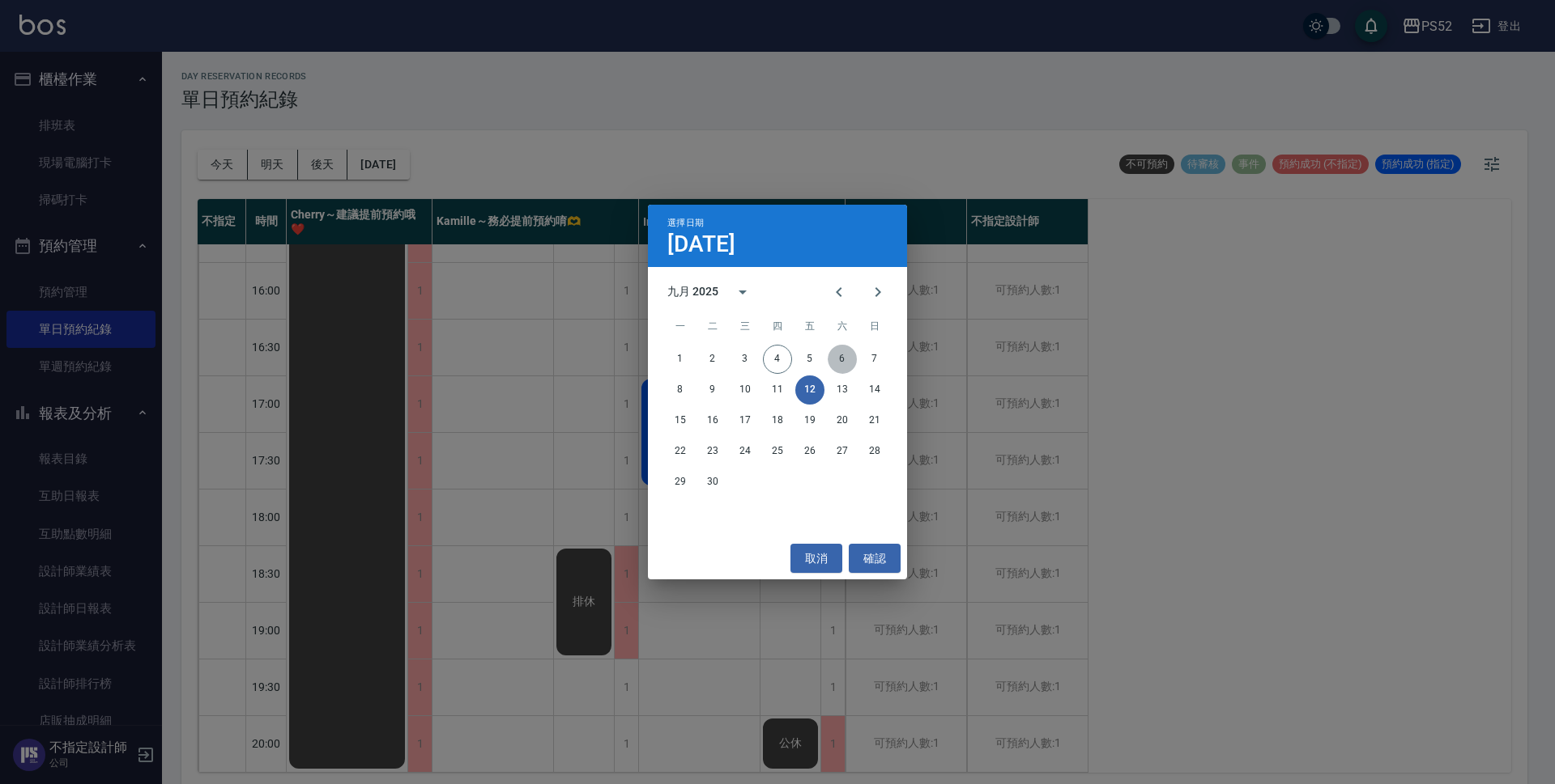
click at [841, 361] on button "6" at bounding box center [842, 359] width 29 height 29
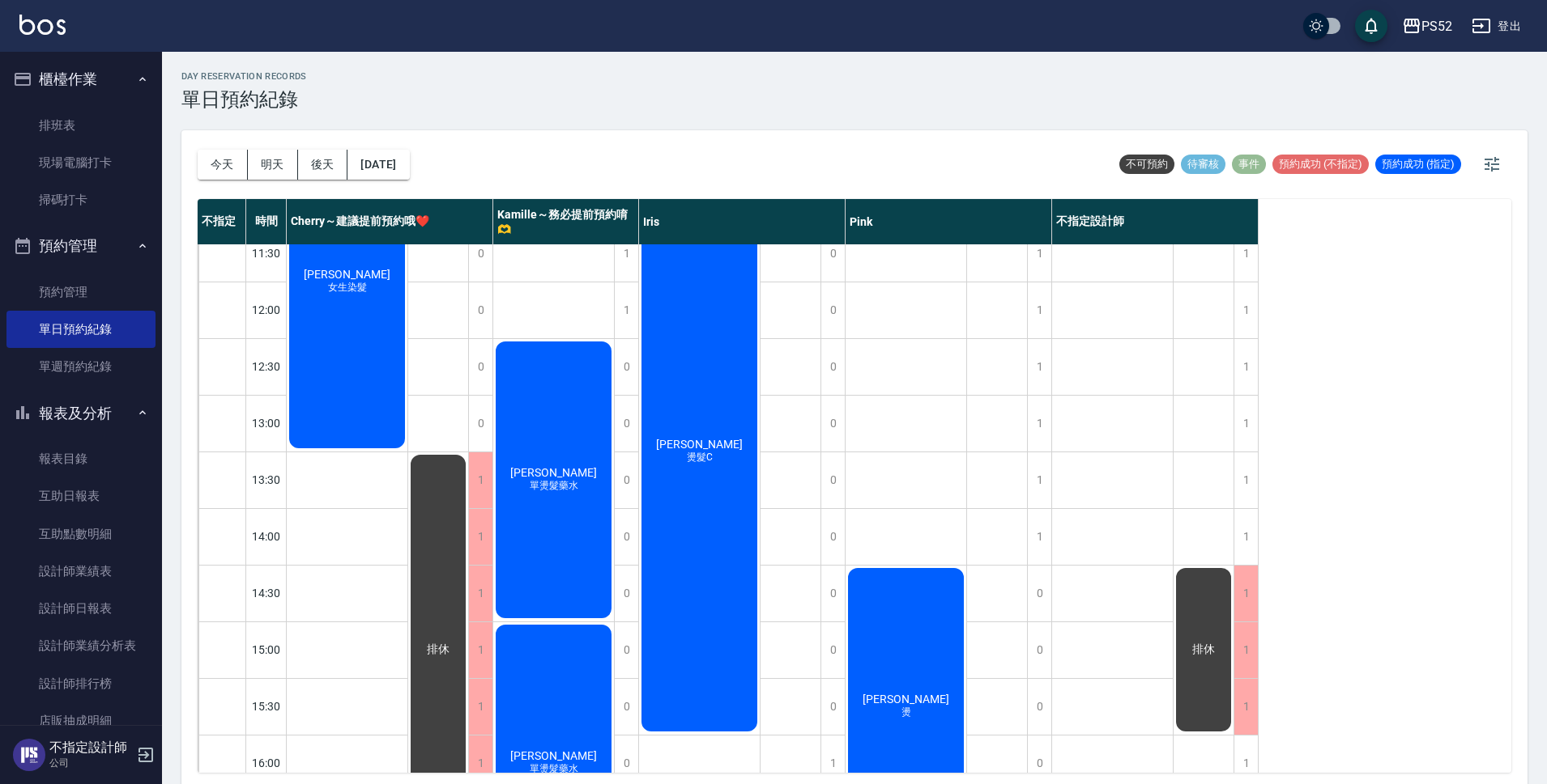
scroll to position [107, 0]
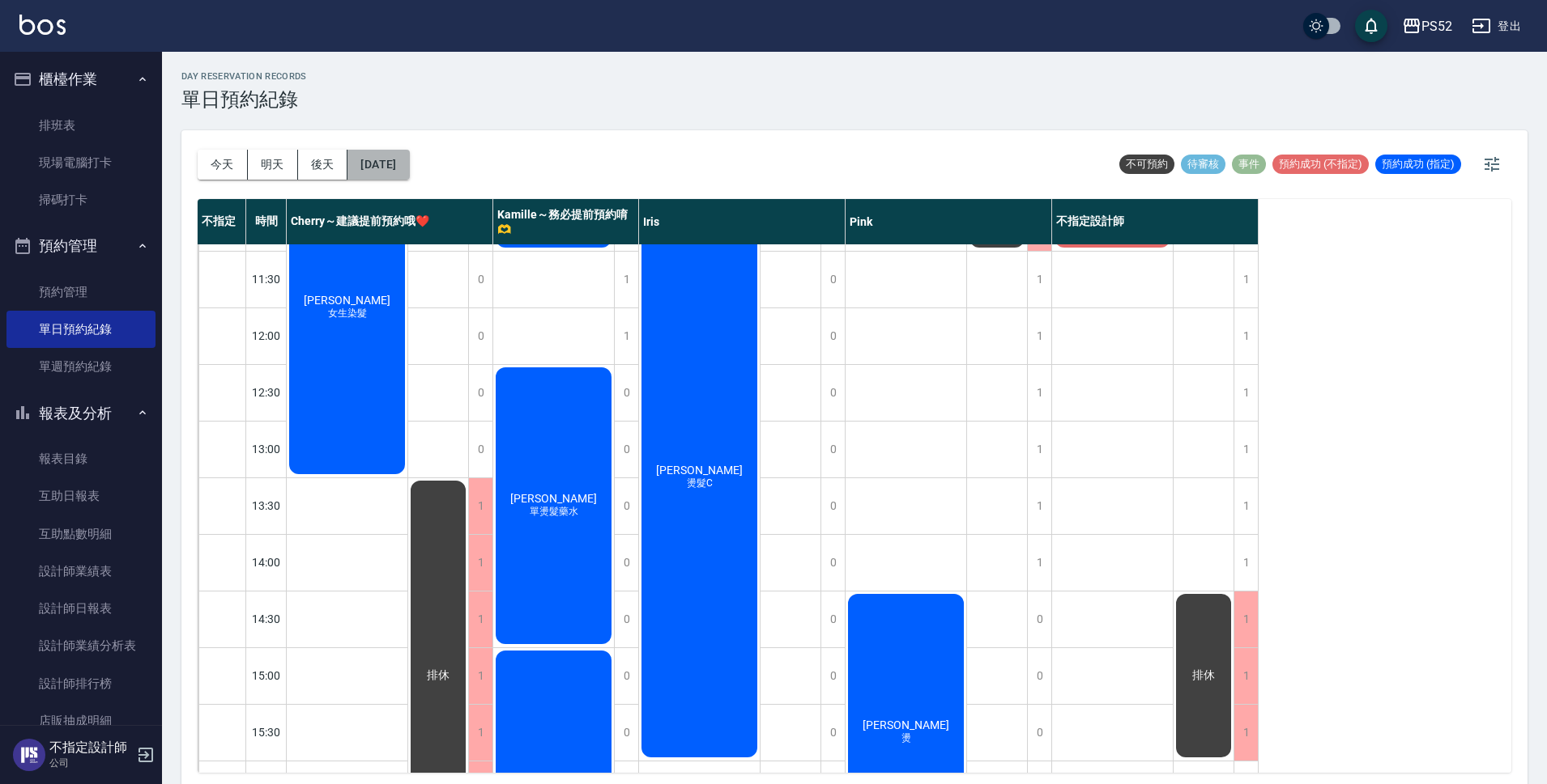
click at [409, 167] on button "[DATE]" at bounding box center [378, 164] width 61 height 30
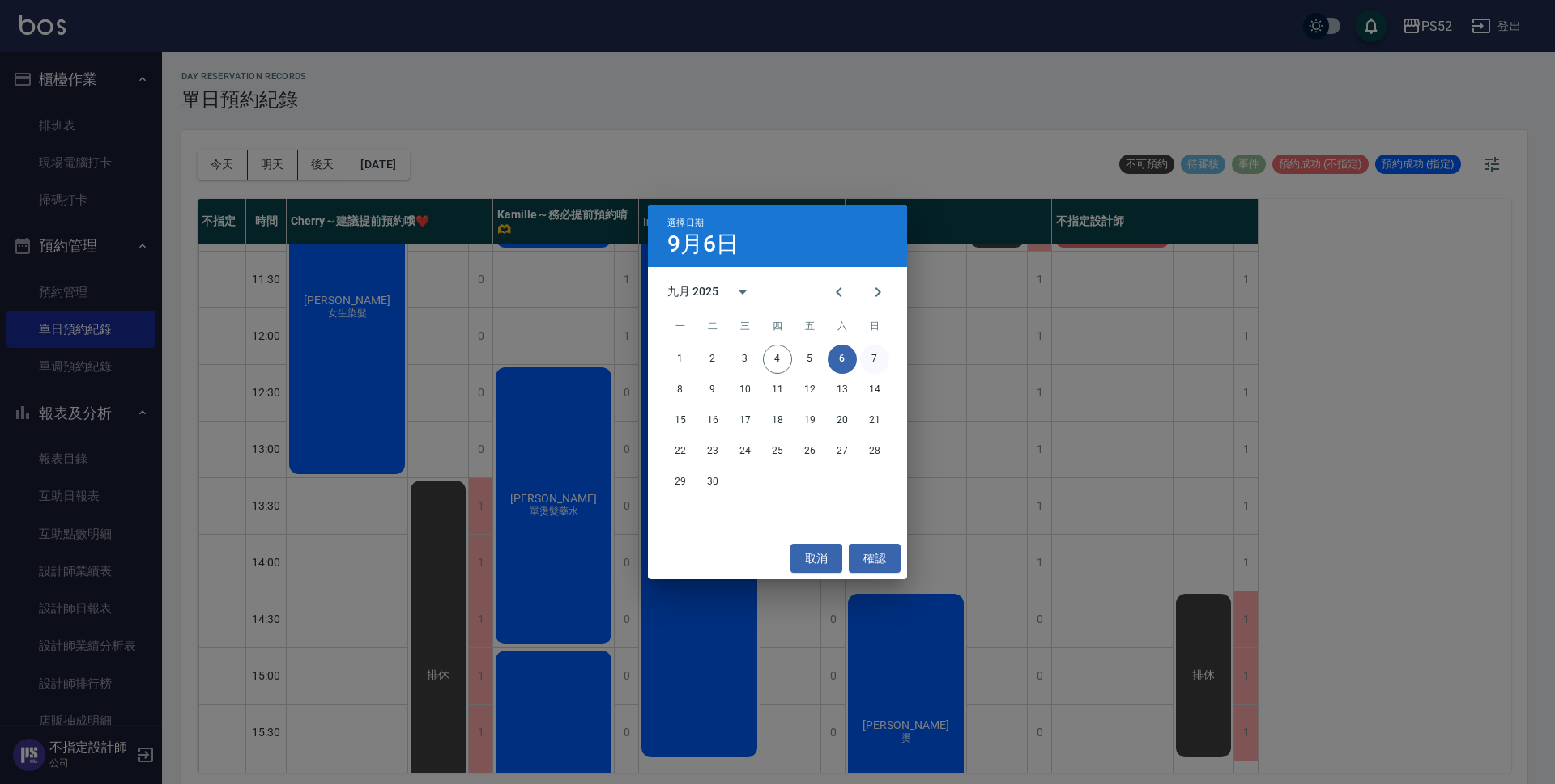
click at [875, 352] on button "7" at bounding box center [875, 359] width 29 height 29
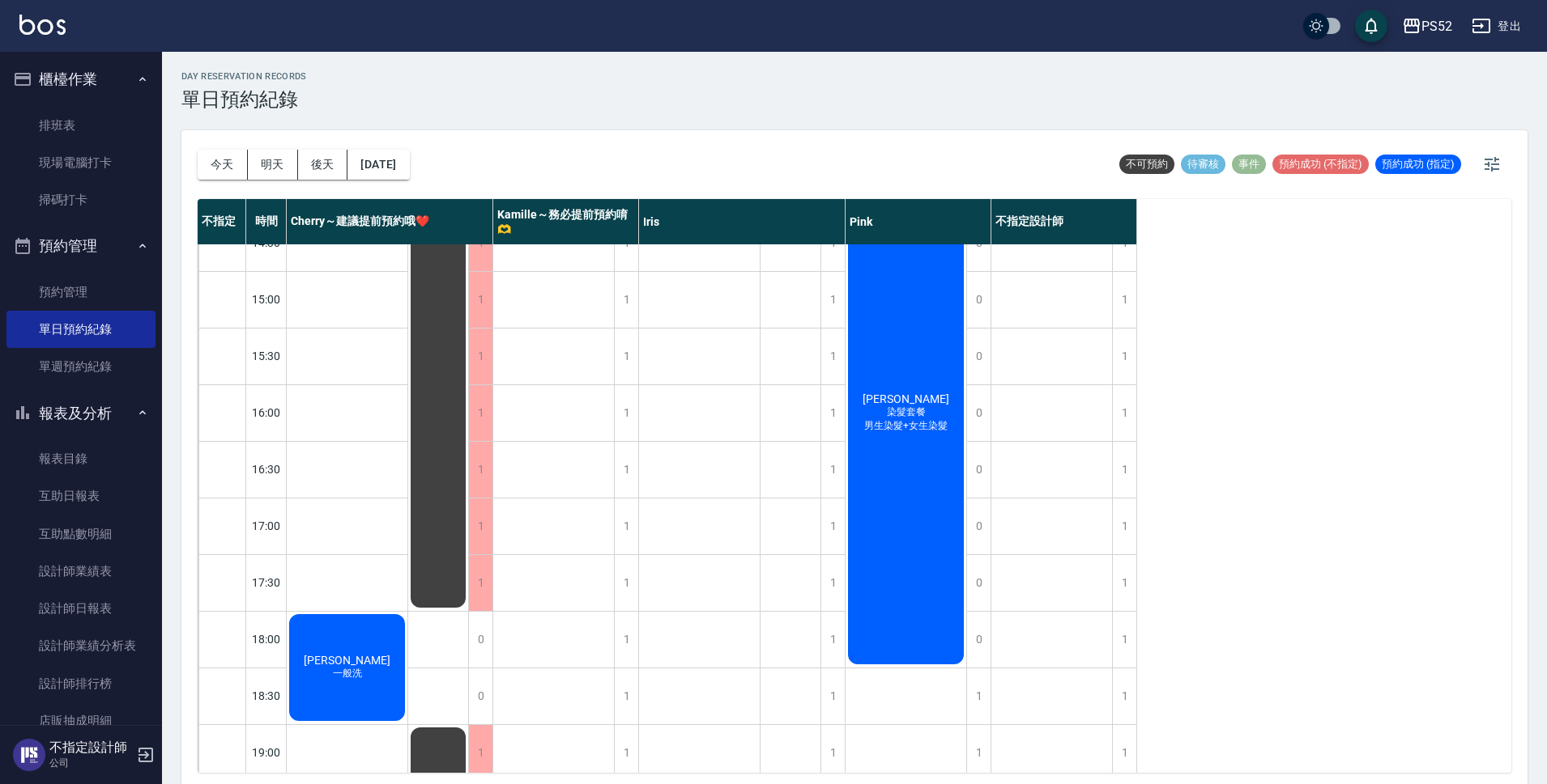
scroll to position [484, 0]
click at [409, 163] on button "[DATE]" at bounding box center [378, 164] width 61 height 30
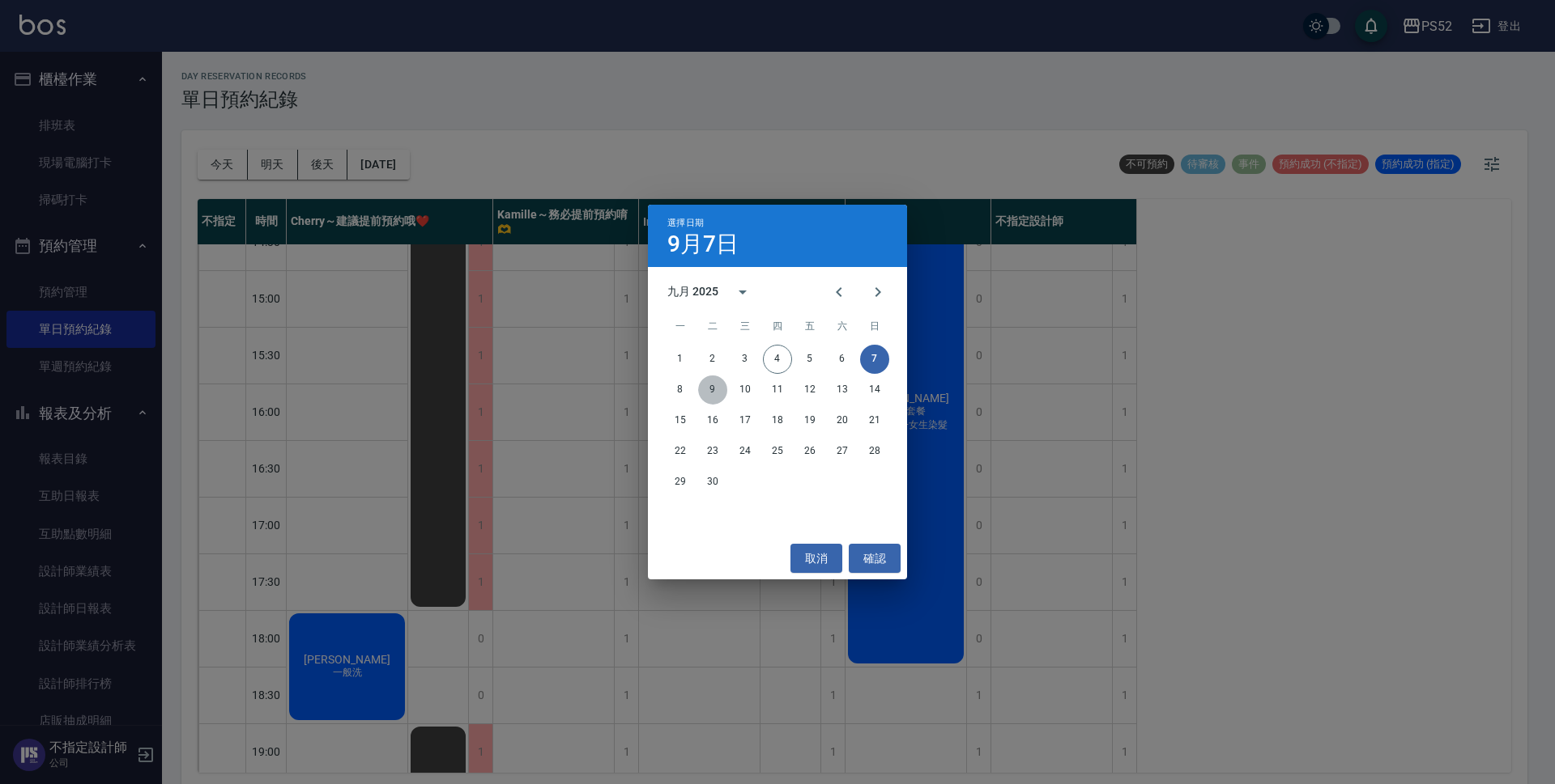
click at [709, 389] on button "9" at bounding box center [713, 390] width 29 height 29
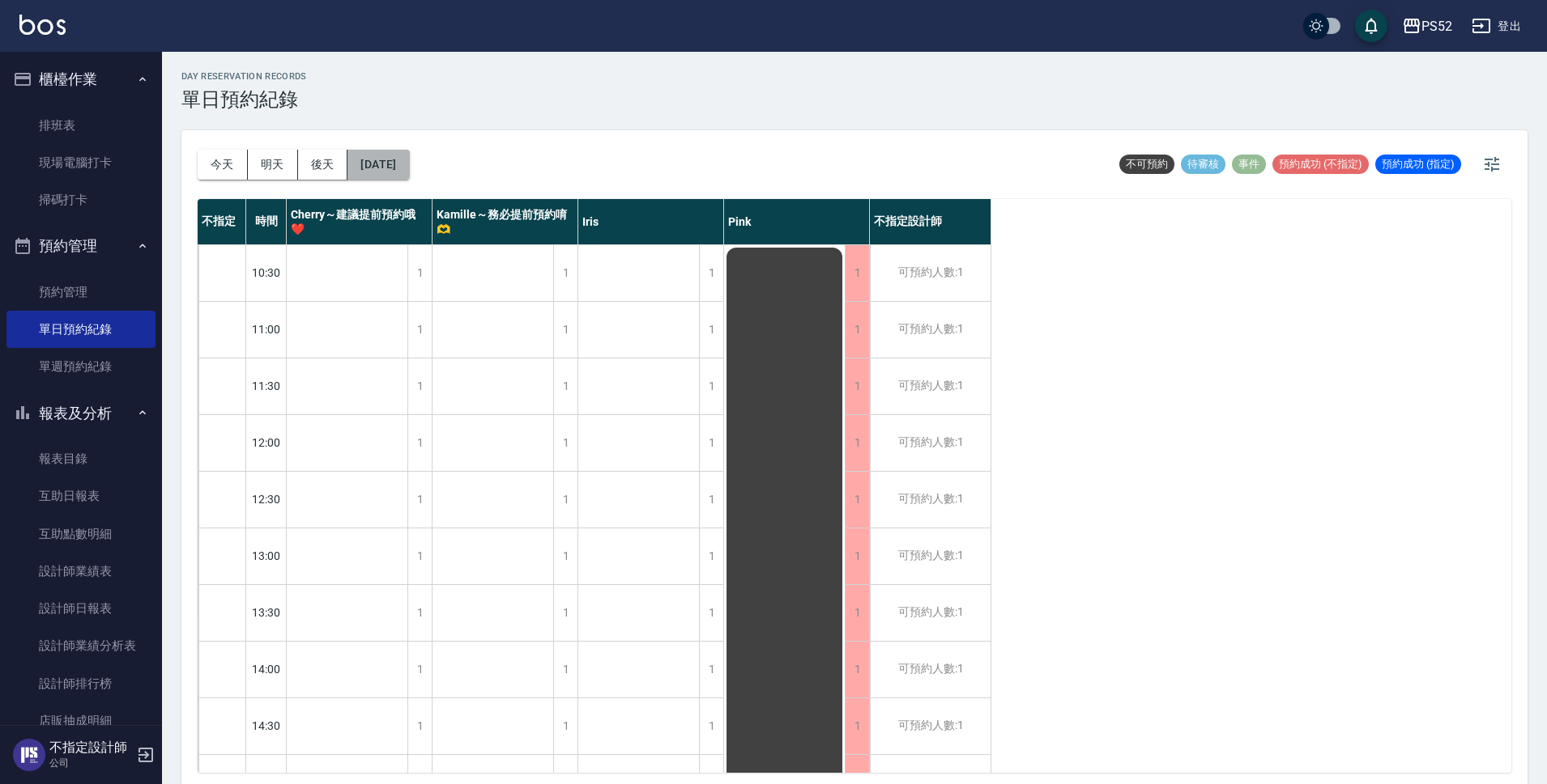
click at [393, 169] on button "[DATE]" at bounding box center [378, 164] width 61 height 30
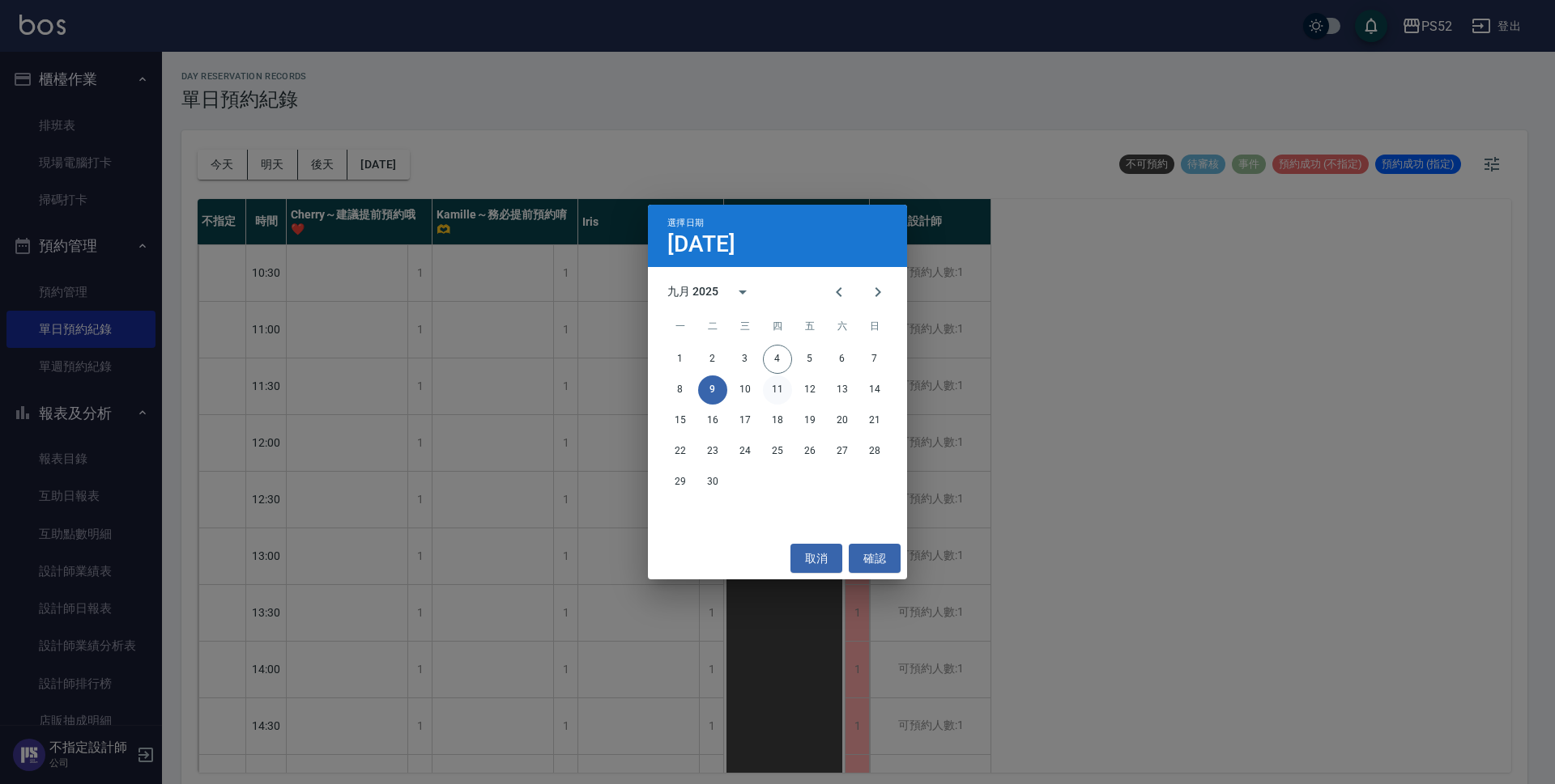
click at [784, 388] on button "11" at bounding box center [777, 390] width 29 height 29
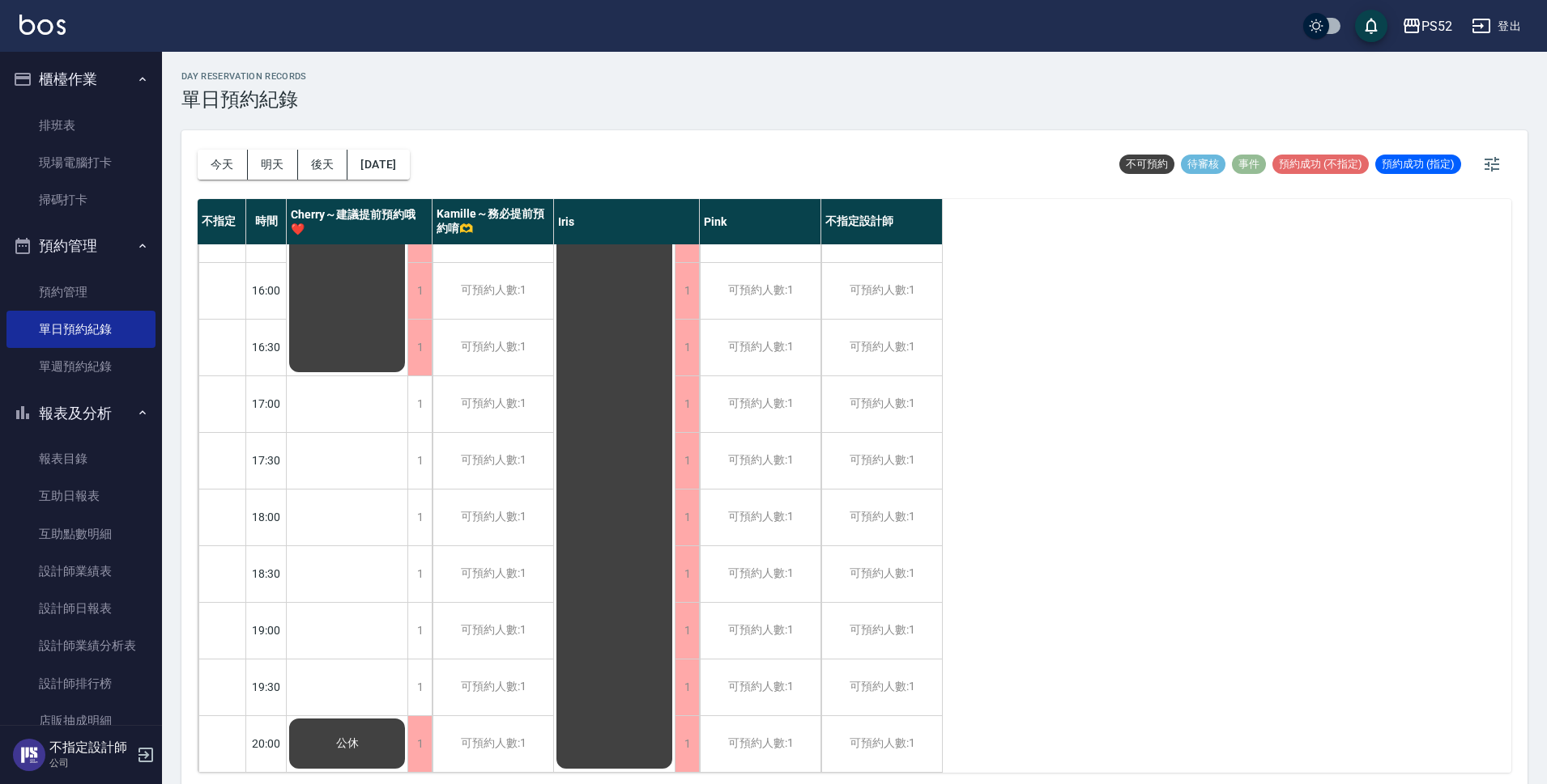
scroll to position [620, 0]
click at [409, 167] on button "[DATE]" at bounding box center [378, 164] width 61 height 30
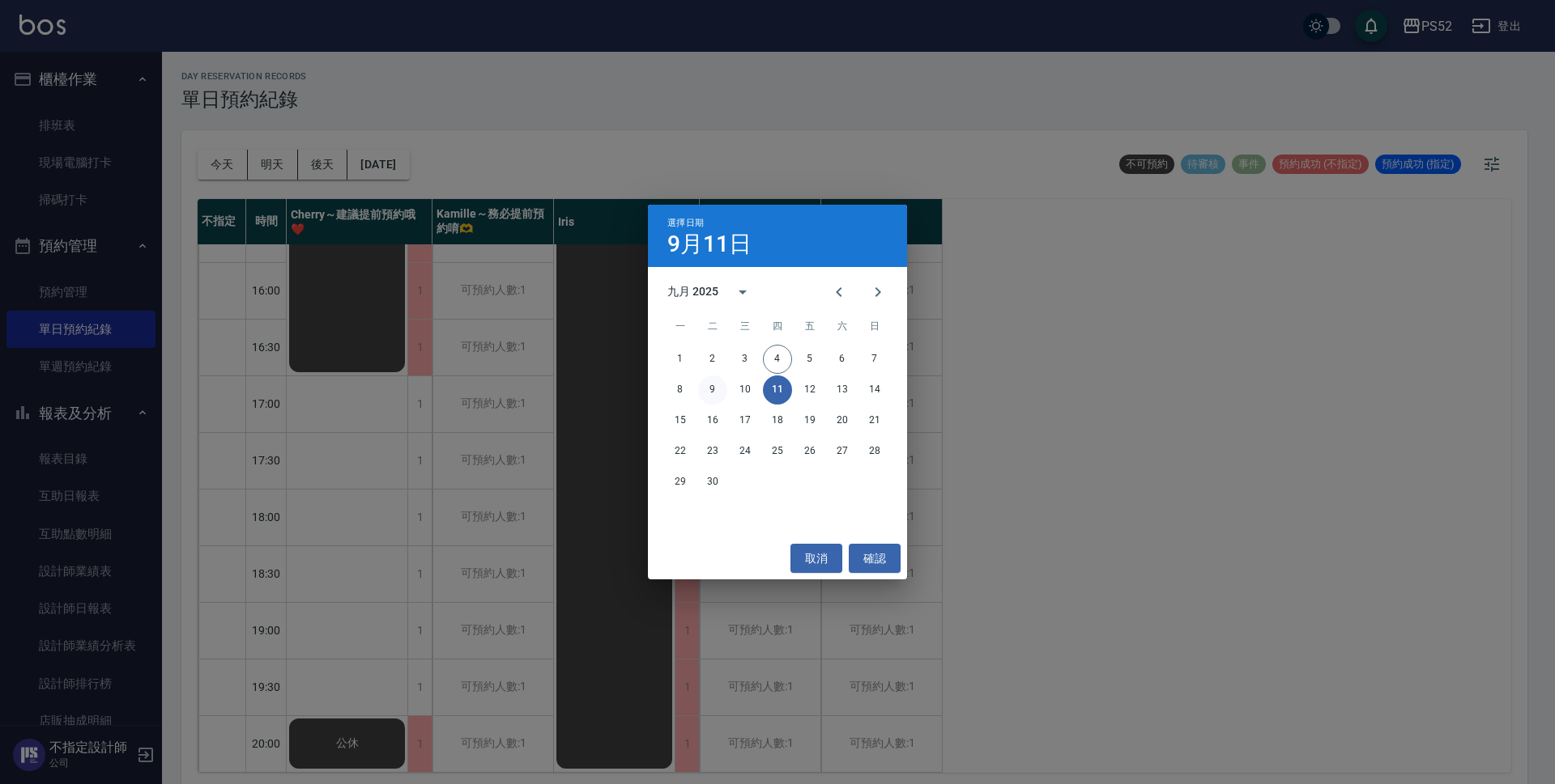
click at [714, 387] on button "9" at bounding box center [713, 390] width 29 height 29
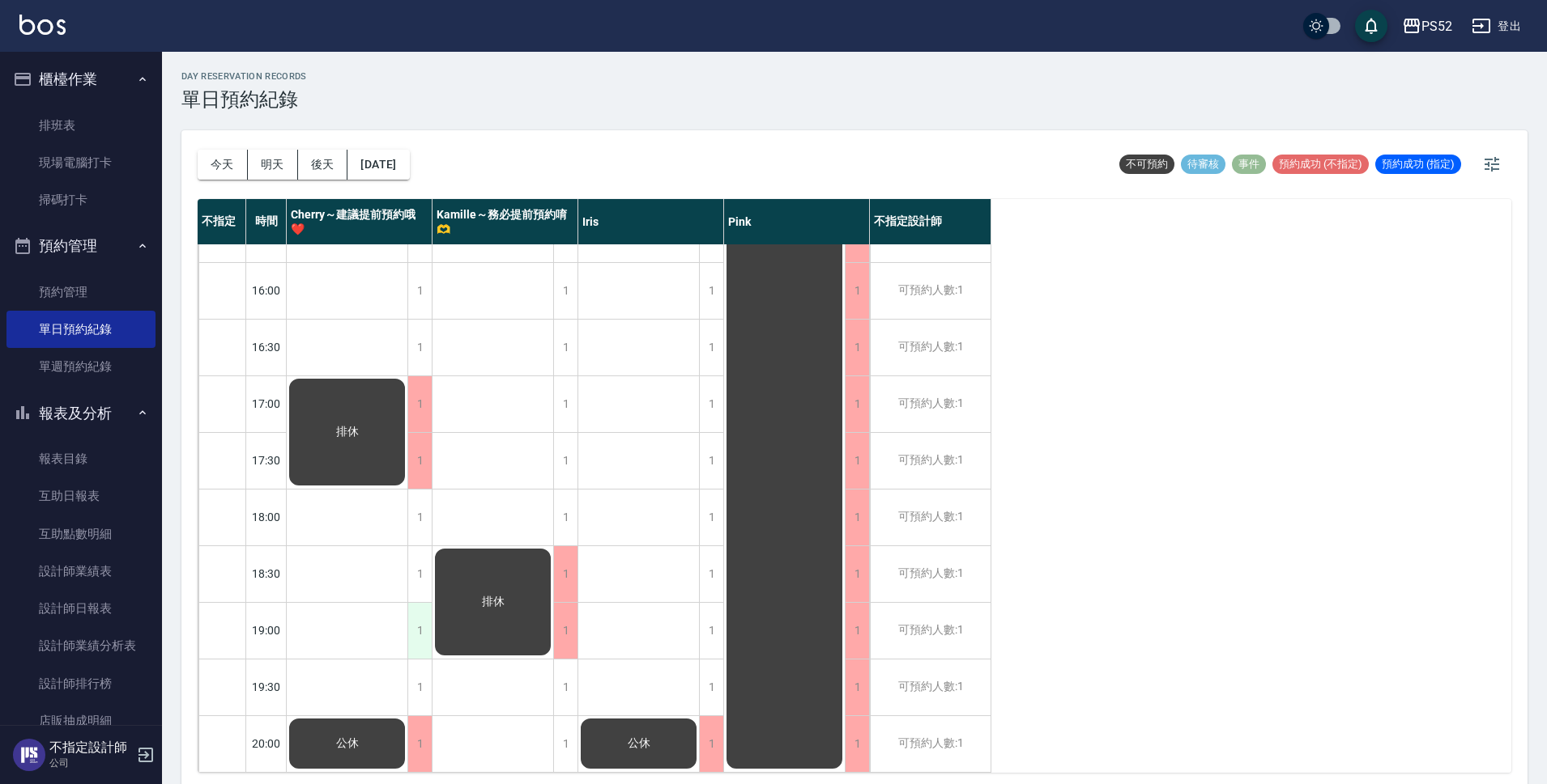
click at [421, 622] on div "1" at bounding box center [420, 630] width 25 height 56
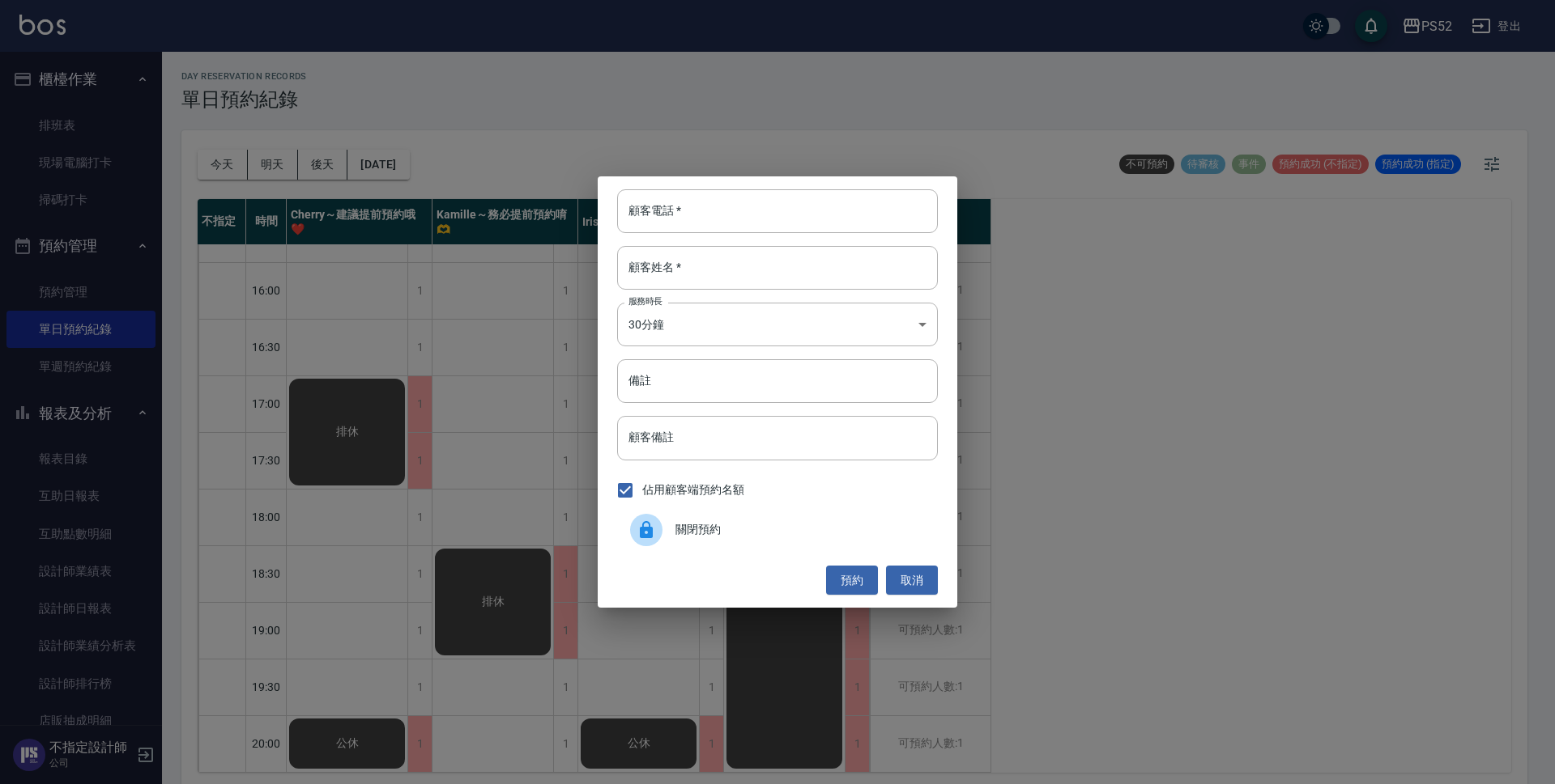
click at [723, 528] on span "關閉預約" at bounding box center [800, 529] width 250 height 17
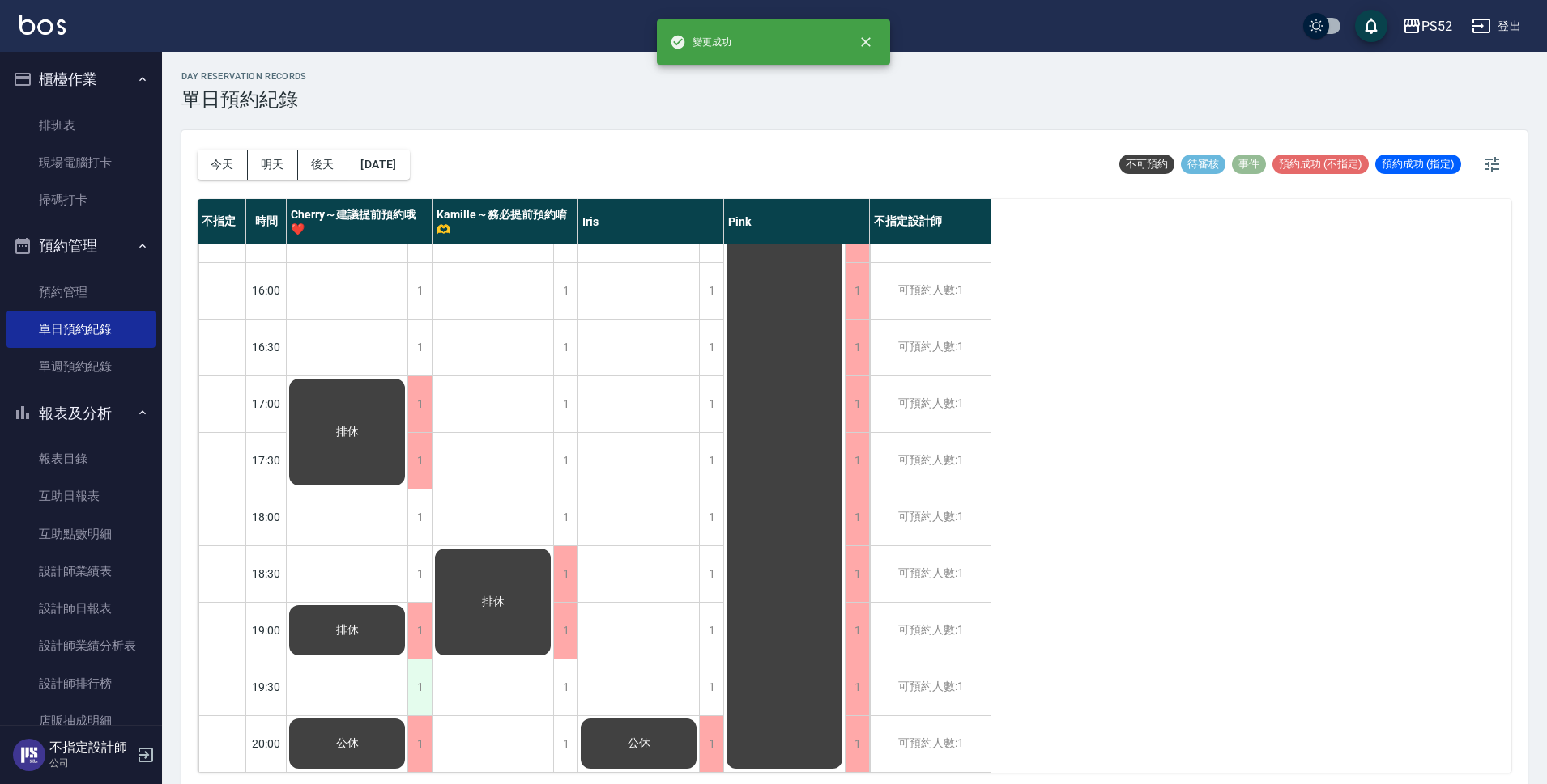
click at [425, 685] on div "1" at bounding box center [420, 687] width 25 height 56
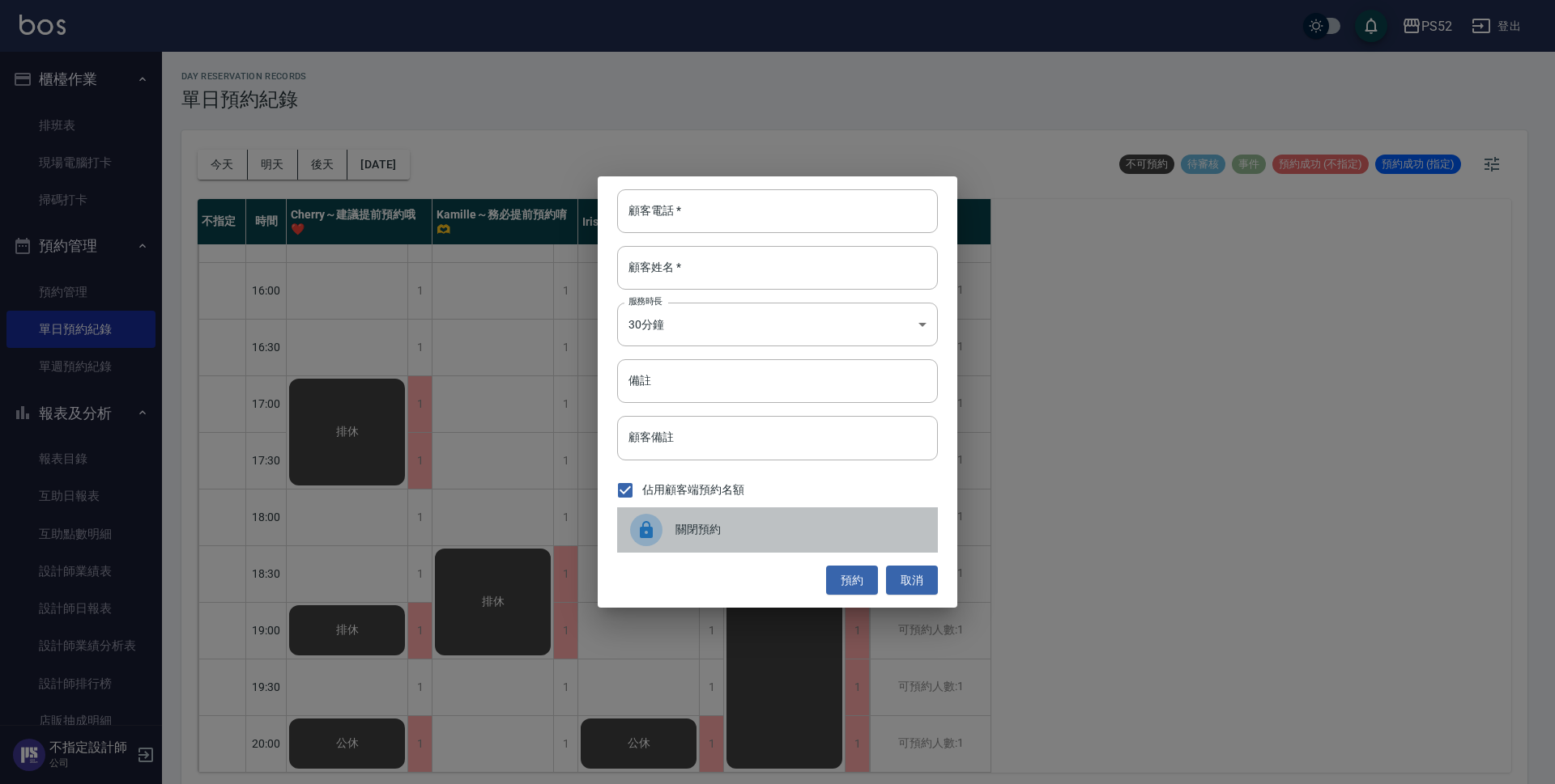
click at [729, 514] on div "關閉預約" at bounding box center [777, 530] width 321 height 46
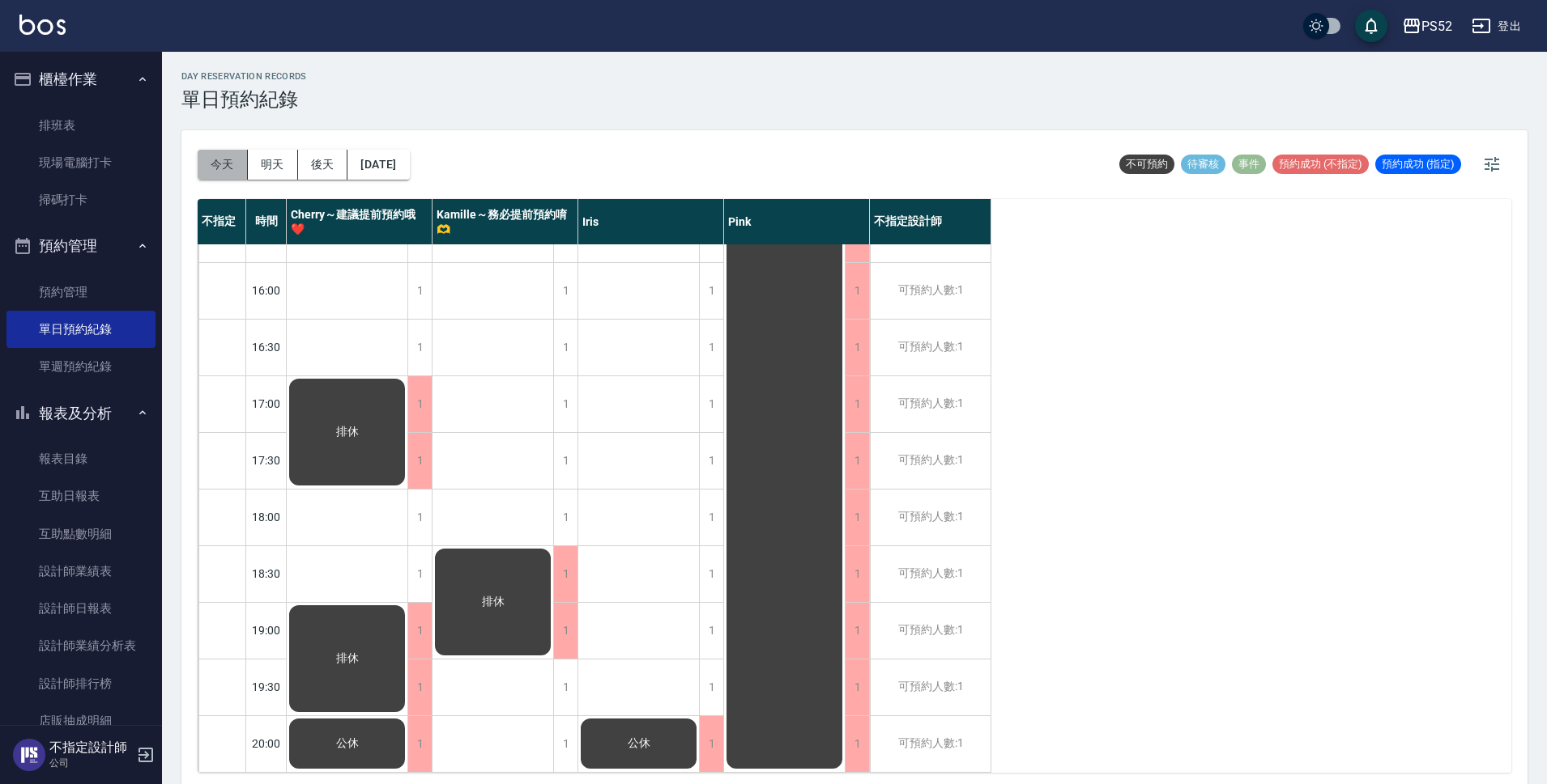
click at [219, 169] on button "今天" at bounding box center [222, 164] width 50 height 30
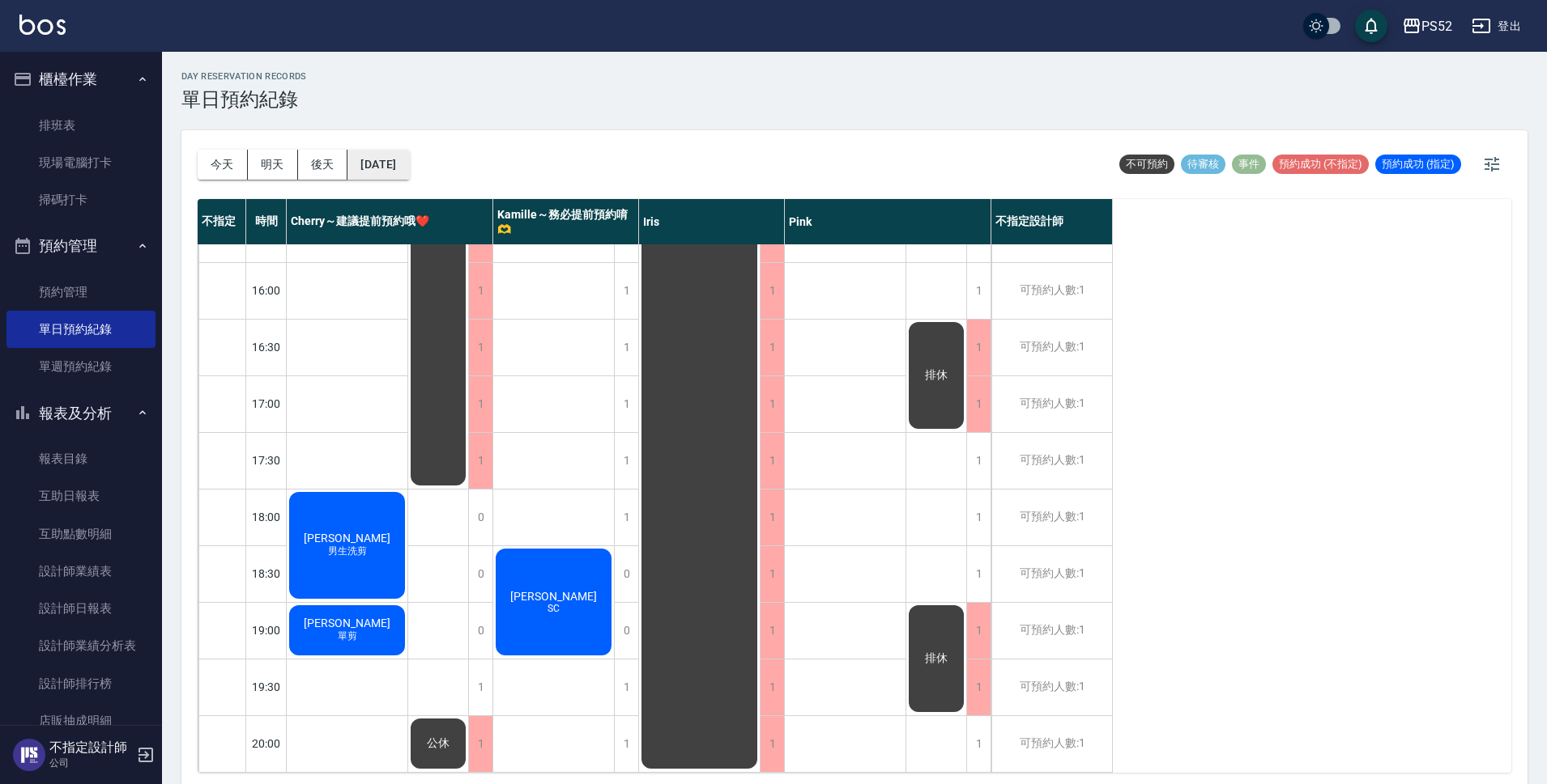
click at [377, 161] on button "[DATE]" at bounding box center [378, 164] width 61 height 30
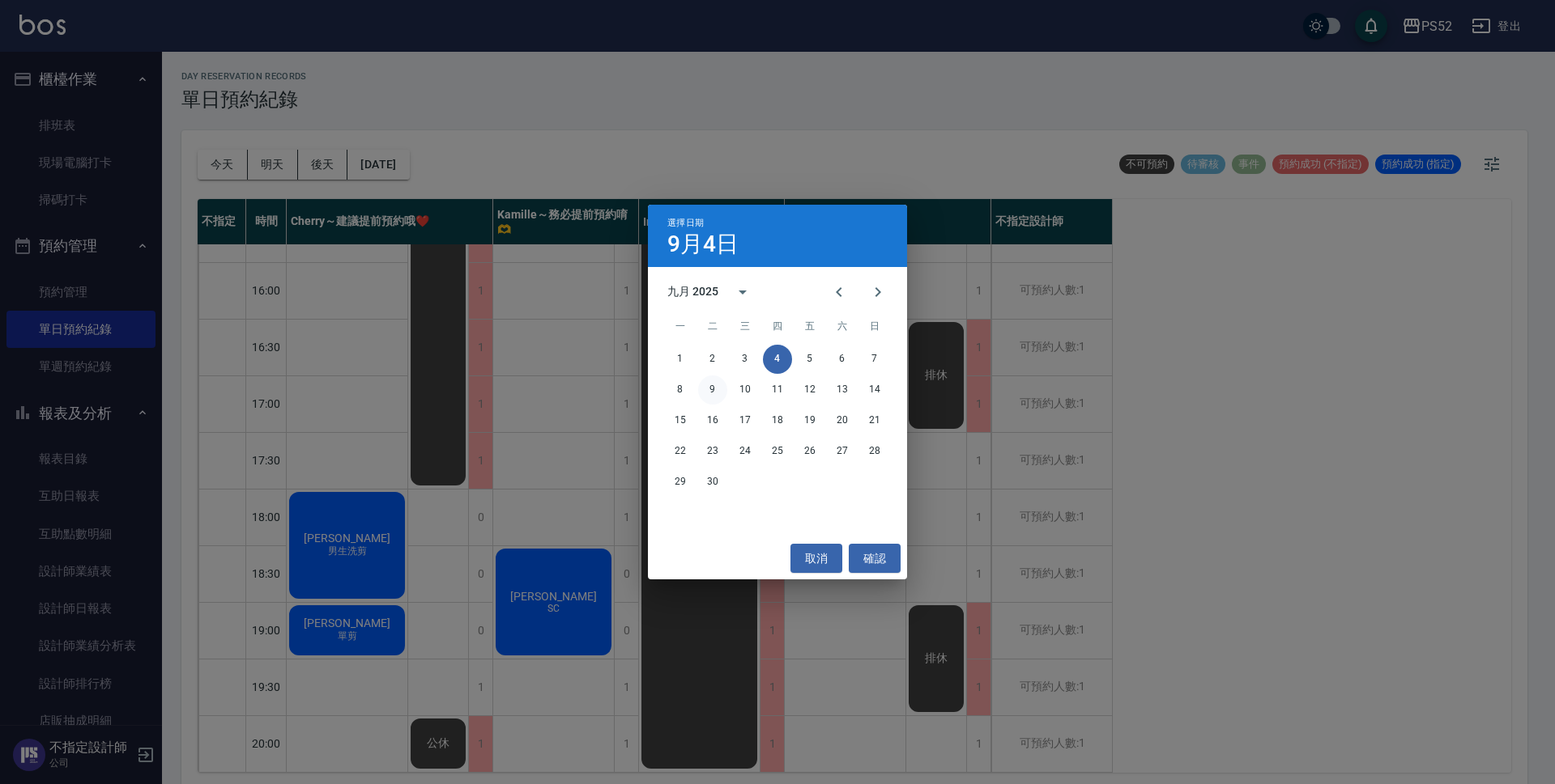
click at [709, 391] on button "9" at bounding box center [713, 390] width 29 height 29
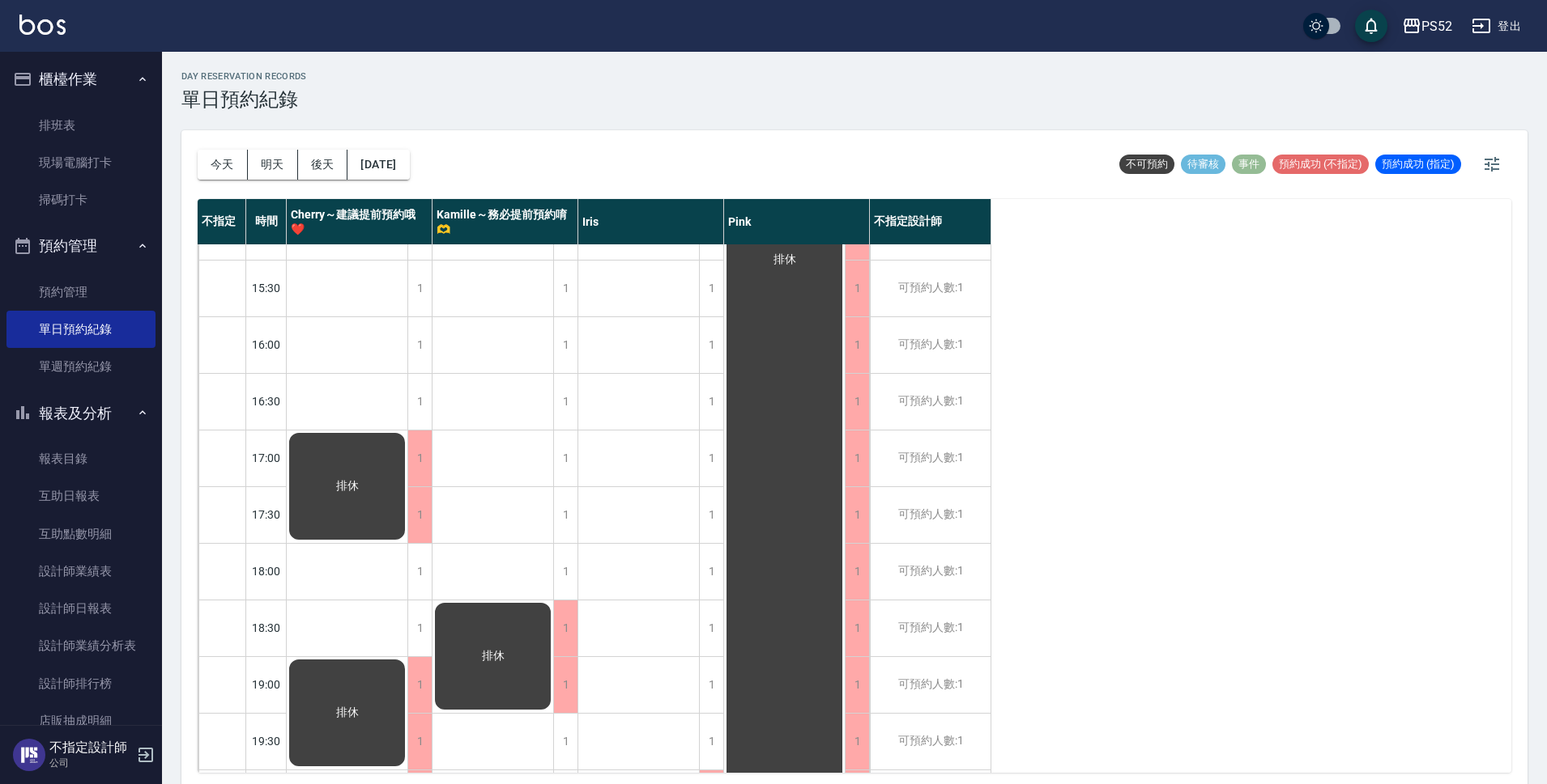
scroll to position [593, 0]
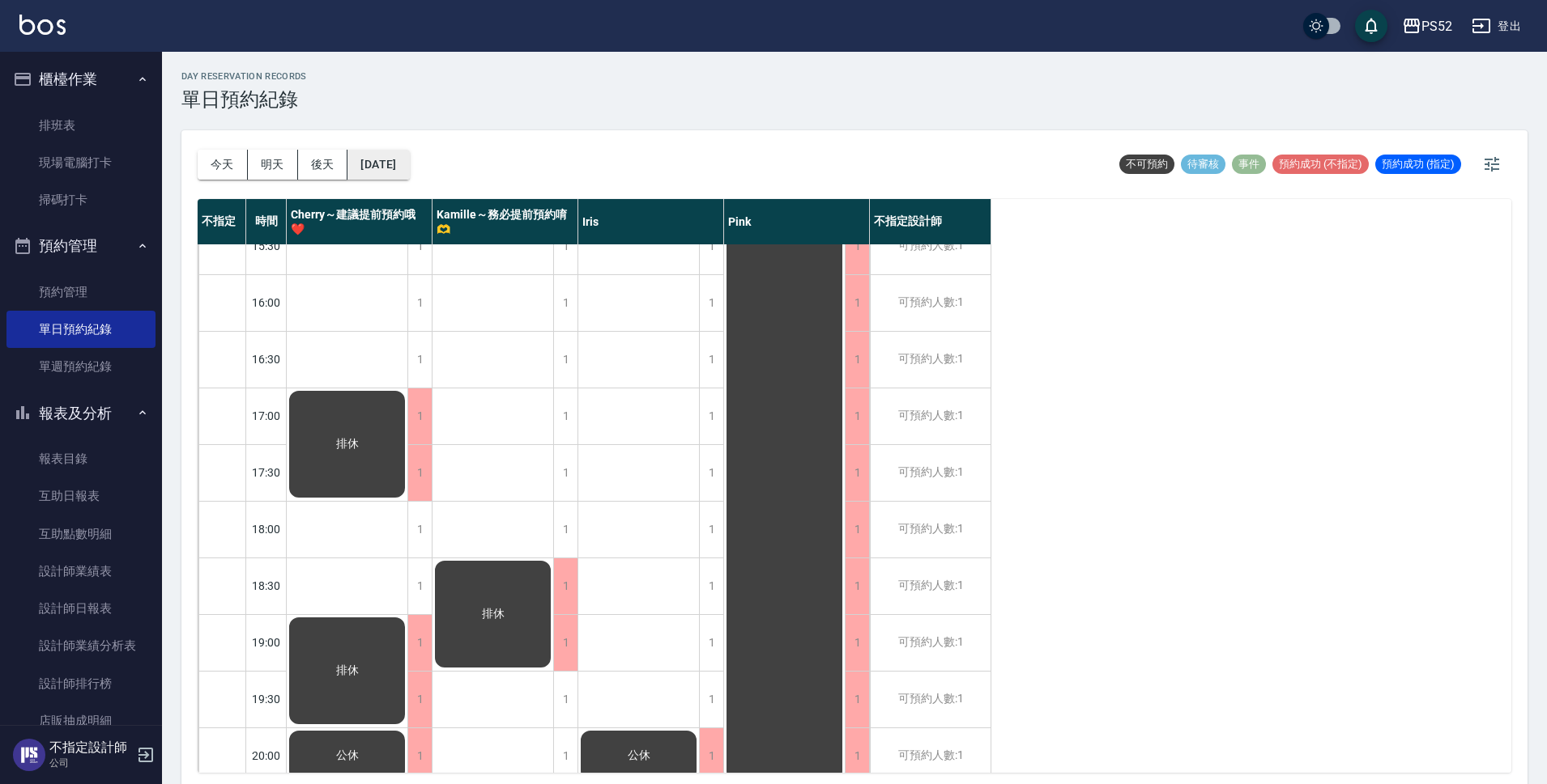
click at [392, 164] on button "[DATE]" at bounding box center [378, 164] width 61 height 30
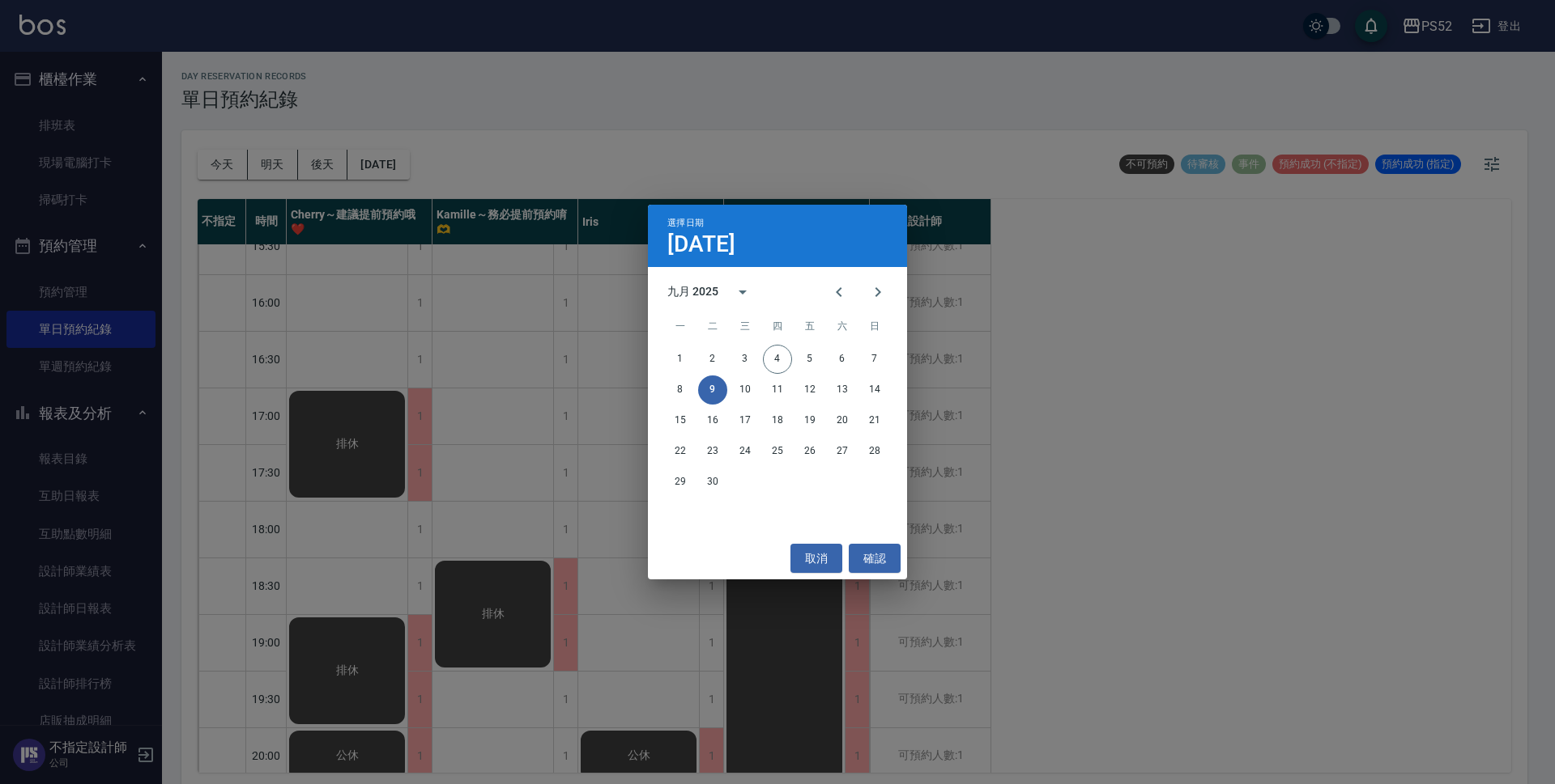
click at [464, 288] on div "選擇日期 [DATE] 九月 2025 一 二 三 四 五 六 日 1 2 3 4 5 6 7 8 9 10 11 12 13 14 15 16 17 18 …" at bounding box center [777, 392] width 1555 height 784
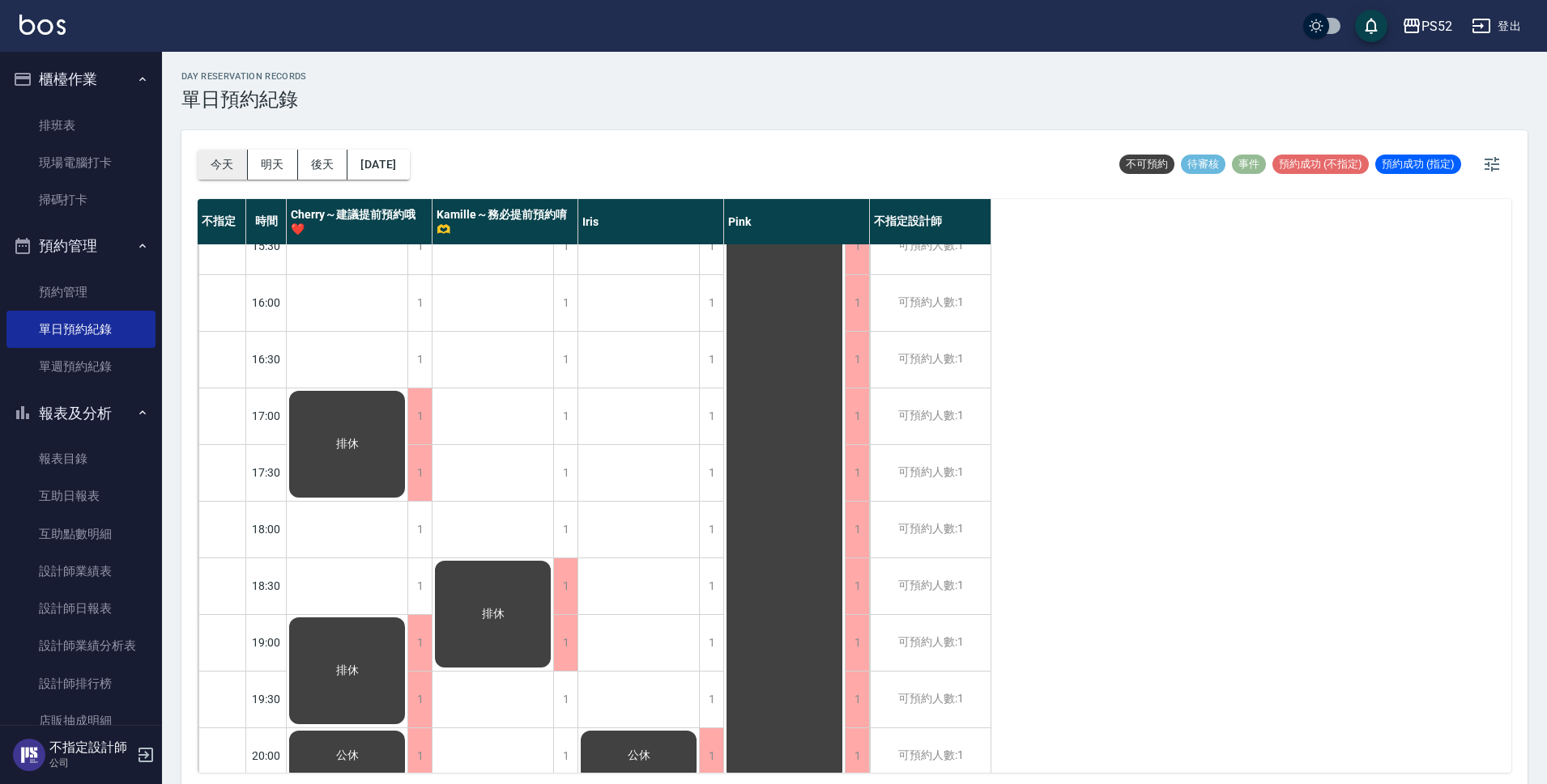
click at [230, 164] on button "今天" at bounding box center [222, 164] width 50 height 30
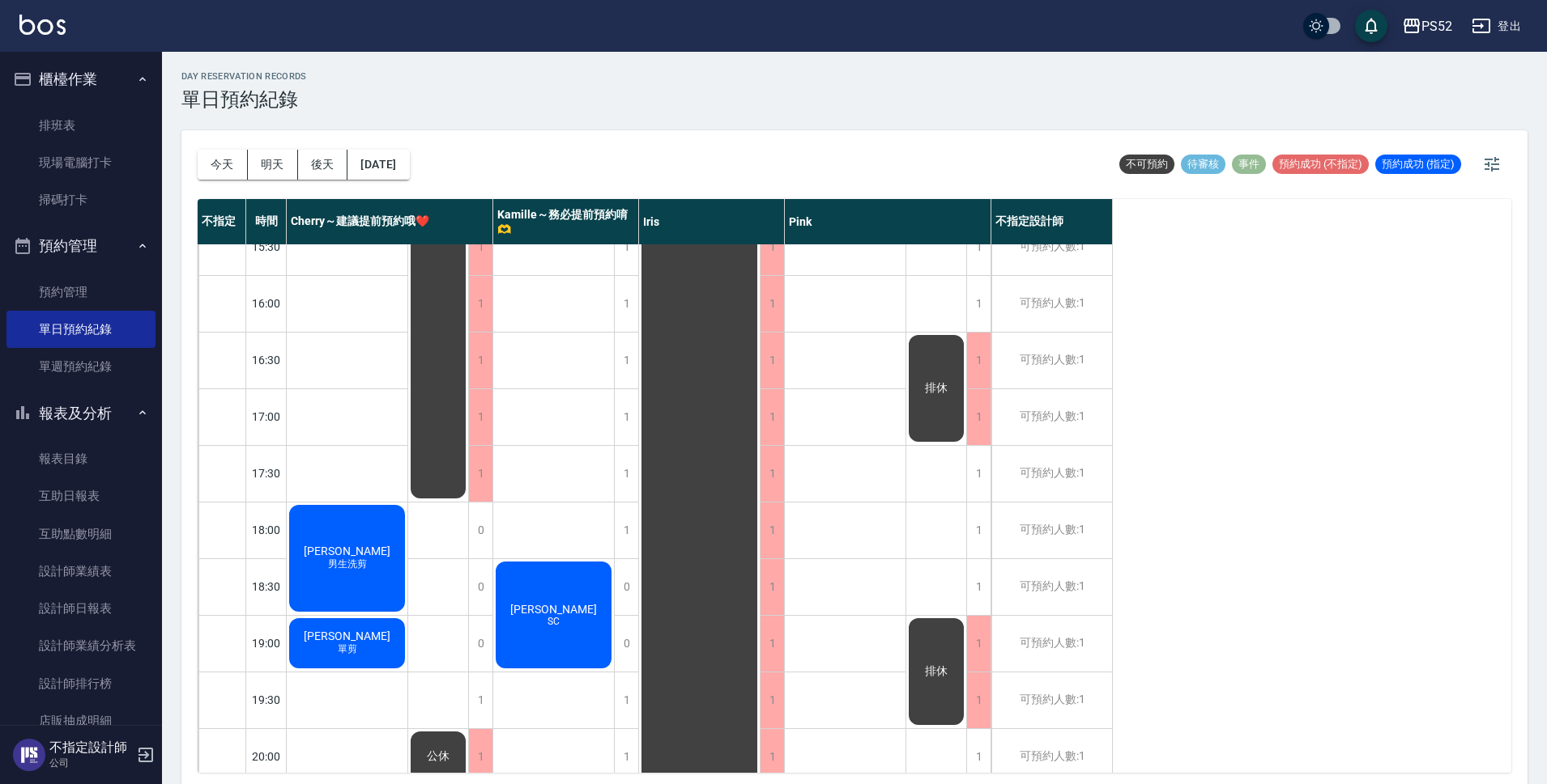
scroll to position [620, 0]
